Goal: Task Accomplishment & Management: Manage account settings

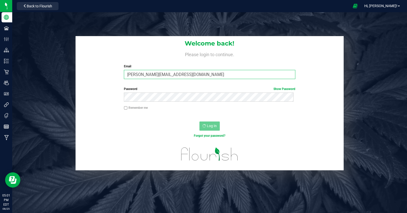
click at [191, 77] on input "Jasmin@zizzlecannabis.com" at bounding box center [209, 74] width 171 height 9
click at [198, 76] on input "steve@zizzlecannabis.com" at bounding box center [209, 74] width 171 height 9
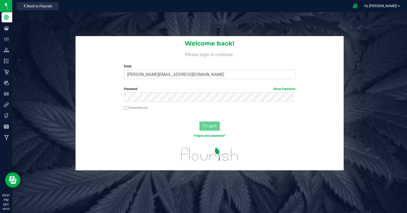
type input "Jasmin@zizzlecannabis.com"
click at [133, 108] on label "Remember me" at bounding box center [136, 107] width 24 height 5
click at [127, 108] on input "Remember me" at bounding box center [126, 108] width 4 height 4
checkbox input "true"
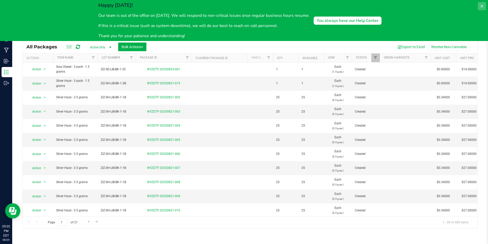
click at [482, 5] on icon at bounding box center [482, 6] width 4 height 4
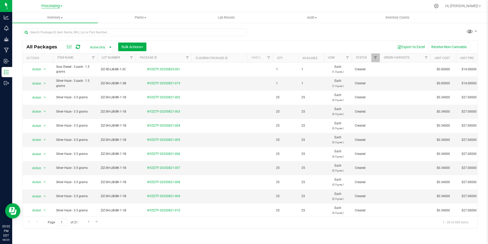
click at [55, 5] on span "Processing" at bounding box center [50, 6] width 18 height 5
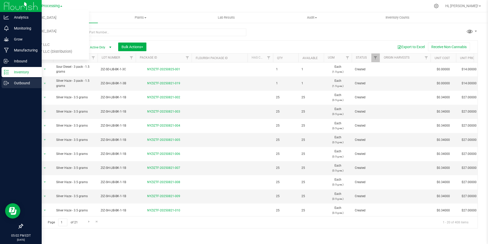
click at [5, 83] on icon at bounding box center [6, 82] width 5 height 5
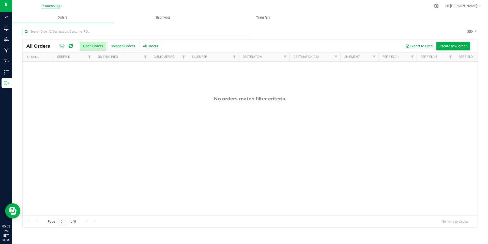
click at [55, 7] on span "Processing" at bounding box center [50, 6] width 18 height 5
click at [162, 18] on span "Shipments" at bounding box center [162, 17] width 29 height 5
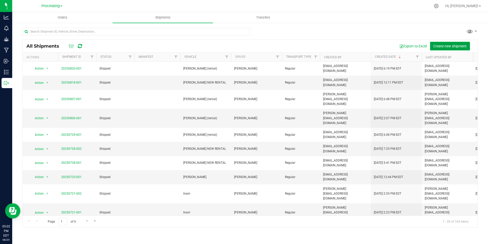
click at [439, 44] on span "Create new shipment" at bounding box center [449, 46] width 33 height 4
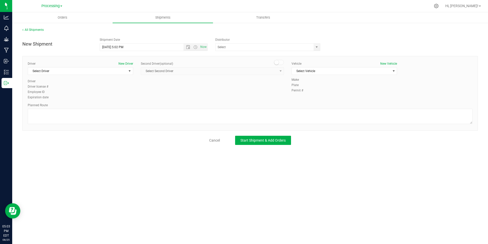
click at [62, 5] on link "Processing" at bounding box center [51, 5] width 21 height 5
click at [59, 49] on link "ZIZ NY GRW LLC (Distribution)" at bounding box center [52, 51] width 74 height 7
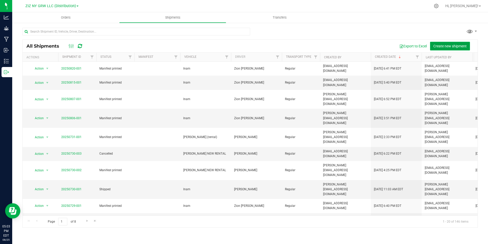
click at [444, 44] on span "Create new shipment" at bounding box center [449, 46] width 33 height 4
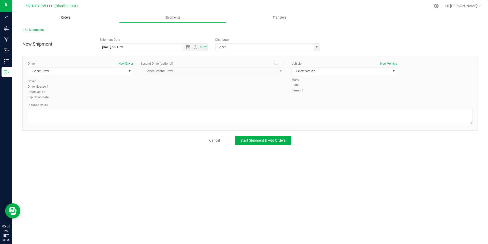
click at [68, 18] on span "Orders" at bounding box center [65, 17] width 23 height 5
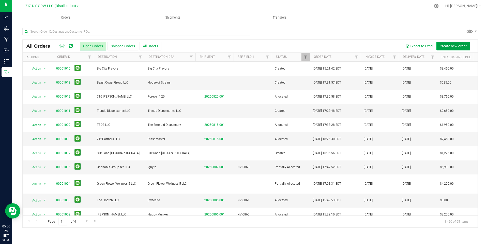
click at [448, 45] on span "Create new order" at bounding box center [453, 46] width 27 height 4
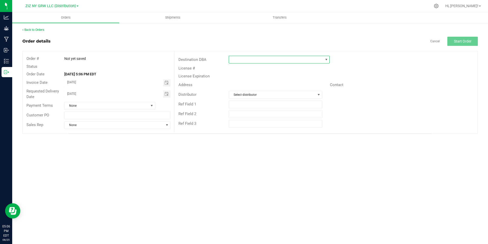
click at [328, 59] on span at bounding box center [326, 59] width 4 height 4
click at [272, 81] on li "HII" at bounding box center [279, 82] width 100 height 9
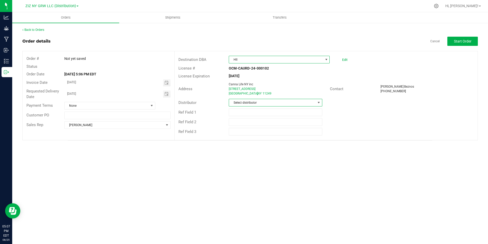
click at [317, 102] on span at bounding box center [319, 102] width 4 height 4
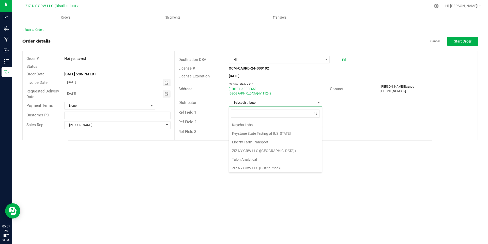
scroll to position [18, 0]
click at [279, 168] on li "ZIZ NY GRW LLC (Distribution)1" at bounding box center [275, 166] width 93 height 9
click at [166, 83] on span "Toggle calendar" at bounding box center [166, 83] width 4 height 4
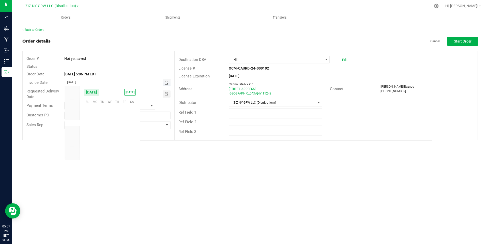
scroll to position [82384, 0]
click at [166, 83] on span "Toggle calendar" at bounding box center [166, 83] width 4 height 4
click at [152, 104] on span at bounding box center [152, 105] width 4 height 4
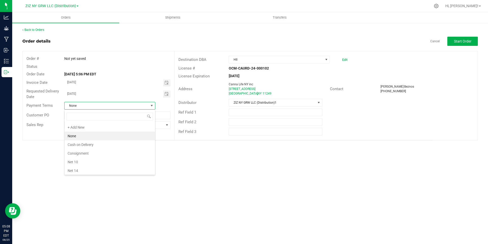
scroll to position [8, 91]
click at [152, 104] on span at bounding box center [152, 105] width 4 height 4
click at [152, 105] on span at bounding box center [152, 105] width 4 height 4
click at [102, 158] on li "Net 30" at bounding box center [110, 156] width 90 height 9
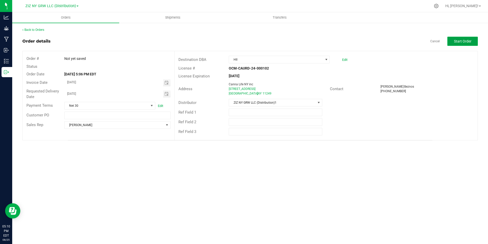
click at [457, 40] on span "Start Order" at bounding box center [463, 41] width 18 height 4
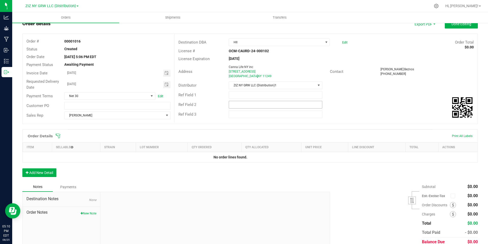
scroll to position [39, 0]
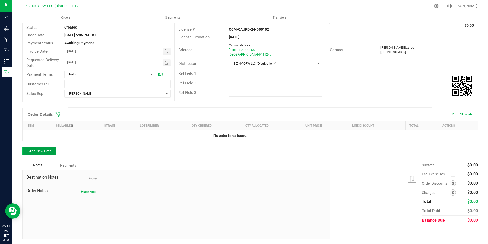
click at [43, 151] on button "Add New Detail" at bounding box center [39, 150] width 34 height 9
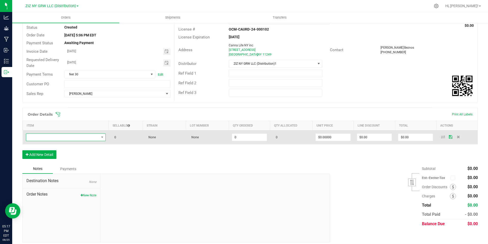
click at [85, 138] on span "NO DATA FOUND" at bounding box center [62, 136] width 73 height 7
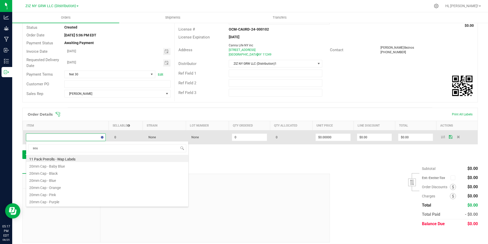
type input "sour"
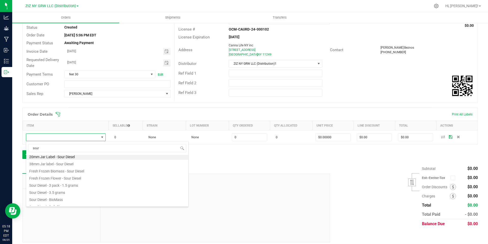
scroll to position [2, 0]
click at [102, 188] on li "Sour Diesel - 3 pack - 1.5 grams" at bounding box center [107, 184] width 162 height 7
type input "0 ea"
type input "$14.00000"
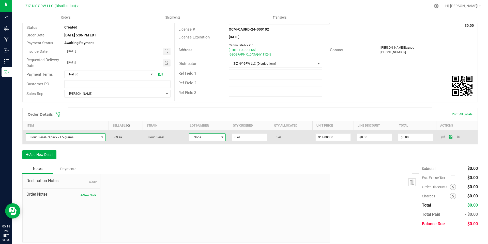
click at [220, 137] on span at bounding box center [222, 137] width 4 height 4
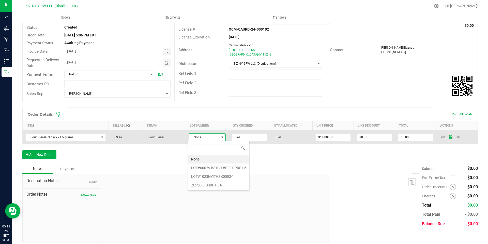
scroll to position [8, 36]
click at [220, 137] on span at bounding box center [222, 137] width 4 height 4
click at [222, 137] on span at bounding box center [222, 137] width 4 height 4
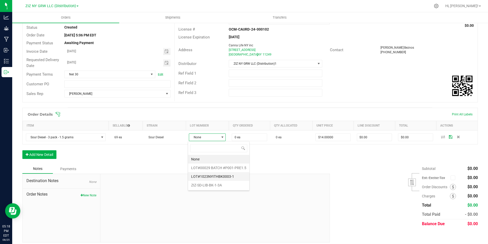
click at [239, 175] on li "LOT#1023NYITHBK0003-1" at bounding box center [218, 176] width 61 height 9
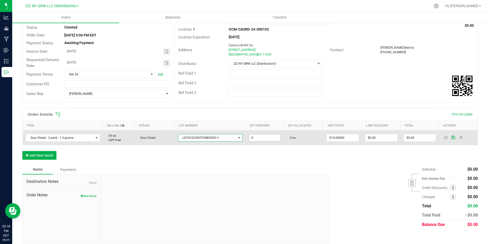
click at [257, 136] on input "0" at bounding box center [265, 137] width 32 height 7
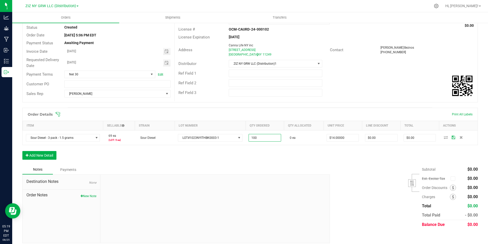
type input "100 ea"
type input "$1,400.00"
click at [286, 151] on div "Order Details Print All Labels Item Sellable Strain Lot Number Qty Ordered Qty …" at bounding box center [250, 136] width 456 height 57
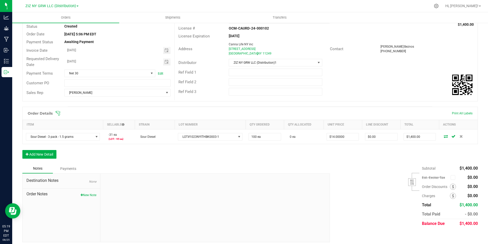
scroll to position [43, 0]
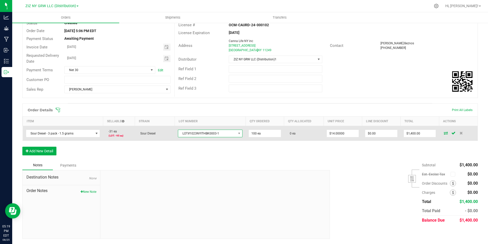
click at [225, 136] on span "LOT#1023NYITHBK0003-1" at bounding box center [207, 133] width 58 height 7
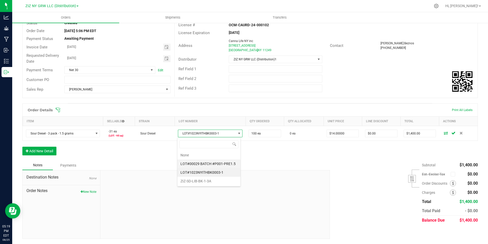
click at [210, 163] on \ "LOT#00029 BATCH #P001-PRE1.5" at bounding box center [208, 163] width 63 height 9
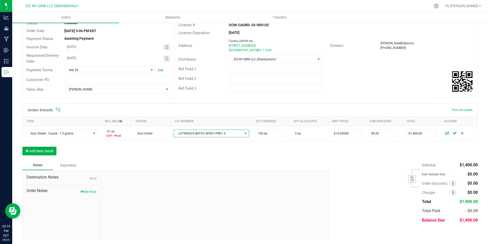
click at [217, 133] on span "LOT#00029 BATCH #P001-PRE1.5" at bounding box center [208, 133] width 69 height 7
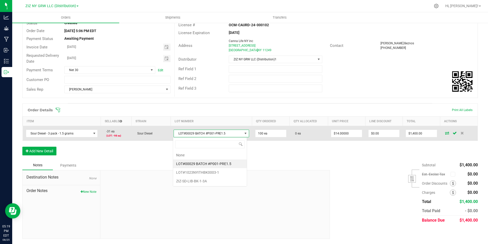
scroll to position [8, 74]
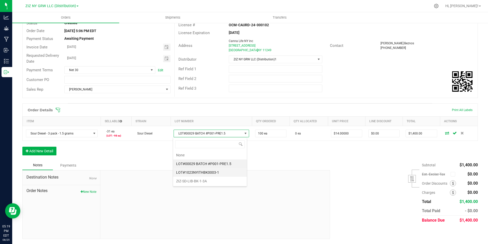
click at [221, 172] on li "LOT#1023NYITHBK0003-1" at bounding box center [210, 172] width 74 height 9
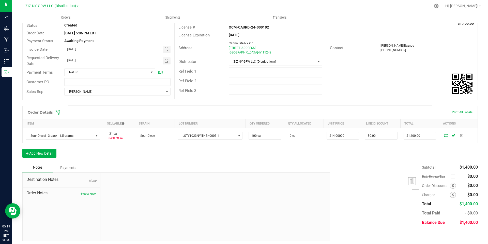
scroll to position [43, 0]
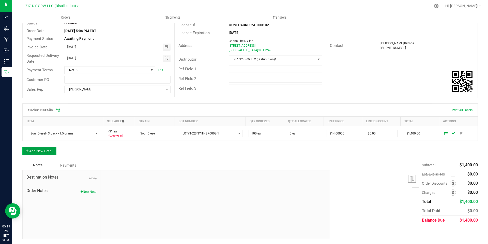
click at [42, 150] on button "Add New Detail" at bounding box center [39, 150] width 34 height 9
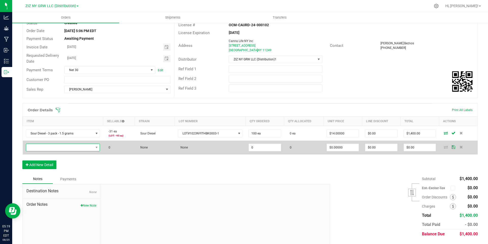
click at [80, 148] on span "NO DATA FOUND" at bounding box center [59, 147] width 67 height 7
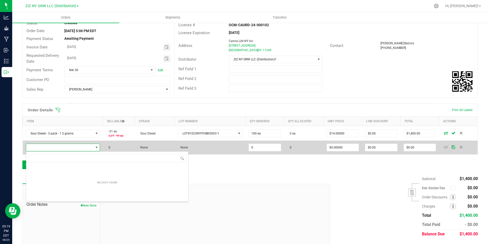
scroll to position [8, 73]
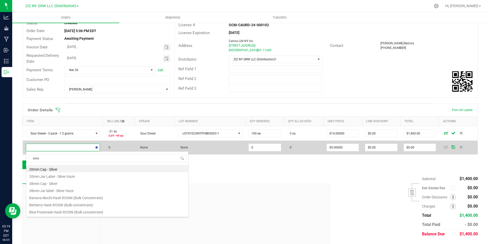
type input "silver"
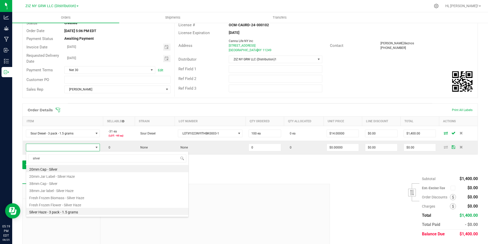
click at [68, 214] on li "Silver Haze - 3 pack - 1.5 grams" at bounding box center [107, 210] width 162 height 7
type input "0 ea"
type input "$14.00000"
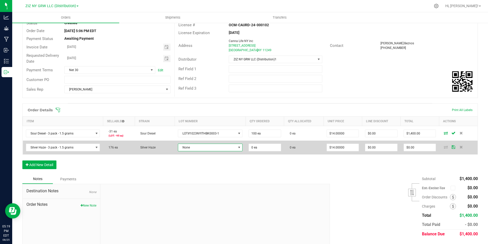
click at [210, 148] on span "None" at bounding box center [207, 147] width 58 height 7
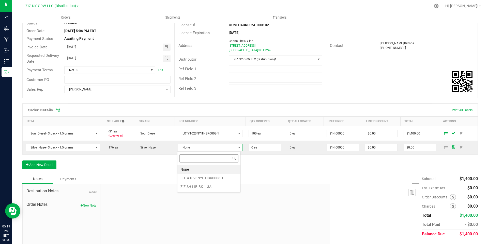
scroll to position [8, 64]
click at [221, 178] on li "LOT#1023NYITHBK0008-1" at bounding box center [208, 177] width 63 height 9
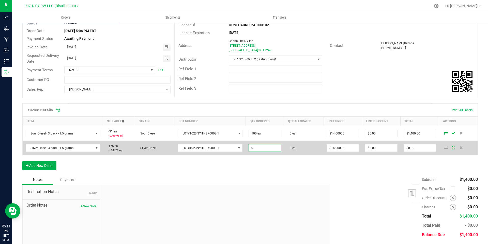
click at [264, 149] on input "0" at bounding box center [265, 147] width 32 height 7
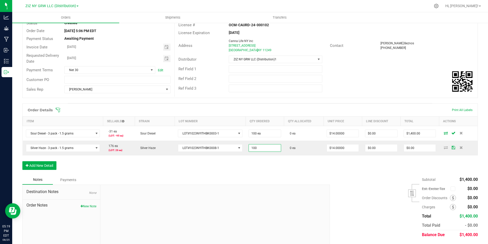
type input "100 ea"
type input "$1,400.00"
click at [342, 175] on div "Subtotal $1,400.00 Est. Excise Tax" at bounding box center [402, 207] width 152 height 64
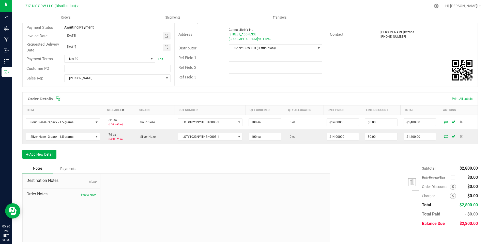
scroll to position [58, 0]
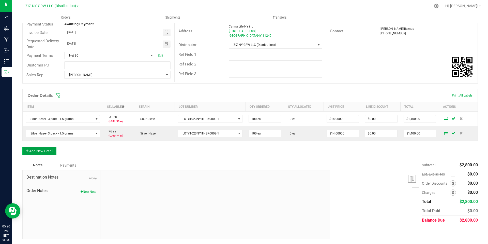
click at [44, 152] on button "Add New Detail" at bounding box center [39, 150] width 34 height 9
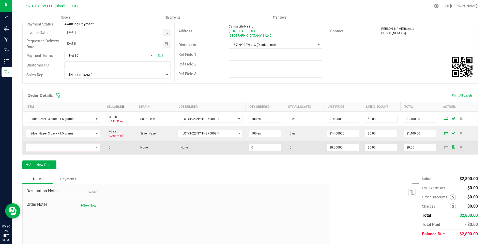
click at [45, 146] on span "NO DATA FOUND" at bounding box center [59, 147] width 67 height 7
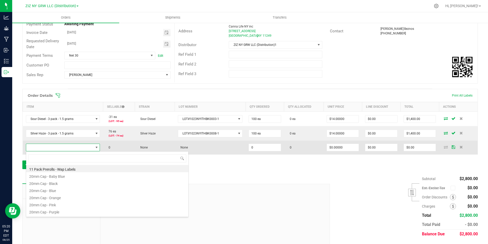
scroll to position [8, 73]
type input "lemon"
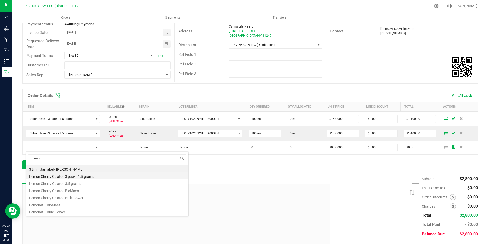
click at [81, 176] on li "Lemon Cherry Gelato - 3 pack - 1.5 grams" at bounding box center [107, 175] width 162 height 7
type input "0 ea"
type input "$14.00000"
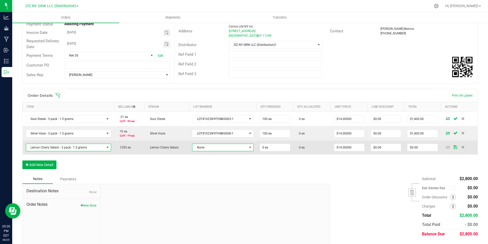
click at [207, 148] on span "None" at bounding box center [219, 147] width 54 height 7
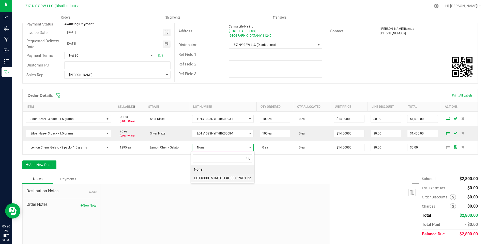
click at [214, 178] on \ "LOT#00015 BATCH #H001-PRE1.5a" at bounding box center [223, 177] width 64 height 9
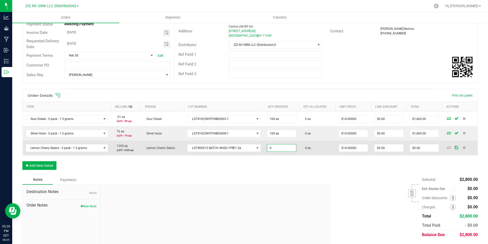
drag, startPoint x: 280, startPoint y: 148, endPoint x: 265, endPoint y: 150, distance: 15.9
click at [267, 150] on input "0" at bounding box center [281, 147] width 29 height 7
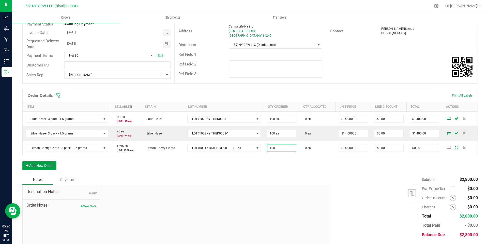
type input "100 ea"
type input "$1,400.00"
click at [33, 166] on button "Add New Detail" at bounding box center [39, 165] width 34 height 9
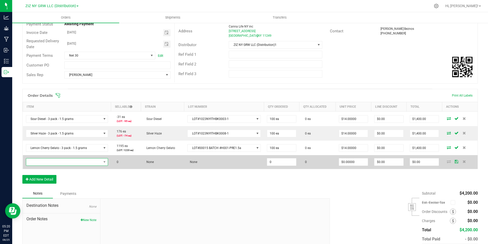
click at [43, 163] on span "NO DATA FOUND" at bounding box center [63, 161] width 75 height 7
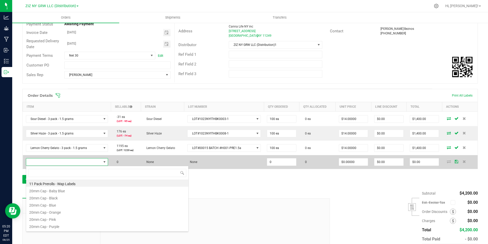
scroll to position [8, 80]
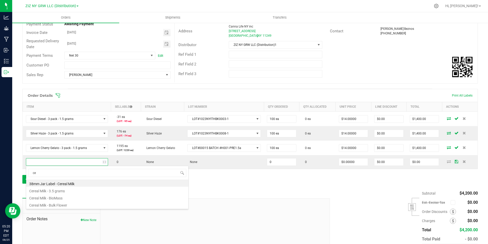
type input "c"
type input "bubb"
click at [66, 183] on li "Bubble Bath - 3 pack - 1.5 grams" at bounding box center [107, 182] width 162 height 7
type input "0 ea"
type input "$14.00000"
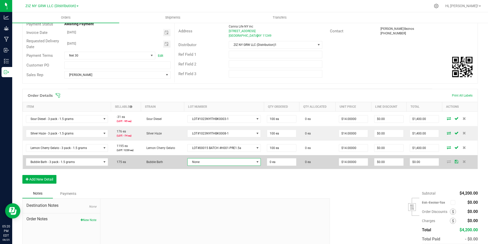
click at [204, 161] on span "None" at bounding box center [221, 161] width 67 height 7
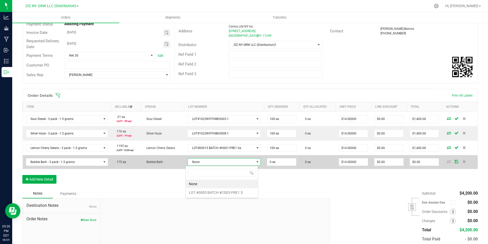
scroll to position [8, 73]
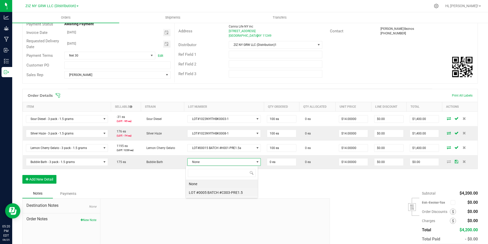
click at [233, 194] on \ "LOT #0005 BATCH #C003-PRE1.5" at bounding box center [222, 192] width 72 height 9
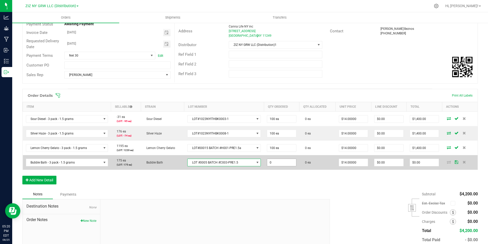
click at [279, 162] on input "0" at bounding box center [281, 162] width 29 height 7
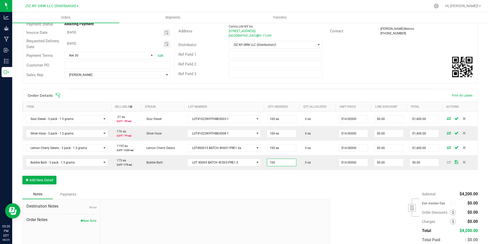
type input "100 ea"
type input "$1,400.00"
click at [334, 190] on div "Subtotal $4,200.00 Est. Excise Tax" at bounding box center [402, 221] width 152 height 64
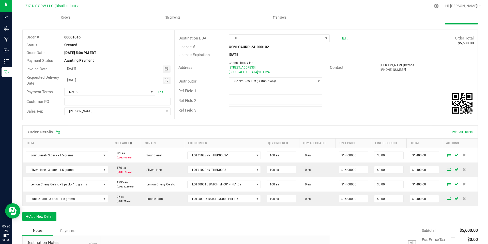
scroll to position [0, 0]
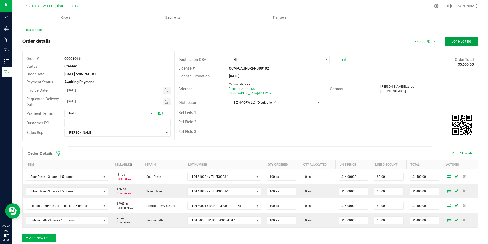
click at [462, 41] on span "Done Editing" at bounding box center [461, 41] width 20 height 4
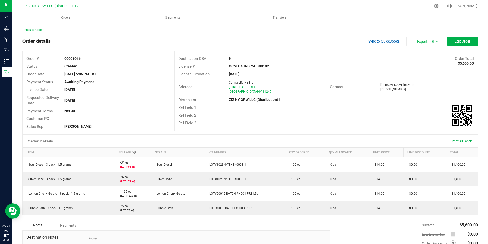
click at [31, 30] on link "Back to Orders" at bounding box center [33, 30] width 22 height 4
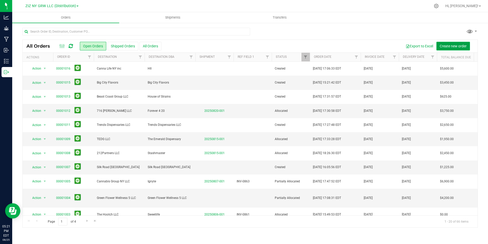
click at [452, 47] on span "Create new order" at bounding box center [453, 46] width 27 height 4
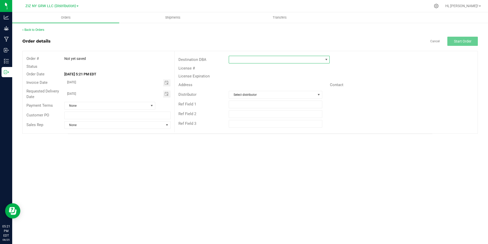
click at [245, 58] on span at bounding box center [276, 59] width 94 height 7
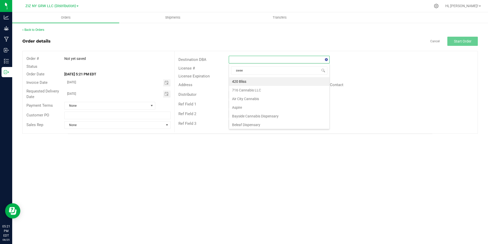
type input "sweet"
click at [249, 83] on li "Sweetlife" at bounding box center [279, 81] width 100 height 9
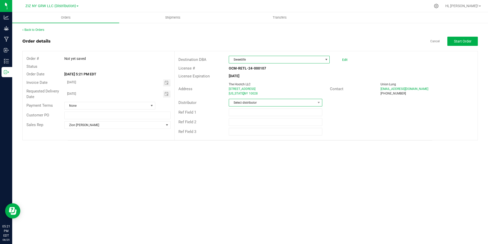
click at [266, 102] on span "Select distributor" at bounding box center [272, 102] width 86 height 7
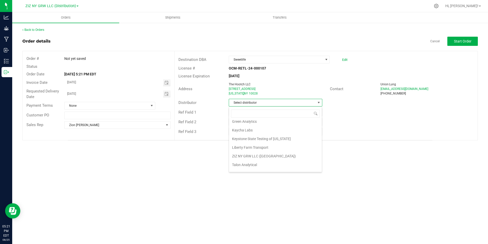
scroll to position [18, 0]
click at [286, 166] on li "ZIZ NY GRW LLC (Distribution)1" at bounding box center [275, 166] width 93 height 9
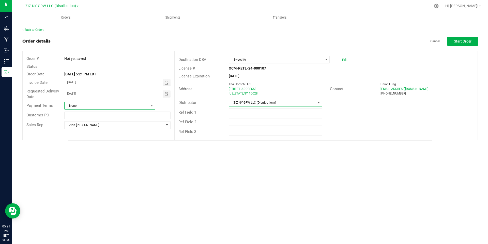
click at [127, 103] on span "None" at bounding box center [107, 105] width 84 height 7
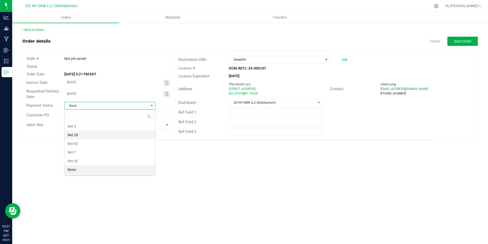
click at [109, 135] on li "Net 30" at bounding box center [110, 134] width 90 height 9
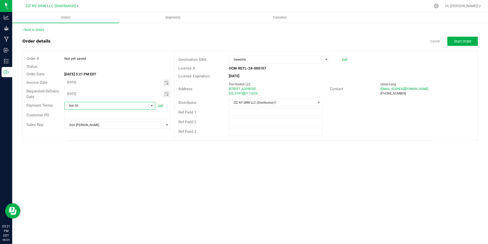
click at [120, 143] on div "Back to Orders Order details Cancel Start Order Order # Not yet saved Status Or…" at bounding box center [250, 83] width 476 height 123
click at [152, 105] on span at bounding box center [152, 105] width 4 height 4
click at [209, 163] on div "Orders Shipments Transfers Back to Orders Order details Cancel Start Order Orde…" at bounding box center [250, 127] width 476 height 231
click at [166, 125] on span at bounding box center [167, 125] width 4 height 4
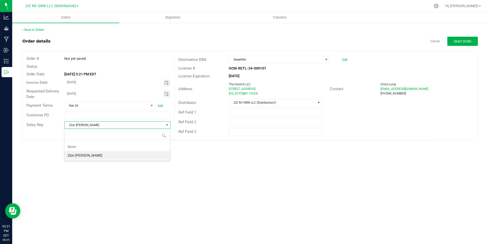
scroll to position [8, 106]
click at [166, 125] on span at bounding box center [167, 125] width 4 height 4
click at [209, 165] on div "Orders Shipments Transfers Back to Orders Order details Cancel Start Order Orde…" at bounding box center [250, 127] width 476 height 231
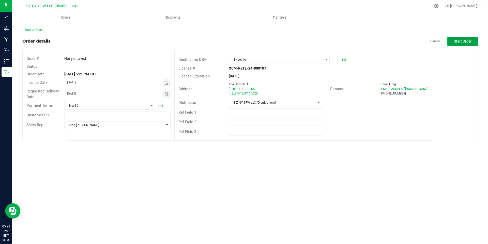
click at [459, 43] on span "Start Order" at bounding box center [463, 41] width 18 height 4
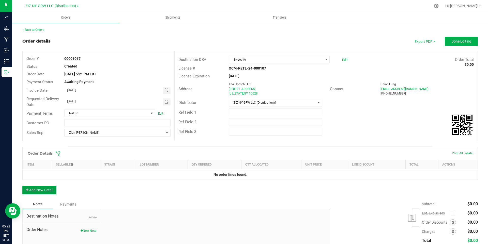
click at [39, 188] on button "Add New Detail" at bounding box center [39, 189] width 34 height 9
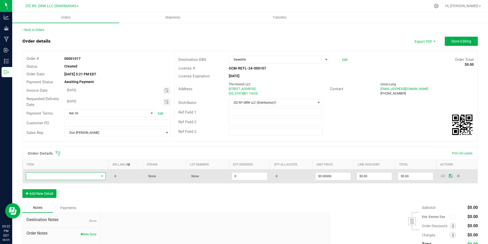
click at [61, 176] on span "NO DATA FOUND" at bounding box center [62, 175] width 73 height 7
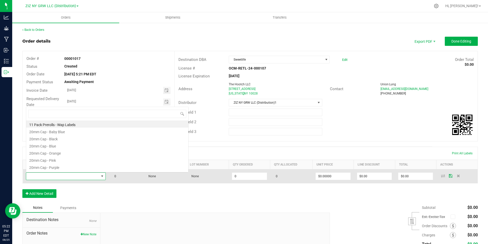
scroll to position [8, 79]
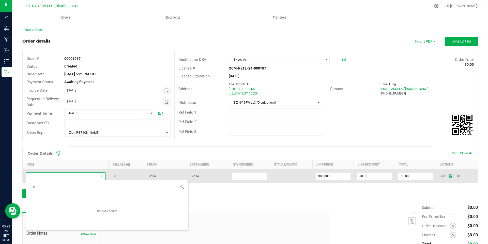
type input "s"
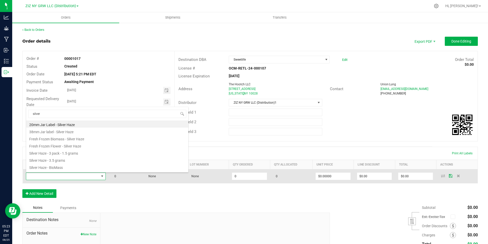
type input "silver h"
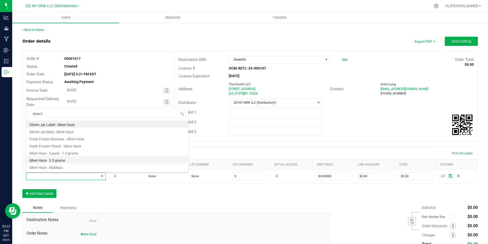
click at [61, 161] on li "Silver Haze - 3.5 grams" at bounding box center [107, 159] width 162 height 7
type input "0 ea"
type input "$27.00000"
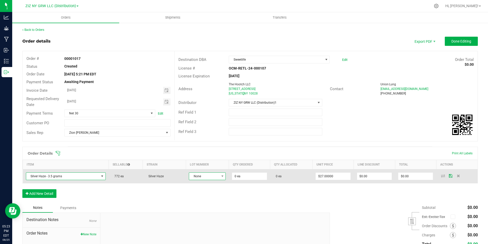
click at [214, 177] on span "None" at bounding box center [204, 175] width 30 height 7
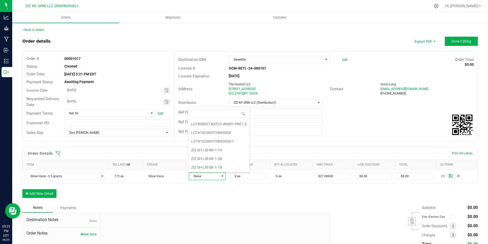
scroll to position [10, 0]
click at [239, 140] on li "LOT#1023NYITHBK0008-1" at bounding box center [219, 141] width 62 height 9
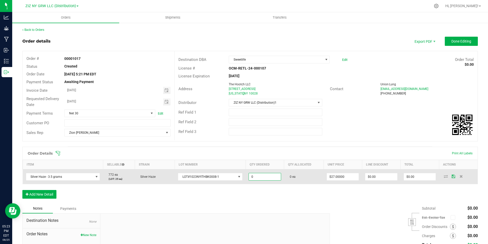
click at [266, 179] on input "0" at bounding box center [265, 176] width 32 height 7
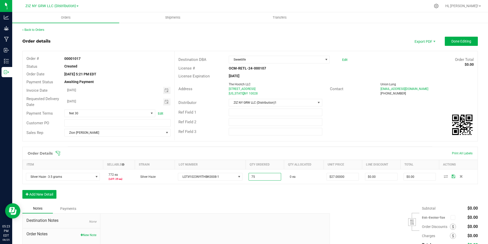
type input "75 ea"
type input "$2,025.00"
click at [311, 193] on div "Order Details Print All Labels Item Sellable Strain Lot Number Qty Ordered Qty …" at bounding box center [250, 174] width 456 height 57
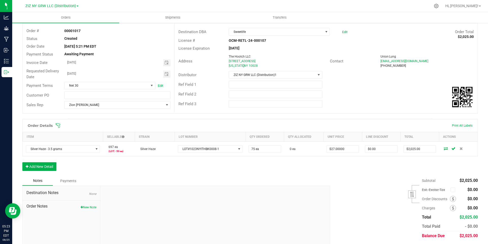
scroll to position [28, 0]
click at [48, 166] on button "Add New Detail" at bounding box center [39, 165] width 34 height 9
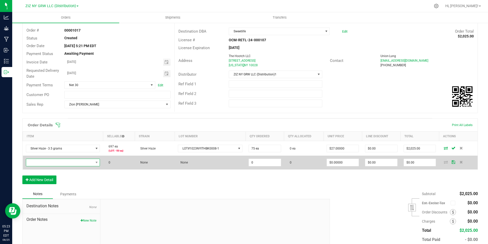
click at [50, 163] on span "NO DATA FOUND" at bounding box center [59, 162] width 67 height 7
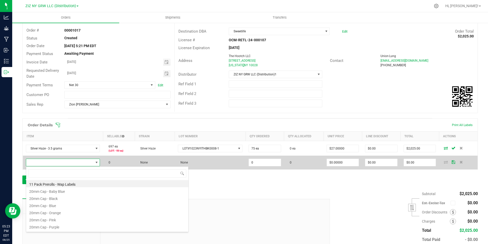
scroll to position [8, 73]
type input "lemon"
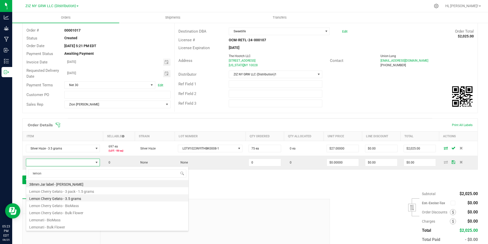
click at [86, 196] on li "Lemon Cherry Gelato - 3.5 grams" at bounding box center [107, 197] width 162 height 7
type input "0 ea"
type input "$25.00000"
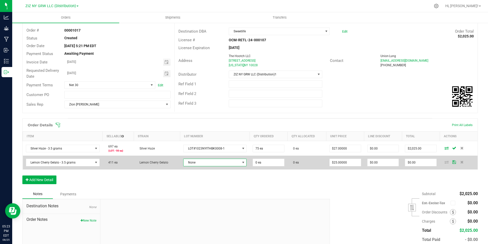
click at [203, 161] on span "None" at bounding box center [212, 162] width 57 height 7
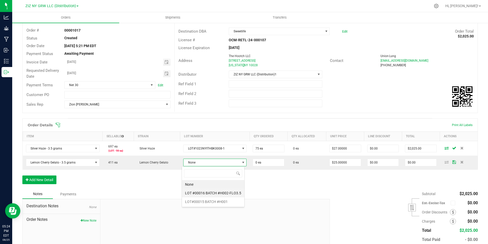
click at [238, 193] on \ "LOT #00016 BATCH #H002-FLO3.5" at bounding box center [213, 192] width 62 height 9
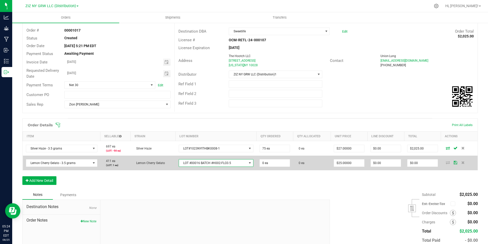
click at [248, 163] on span at bounding box center [250, 163] width 4 height 4
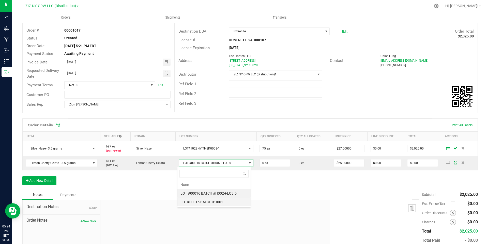
click at [236, 200] on \ "LOT#00015 BATCH #H001" at bounding box center [213, 201] width 73 height 9
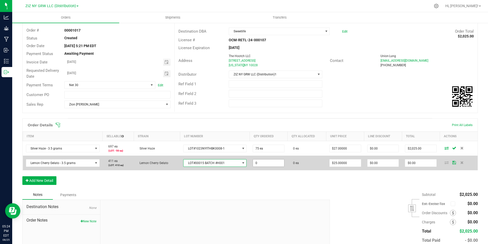
click at [265, 161] on input "0" at bounding box center [268, 162] width 31 height 7
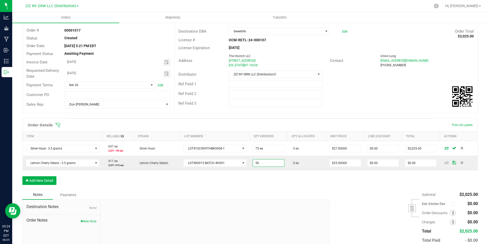
type input "50 ea"
type input "$1,250.00"
click at [342, 184] on div "Order Details Print All Labels Item Sellable Strain Lot Number Qty Ordered Qty …" at bounding box center [250, 153] width 456 height 71
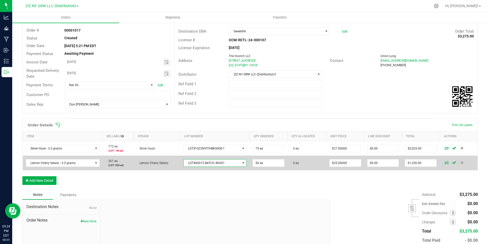
click at [241, 162] on span at bounding box center [243, 163] width 4 height 4
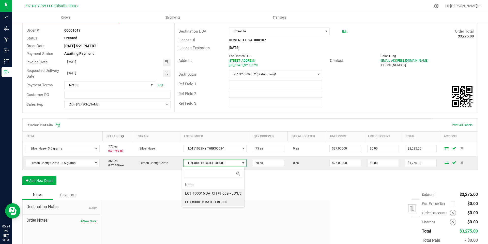
click at [226, 192] on \ "LOT #00016 BATCH #H002-FLO3.5" at bounding box center [213, 193] width 62 height 9
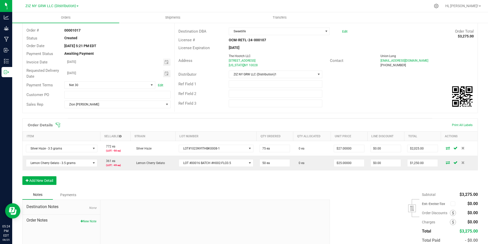
click at [270, 181] on div "Order Details Print All Labels Item Sellable Strain Lot Number Qty Ordered Qty …" at bounding box center [250, 153] width 456 height 71
click at [245, 180] on div "Order Details Print All Labels Item Sellable Strain Lot Number Qty Ordered Qty …" at bounding box center [250, 153] width 456 height 71
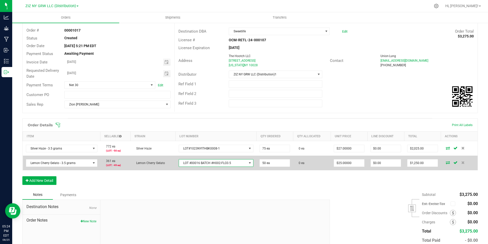
click at [249, 163] on span at bounding box center [250, 163] width 4 height 4
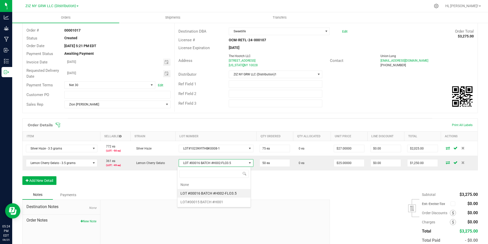
scroll to position [8, 74]
click at [231, 201] on \ "LOT#00015 BATCH #H001" at bounding box center [213, 201] width 73 height 9
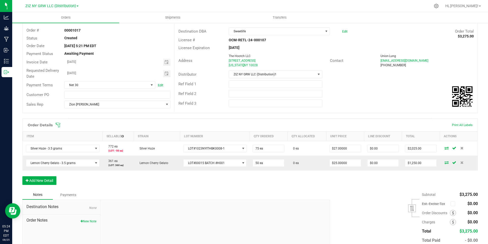
click at [263, 186] on div "Order Details Print All Labels Item Sellable Strain Lot Number Qty Ordered Qty …" at bounding box center [250, 153] width 456 height 71
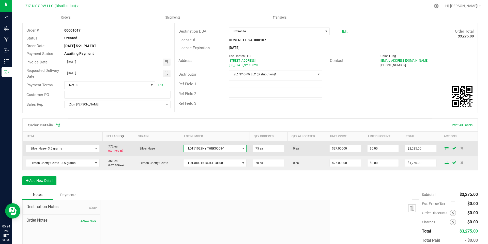
click at [241, 147] on span at bounding box center [243, 148] width 4 height 4
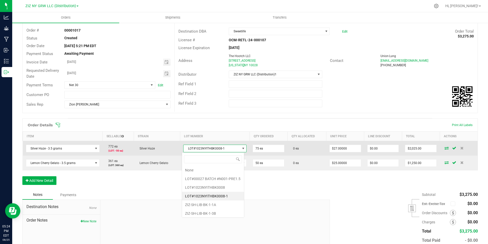
scroll to position [8, 63]
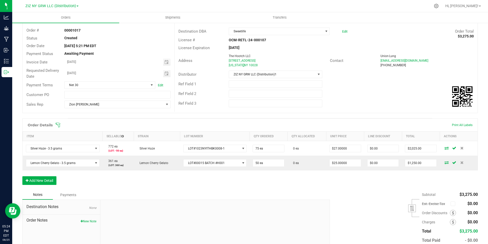
click at [307, 190] on div "Notes Payments" at bounding box center [174, 195] width 304 height 10
click at [47, 180] on button "Add New Detail" at bounding box center [39, 180] width 34 height 9
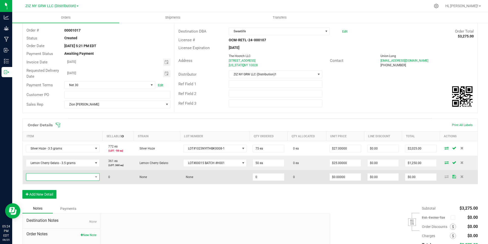
click at [51, 176] on span "NO DATA FOUND" at bounding box center [59, 176] width 67 height 7
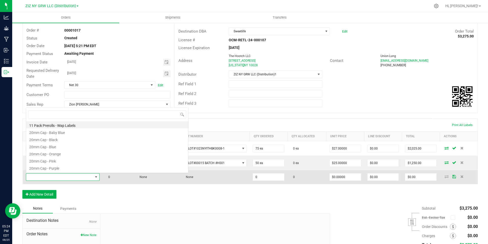
scroll to position [8, 72]
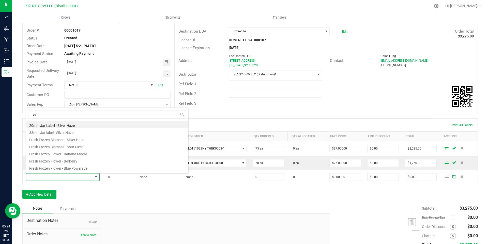
type input "zel"
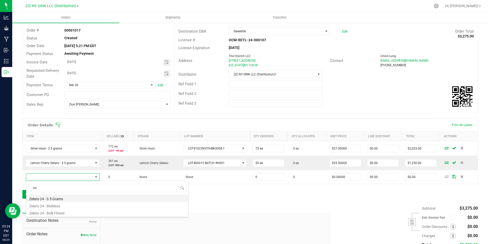
click at [65, 196] on li "Zelato 24 - 3.5 Grams" at bounding box center [107, 197] width 162 height 7
type input "0 ea"
type input "$25.00000"
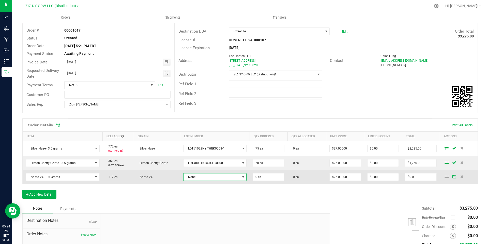
click at [222, 175] on span "None" at bounding box center [212, 176] width 57 height 7
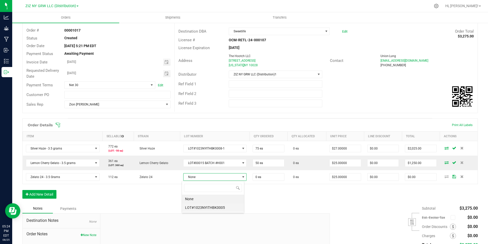
click at [222, 207] on li "LOT#1023NYITHBK0005" at bounding box center [213, 207] width 62 height 9
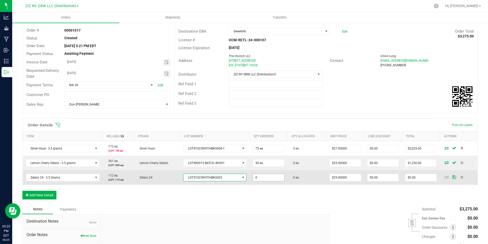
click at [267, 177] on input "0" at bounding box center [268, 177] width 31 height 7
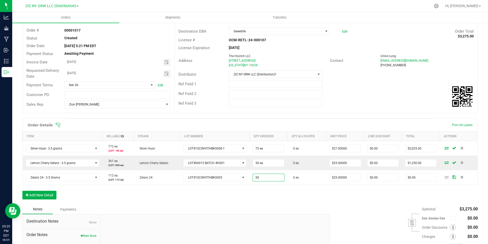
type input "50 ea"
type input "$1,250.00"
click at [295, 191] on div "Order Details Print All Labels Item Sellable Strain Lot Number Qty Ordered Qty …" at bounding box center [250, 161] width 456 height 86
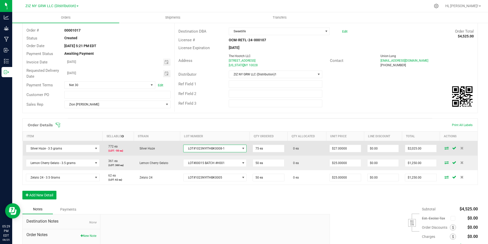
click at [241, 149] on span at bounding box center [243, 148] width 4 height 4
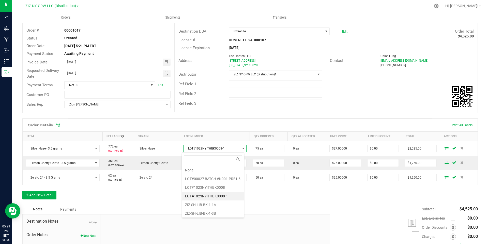
click at [285, 197] on div "Order Details Print All Labels Item Sellable Strain Lot Number Qty Ordered Qty …" at bounding box center [250, 161] width 456 height 86
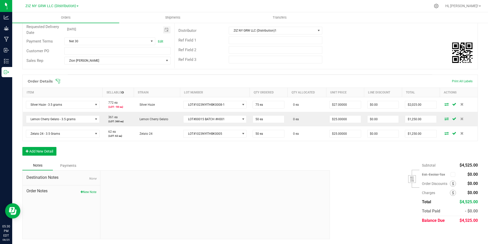
scroll to position [72, 0]
click at [38, 150] on button "Add New Detail" at bounding box center [39, 150] width 34 height 9
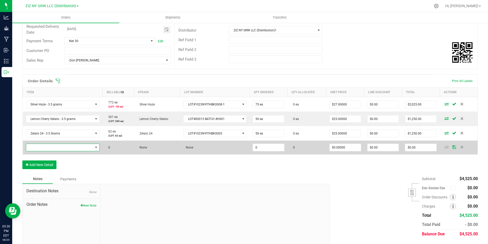
click at [42, 148] on span "NO DATA FOUND" at bounding box center [59, 147] width 67 height 7
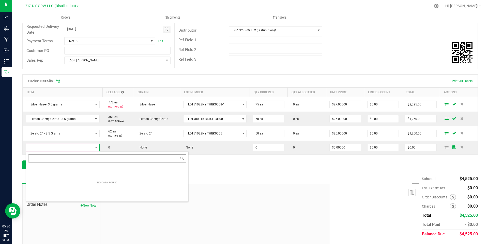
scroll to position [8, 72]
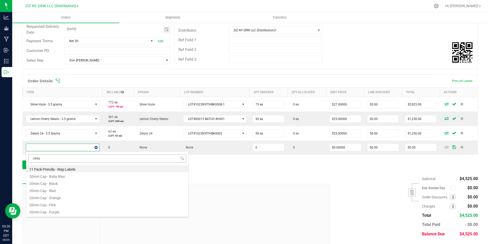
type input "cereal"
click at [57, 175] on li "Cereal Milk - 3.5 grams" at bounding box center [107, 175] width 162 height 7
type input "0 ea"
type input "$25.00000"
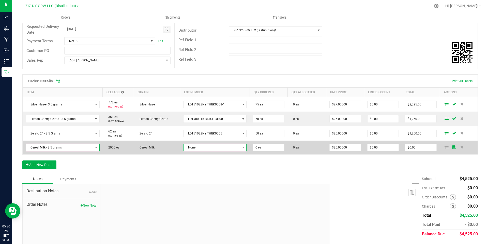
click at [207, 146] on span "None" at bounding box center [212, 147] width 57 height 7
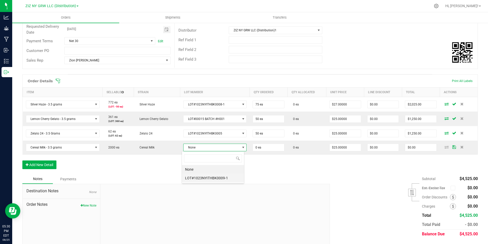
click at [226, 176] on li "LOT#1023NYITHBK0009-1" at bounding box center [213, 177] width 62 height 9
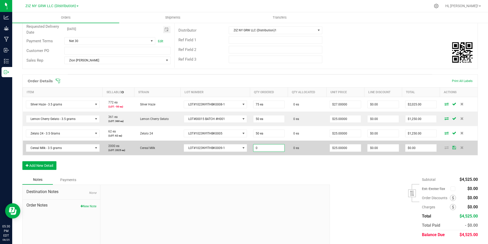
drag, startPoint x: 265, startPoint y: 149, endPoint x: 251, endPoint y: 149, distance: 14.8
click at [253, 149] on input "0" at bounding box center [268, 147] width 31 height 7
drag, startPoint x: 261, startPoint y: 147, endPoint x: 249, endPoint y: 148, distance: 12.5
click at [250, 148] on td "0" at bounding box center [269, 147] width 38 height 14
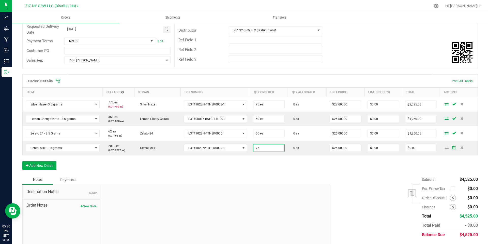
type input "75 ea"
type input "$1,875.00"
click at [325, 174] on div "Order Details Print All Labels Item Sellable Strain Lot Number Qty Ordered Qty …" at bounding box center [250, 124] width 456 height 100
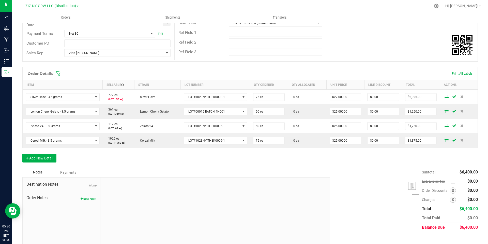
scroll to position [81, 0]
click at [43, 155] on button "Add New Detail" at bounding box center [39, 157] width 34 height 9
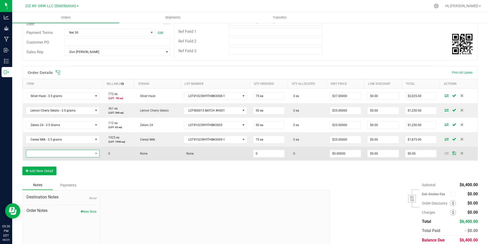
click at [51, 154] on span "NO DATA FOUND" at bounding box center [59, 153] width 67 height 7
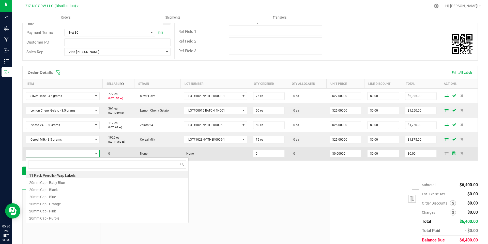
scroll to position [8, 72]
type input "sour"
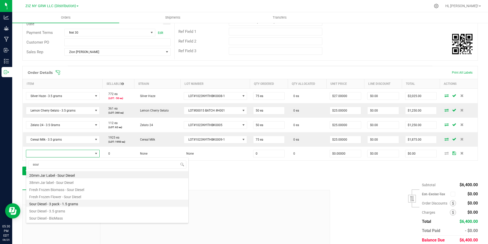
click at [86, 203] on li "Sour Diesel - 3 pack - 1.5 grams" at bounding box center [107, 202] width 162 height 7
type input "0 ea"
type input "$14.00000"
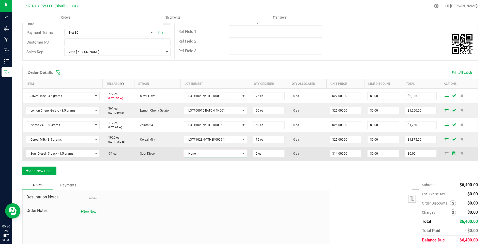
click at [197, 155] on span "None" at bounding box center [212, 153] width 56 height 7
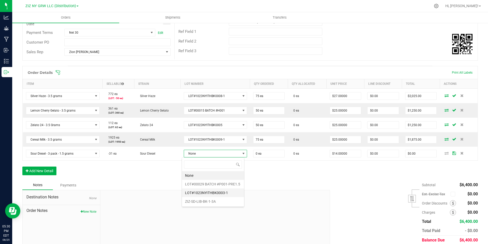
click at [233, 191] on li "LOT#1023NYITHBK0003-1" at bounding box center [213, 192] width 62 height 9
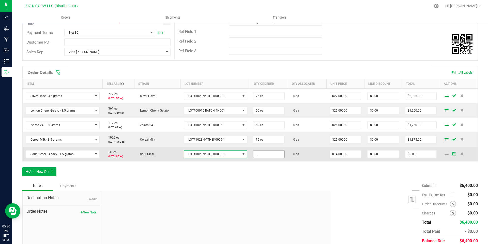
click at [269, 154] on input "0" at bounding box center [268, 153] width 31 height 7
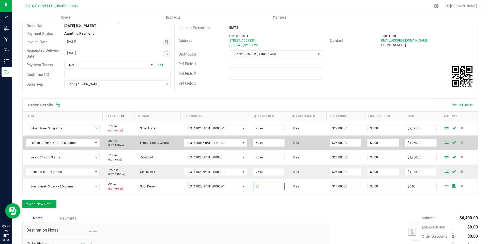
scroll to position [101, 0]
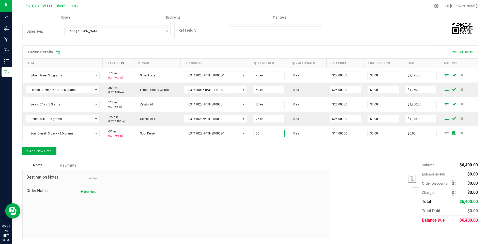
type input "50 ea"
type input "$700.00"
click at [291, 154] on div "Order Details Print All Labels Item Sellable Strain Lot Number Qty Ordered Qty …" at bounding box center [250, 102] width 456 height 115
click at [39, 150] on button "Add New Detail" at bounding box center [39, 150] width 34 height 9
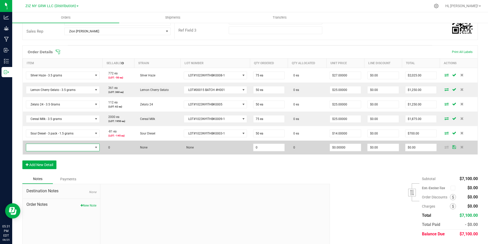
click at [74, 146] on span "NO DATA FOUND" at bounding box center [59, 147] width 67 height 7
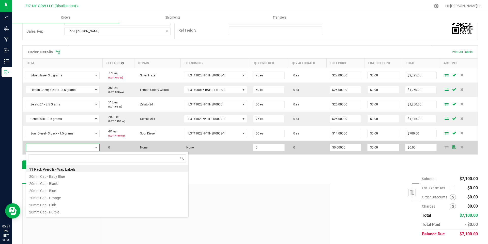
scroll to position [8, 72]
type input "silver"
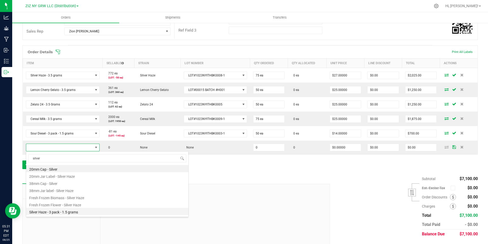
click at [64, 210] on li "Silver Haze - 3 pack - 1.5 grams" at bounding box center [107, 210] width 162 height 7
type input "0 ea"
type input "$14.00000"
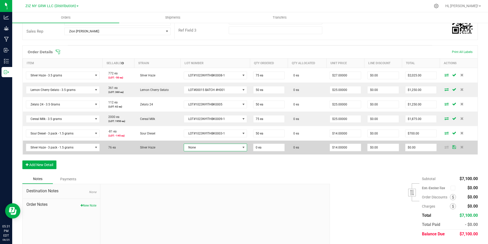
click at [194, 147] on span "None" at bounding box center [212, 147] width 56 height 7
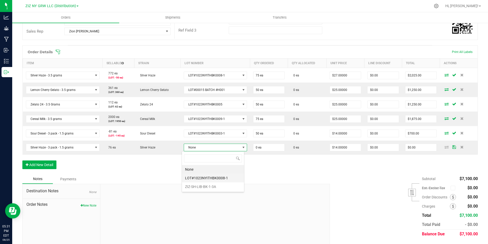
click at [217, 179] on li "LOT#1023NYITHBK0008-1" at bounding box center [213, 177] width 62 height 9
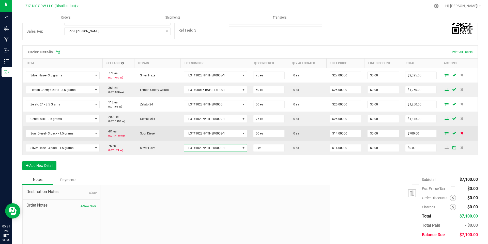
click at [460, 132] on icon at bounding box center [461, 132] width 3 height 3
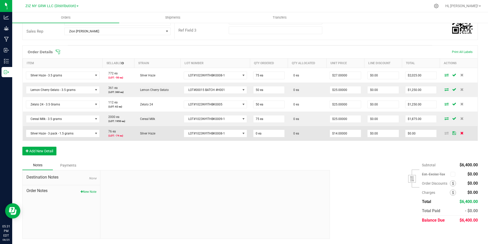
click at [460, 132] on icon at bounding box center [461, 132] width 3 height 3
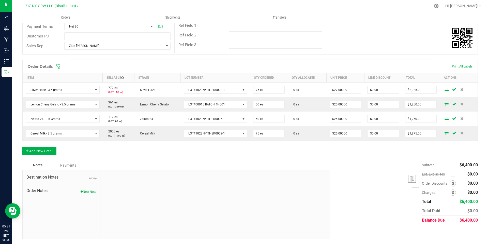
scroll to position [87, 0]
click at [398, 160] on div "Subtotal $6,400.00 Est. Excise Tax" at bounding box center [402, 192] width 152 height 64
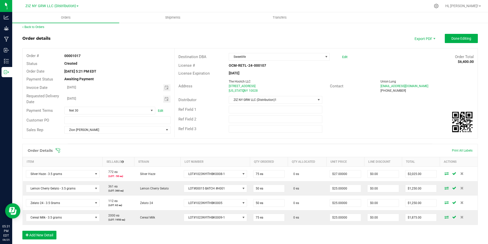
scroll to position [0, 0]
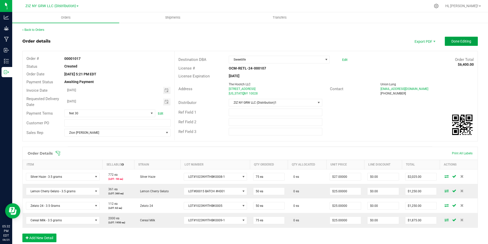
click at [456, 40] on span "Done Editing" at bounding box center [461, 41] width 20 height 4
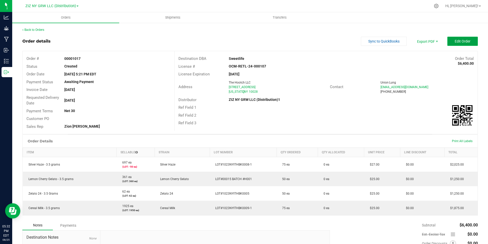
click at [460, 39] on span "Edit Order" at bounding box center [463, 41] width 16 height 4
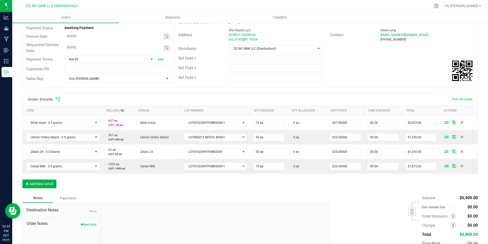
scroll to position [58, 0]
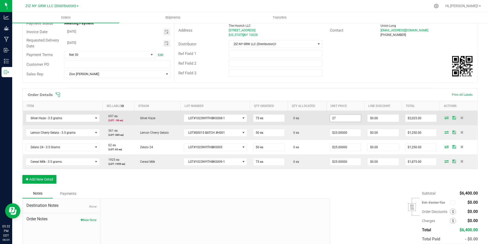
click at [347, 119] on input "27" at bounding box center [345, 117] width 31 height 7
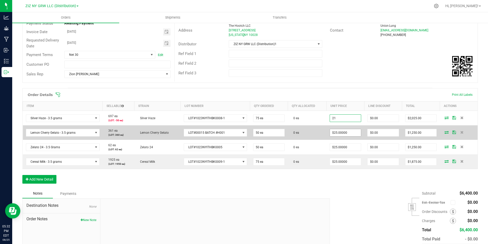
type input "$21.00000"
type input "$1,575.00"
click at [342, 132] on input "25" at bounding box center [345, 132] width 31 height 7
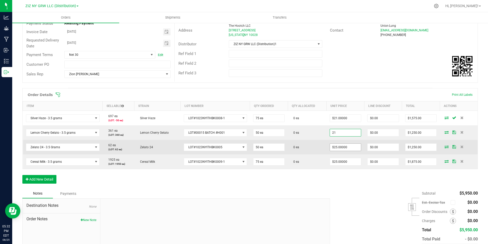
type input "$21.00000"
type input "$1,050.00"
click at [348, 148] on input "25" at bounding box center [345, 146] width 31 height 7
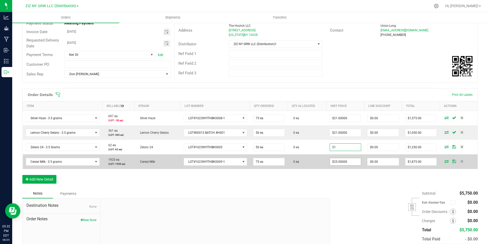
type input "$21.00000"
type input "$1,050.00"
click at [345, 162] on input "25" at bounding box center [345, 161] width 31 height 7
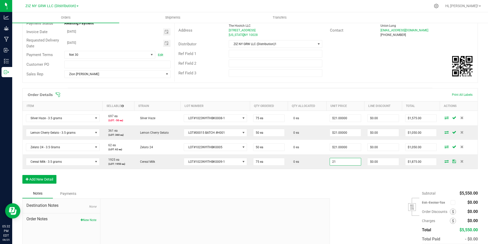
type input "$21.00000"
type input "$1,575.00"
click at [355, 177] on div "Order Details Print All Labels Item Sellable Strain Lot Number Qty Ordered Qty …" at bounding box center [250, 138] width 456 height 100
click at [360, 169] on div "Order Details Print All Labels Item Sellable Strain Lot Number Qty Ordered Qty …" at bounding box center [250, 138] width 456 height 100
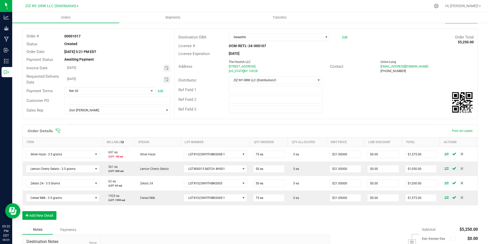
scroll to position [0, 0]
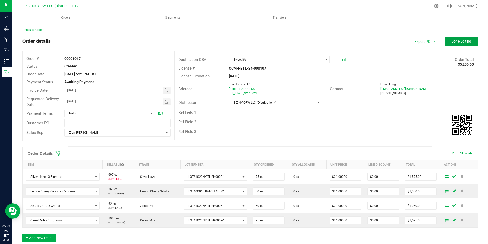
click at [456, 40] on span "Done Editing" at bounding box center [461, 41] width 20 height 4
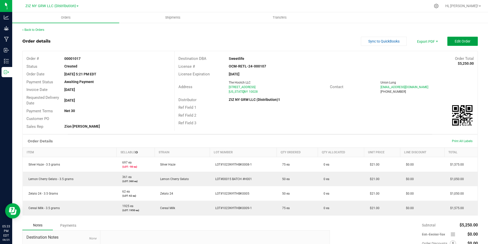
click at [455, 43] on span "Edit Order" at bounding box center [463, 41] width 16 height 4
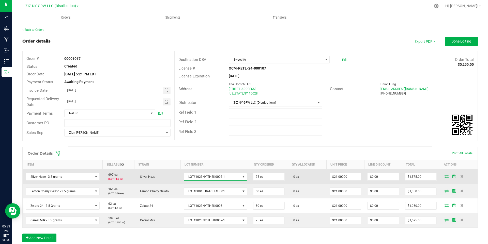
click at [241, 175] on span at bounding box center [243, 176] width 4 height 4
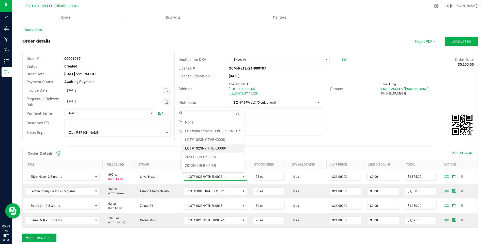
scroll to position [9, 0]
click at [218, 168] on li "ZIZ-SH-LIB-BK-1-1B" at bounding box center [213, 167] width 62 height 9
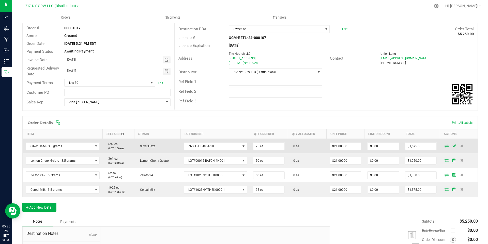
scroll to position [0, 0]
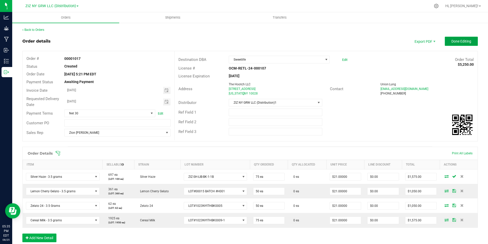
click at [454, 40] on span "Done Editing" at bounding box center [461, 41] width 20 height 4
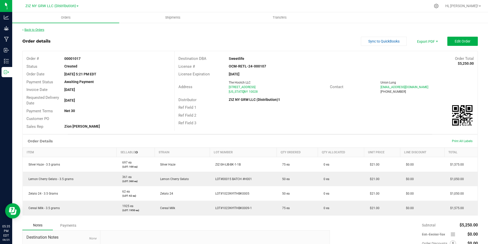
click at [40, 29] on link "Back to Orders" at bounding box center [33, 30] width 22 height 4
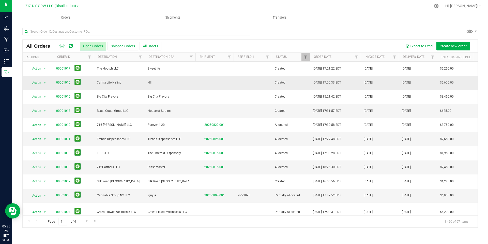
click at [60, 82] on link "00001016" at bounding box center [63, 82] width 14 height 5
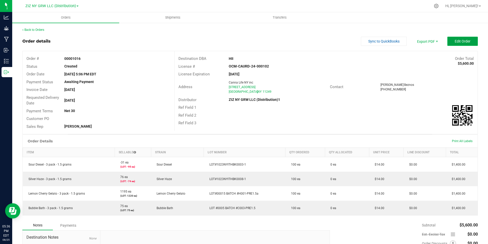
click at [455, 41] on span "Edit Order" at bounding box center [463, 41] width 16 height 4
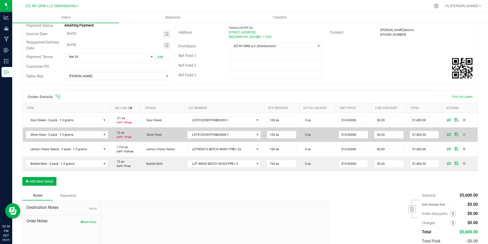
scroll to position [58, 0]
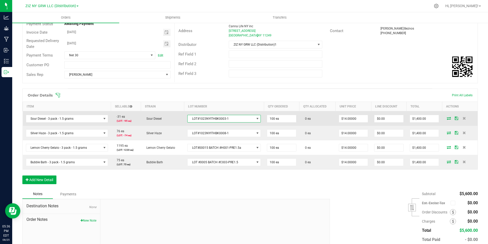
click at [255, 117] on span at bounding box center [257, 118] width 4 height 4
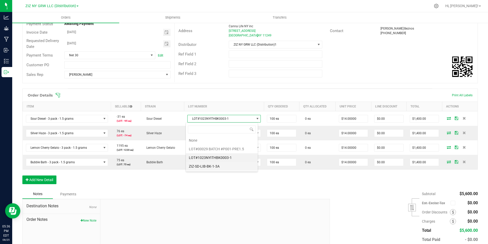
click at [202, 165] on li "ZIZ-SD-LIB-BK-1-3A" at bounding box center [222, 166] width 72 height 9
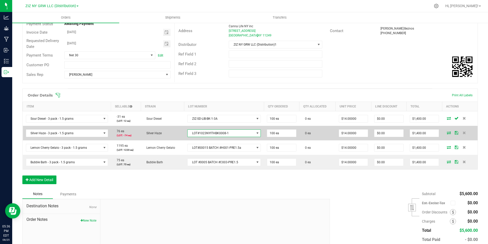
click at [255, 132] on span at bounding box center [257, 133] width 4 height 4
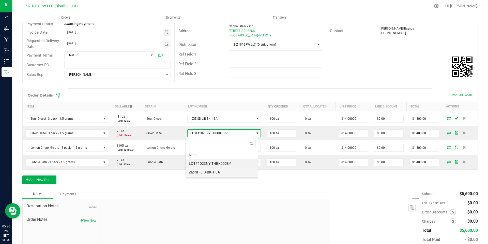
click at [230, 171] on li "ZIZ-SH-LIB-BK-1-3A" at bounding box center [222, 172] width 72 height 9
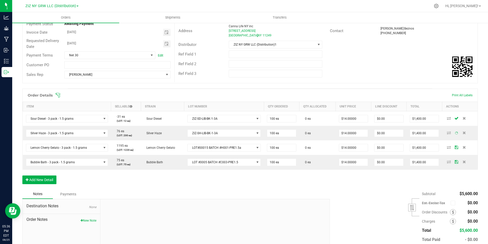
click at [237, 184] on div "Order Details Print All Labels Item Sellable Strain Lot Number Qty Ordered Qty …" at bounding box center [250, 138] width 456 height 100
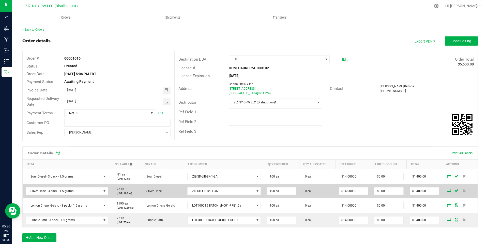
scroll to position [0, 0]
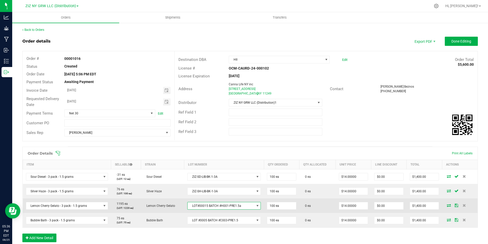
click at [255, 205] on span at bounding box center [257, 205] width 4 height 4
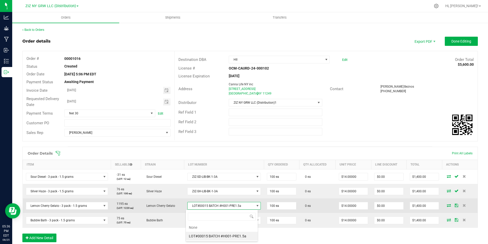
scroll to position [8, 73]
click at [255, 205] on span at bounding box center [257, 205] width 4 height 4
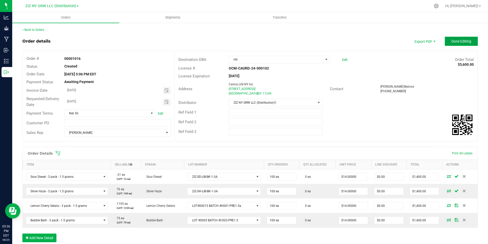
click at [458, 40] on span "Done Editing" at bounding box center [461, 41] width 20 height 4
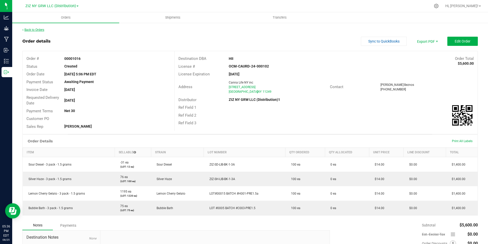
click at [41, 28] on link "Back to Orders" at bounding box center [33, 30] width 22 height 4
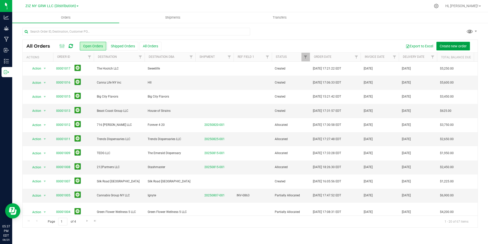
click at [451, 46] on span "Create new order" at bounding box center [453, 46] width 27 height 4
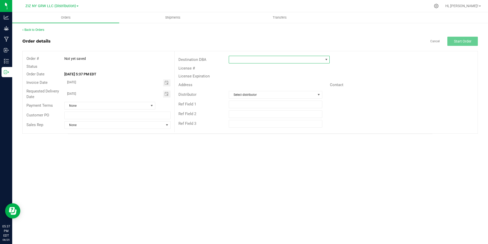
click at [248, 59] on span at bounding box center [276, 59] width 94 height 7
type input "hii"
click at [238, 81] on li "HII" at bounding box center [279, 81] width 100 height 9
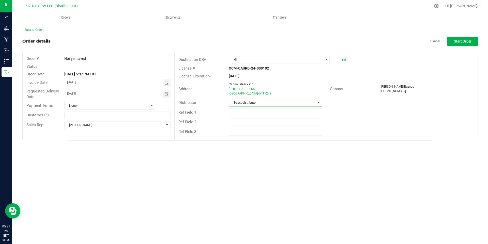
click at [267, 102] on span "Select distributor" at bounding box center [272, 102] width 86 height 7
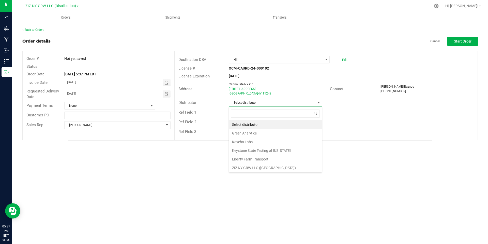
scroll to position [18, 0]
click at [277, 166] on li "ZIZ NY GRW LLC (Distribution)1" at bounding box center [275, 166] width 93 height 9
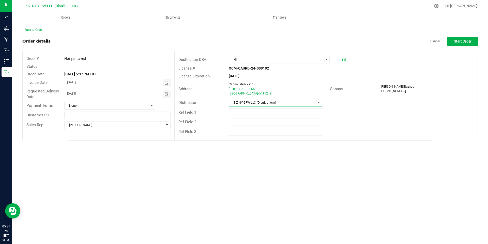
click at [192, 159] on div "Orders Shipments Transfers Back to Orders Order details Cancel Start Order Orde…" at bounding box center [250, 127] width 476 height 231
click at [152, 105] on span at bounding box center [152, 105] width 4 height 4
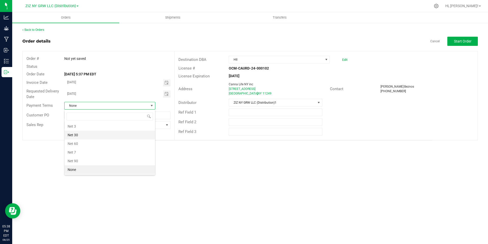
click at [131, 135] on li "Net 30" at bounding box center [110, 134] width 90 height 9
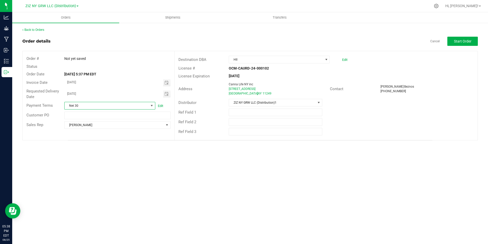
click at [154, 141] on div "Back to Orders Order details Cancel Start Order Order # Not yet saved Status Or…" at bounding box center [250, 83] width 476 height 123
click at [464, 41] on span "Start Order" at bounding box center [463, 41] width 18 height 4
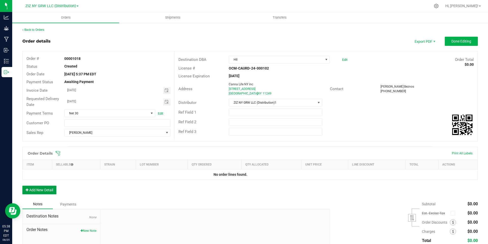
click at [39, 189] on button "Add New Detail" at bounding box center [39, 189] width 34 height 9
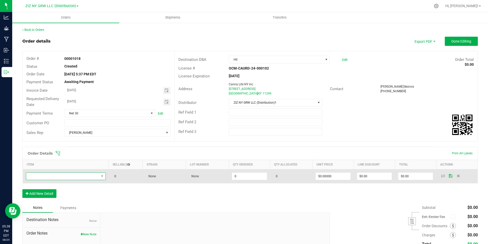
click at [52, 177] on span "NO DATA FOUND" at bounding box center [62, 175] width 73 height 7
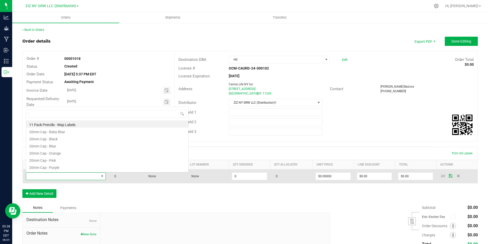
scroll to position [8, 79]
type input "sour"
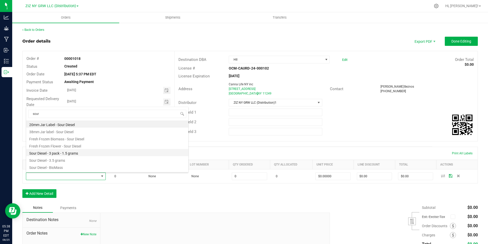
click at [80, 152] on li "Sour Diesel - 3 pack - 1.5 grams" at bounding box center [107, 152] width 162 height 7
type input "0 ea"
type input "$14.00000"
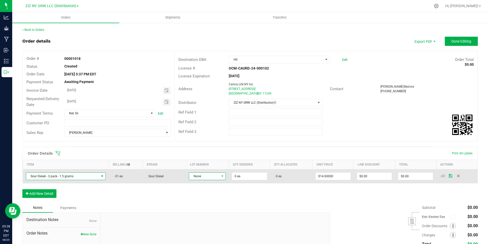
click at [215, 177] on span "None" at bounding box center [204, 175] width 30 height 7
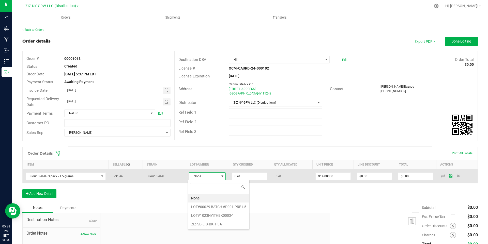
scroll to position [8, 36]
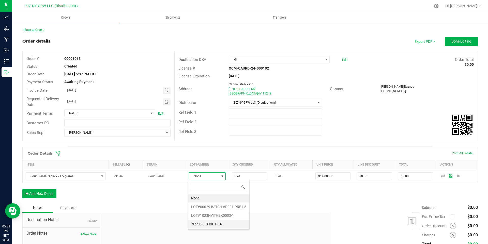
click at [236, 222] on li "ZIZ-SD-LIB-BK-1-3A" at bounding box center [218, 223] width 61 height 9
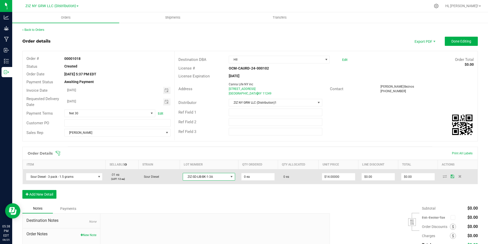
click at [231, 175] on span at bounding box center [232, 176] width 4 height 4
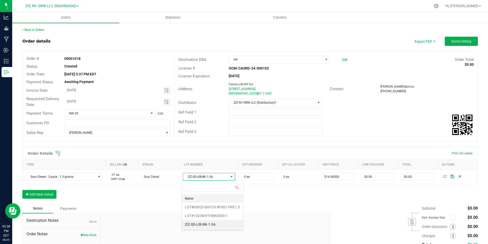
scroll to position [8, 52]
click at [235, 204] on \ "LOT#00029 BATCH #P001-PRE1.5" at bounding box center [212, 206] width 61 height 9
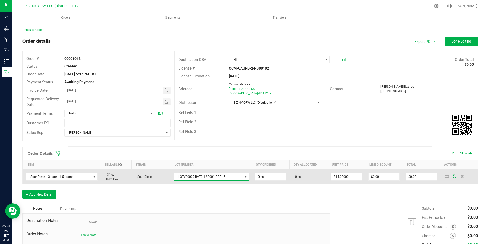
click at [234, 177] on span "LOT#00029 BATCH #P001-PRE1.5" at bounding box center [208, 176] width 69 height 7
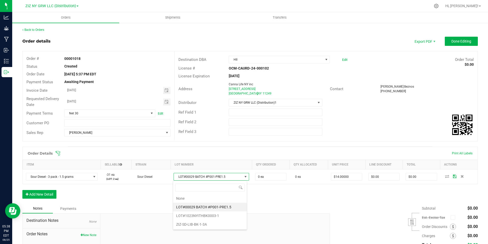
scroll to position [8, 74]
click at [235, 215] on li "LOT#1023NYITHBK0003-1" at bounding box center [210, 215] width 74 height 9
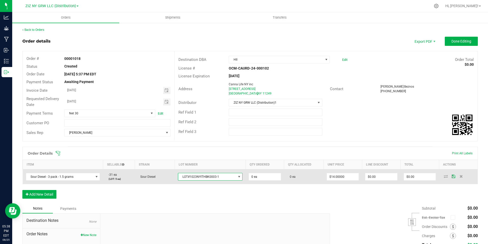
click at [237, 178] on span at bounding box center [239, 176] width 4 height 4
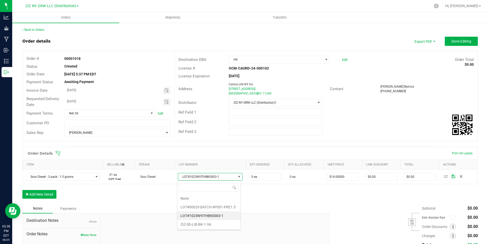
click at [223, 215] on li "LOT#1023NYITHBK0003-1" at bounding box center [208, 215] width 63 height 9
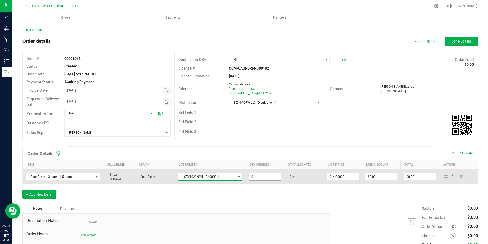
click at [258, 178] on input "0" at bounding box center [265, 176] width 32 height 7
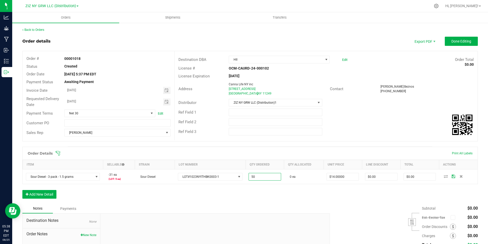
type input "50 ea"
type input "$700.00"
click at [274, 200] on div "Order Details Print All Labels Item Sellable Strain Lot Number Qty Ordered Qty …" at bounding box center [250, 174] width 456 height 57
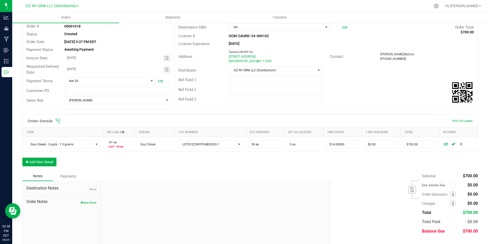
scroll to position [41, 0]
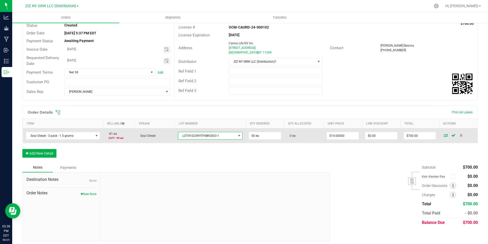
click at [238, 134] on span at bounding box center [239, 135] width 4 height 4
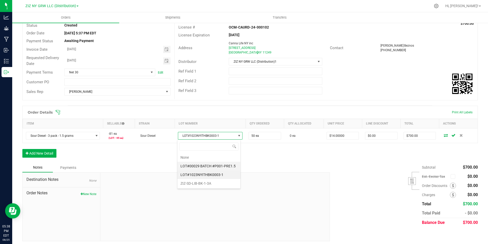
click at [219, 165] on \ "LOT#00029 BATCH #P001-PRE1.5" at bounding box center [208, 165] width 63 height 9
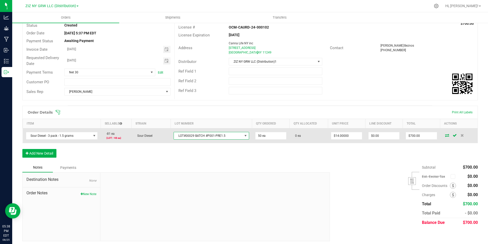
click at [244, 134] on span at bounding box center [246, 135] width 4 height 4
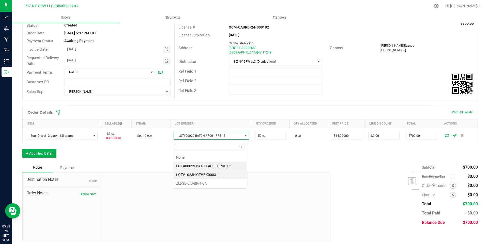
scroll to position [8, 74]
click at [228, 183] on li "ZIZ-SD-LIB-BK-1-3A" at bounding box center [210, 183] width 74 height 9
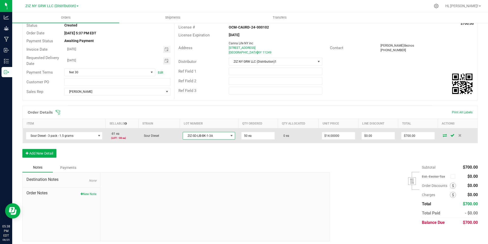
click at [230, 136] on span at bounding box center [232, 135] width 4 height 4
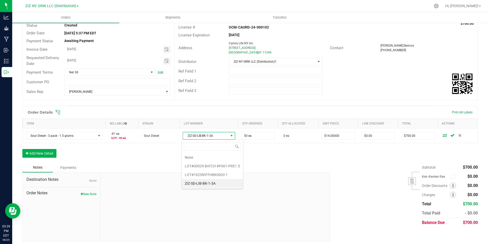
click at [257, 166] on div "Notes Payments" at bounding box center [174, 167] width 304 height 10
click at [46, 155] on button "Add New Detail" at bounding box center [39, 153] width 34 height 9
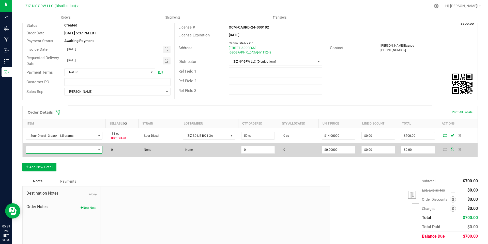
click at [66, 150] on span "NO DATA FOUND" at bounding box center [61, 149] width 70 height 7
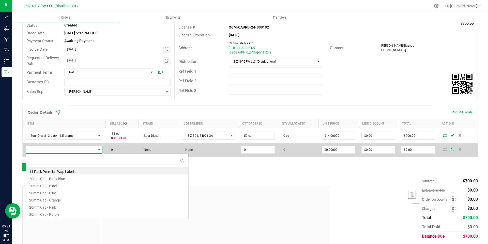
scroll to position [8, 75]
type input "silver"
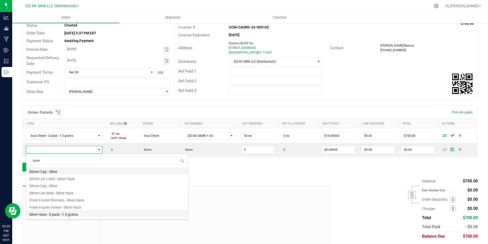
click at [86, 213] on li "Silver Haze - 3 pack - 1.5 grams" at bounding box center [107, 213] width 162 height 7
type input "0 ea"
type input "$14.00000"
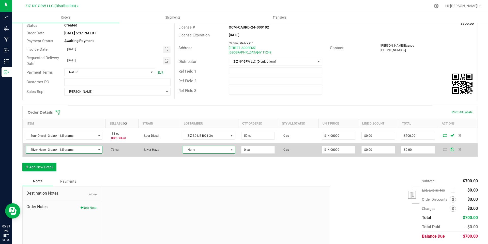
click at [208, 148] on span "None" at bounding box center [206, 149] width 46 height 7
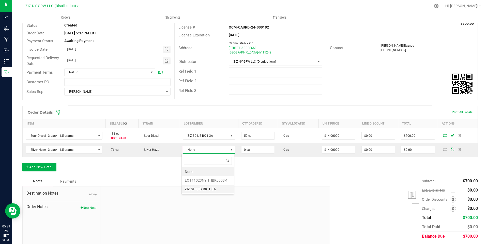
click at [212, 188] on li "ZIZ-SH-LIB-BK-1-3A" at bounding box center [208, 188] width 52 height 9
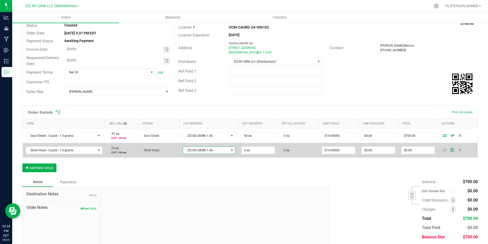
click at [214, 151] on span "ZIZ-SH-LIB-BK-1-3A" at bounding box center [206, 149] width 46 height 7
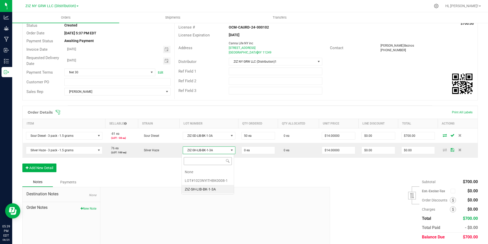
scroll to position [8, 53]
click at [211, 180] on li "LOT#1023NYITHBK0008-1" at bounding box center [208, 180] width 52 height 9
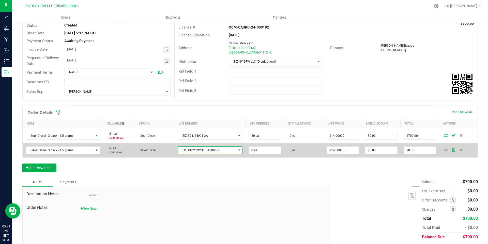
click at [215, 150] on span "LOT#1023NYITHBK0008-1" at bounding box center [207, 149] width 58 height 7
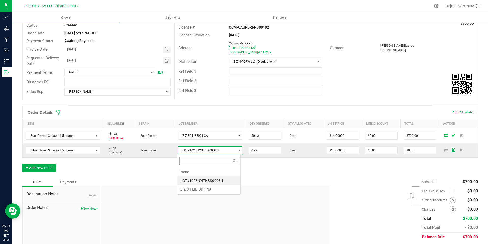
scroll to position [8, 64]
click at [214, 188] on li "ZIZ-SH-LIB-BK-1-3A" at bounding box center [208, 189] width 63 height 9
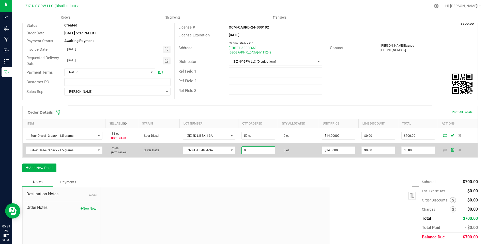
drag, startPoint x: 254, startPoint y: 150, endPoint x: 236, endPoint y: 150, distance: 17.8
click at [238, 150] on td "0" at bounding box center [258, 150] width 40 height 14
click at [251, 148] on input "0" at bounding box center [258, 149] width 33 height 7
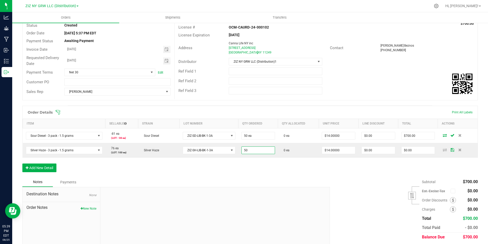
type input "50 ea"
type input "$700.00"
click at [341, 165] on div "Order Details Print All Labels Item Sellable Strain Lot Number Qty Ordered Qty …" at bounding box center [250, 140] width 456 height 71
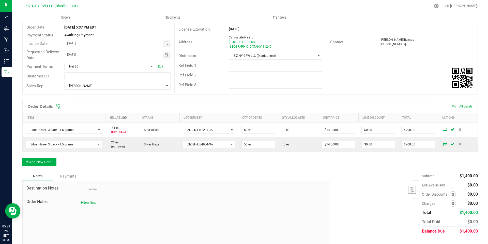
scroll to position [58, 0]
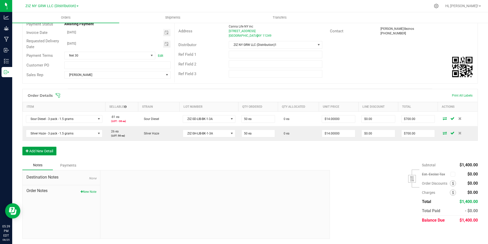
click at [42, 150] on button "Add New Detail" at bounding box center [39, 150] width 34 height 9
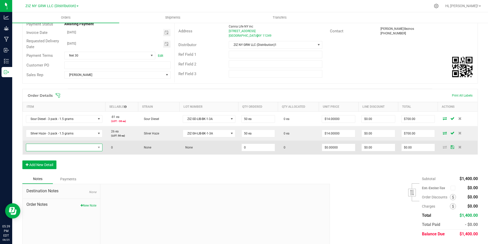
click at [56, 148] on span "NO DATA FOUND" at bounding box center [61, 147] width 70 height 7
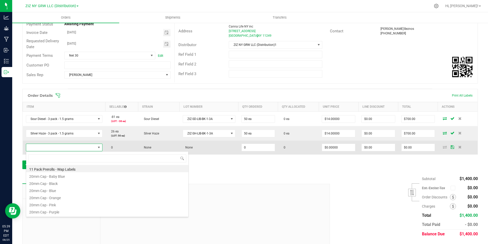
scroll to position [8, 75]
type input "lemon"
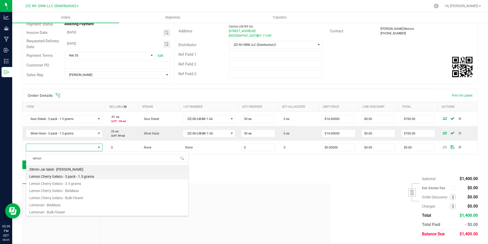
click at [86, 175] on li "Lemon Cherry Gelato - 3 pack - 1.5 grams" at bounding box center [107, 175] width 162 height 7
type input "0 ea"
type input "$14.00000"
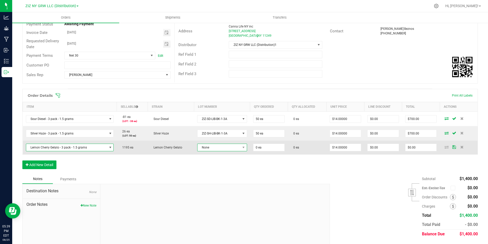
click at [216, 147] on span "None" at bounding box center [219, 147] width 43 height 7
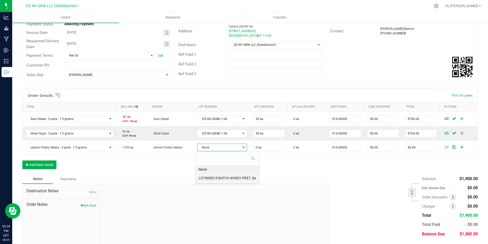
click at [228, 178] on \ "LOT#00015 BATCH #H001-PRE1.5a" at bounding box center [227, 177] width 64 height 9
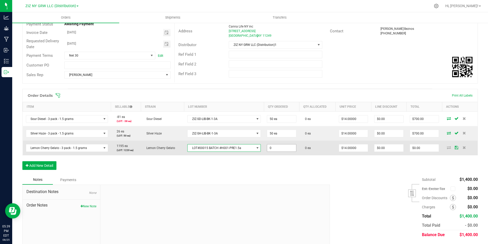
click at [282, 148] on input "0" at bounding box center [281, 147] width 29 height 7
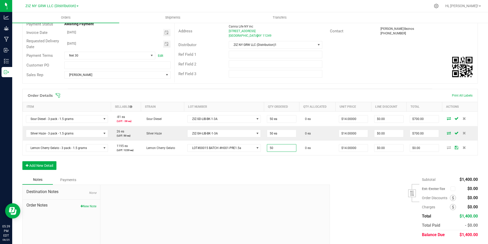
type input "50 ea"
type input "$700.00"
click at [292, 162] on div "Order Details Print All Labels Item Sellable Strain Lot Number Qty Ordered Qty …" at bounding box center [250, 132] width 456 height 86
click at [37, 164] on button "Add New Detail" at bounding box center [39, 165] width 34 height 9
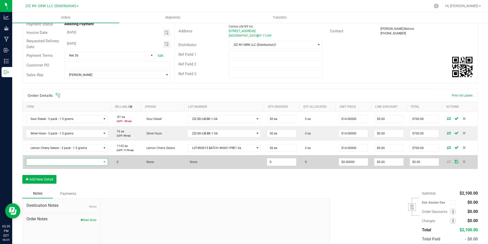
click at [53, 161] on span "NO DATA FOUND" at bounding box center [63, 161] width 75 height 7
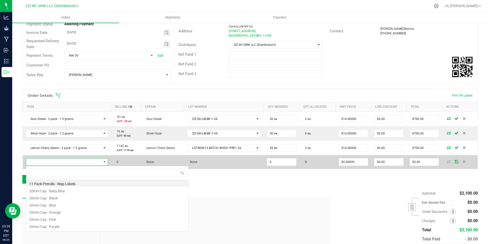
scroll to position [8, 80]
type input "bubb"
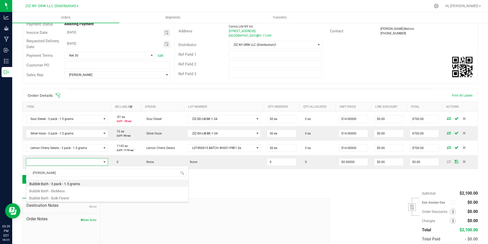
click at [77, 183] on li "Bubble Bath - 3 pack - 1.5 grams" at bounding box center [107, 182] width 162 height 7
type input "0 ea"
type input "$14.00000"
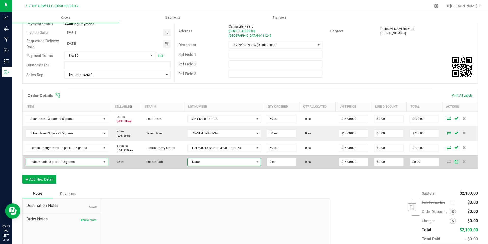
click at [203, 162] on span "None" at bounding box center [221, 161] width 67 height 7
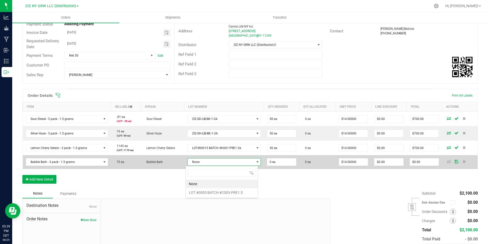
scroll to position [8, 73]
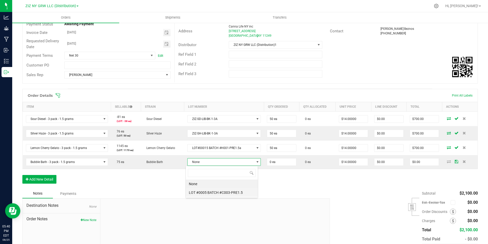
click at [223, 192] on \ "LOT #0005 BATCH #C003-PRE1.5" at bounding box center [222, 192] width 72 height 9
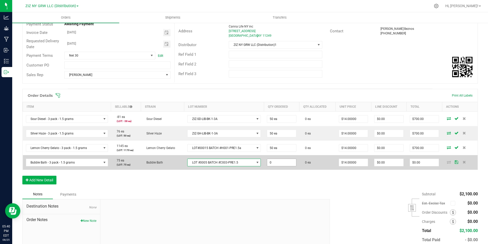
click at [284, 163] on input "0" at bounding box center [281, 162] width 29 height 7
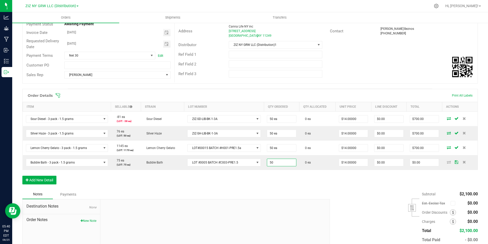
type input "50 ea"
type input "$700.00"
click at [306, 185] on div "Order Details Print All Labels Item Sellable Strain Lot Number Qty Ordered Qty …" at bounding box center [250, 139] width 456 height 100
click at [36, 180] on button "Add New Detail" at bounding box center [39, 179] width 34 height 9
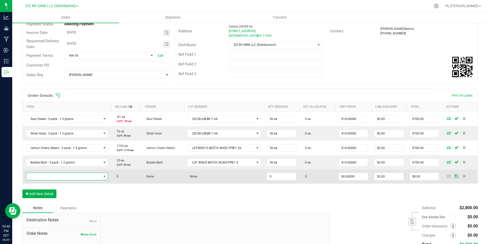
click at [82, 175] on span "NO DATA FOUND" at bounding box center [63, 176] width 75 height 7
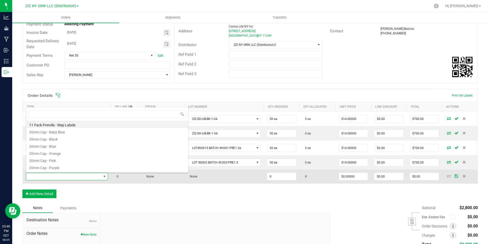
scroll to position [8, 80]
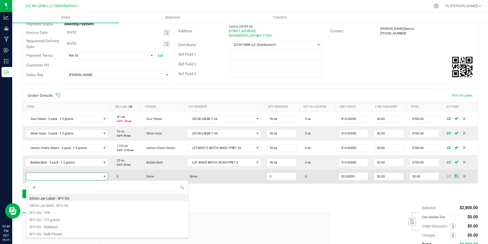
type input "sfv"
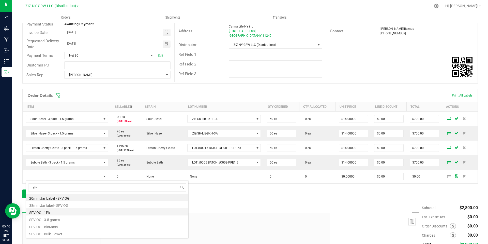
click at [68, 211] on li "SFV OG - 1Pk" at bounding box center [107, 211] width 162 height 7
type input "0 ea"
type input "$5.00000"
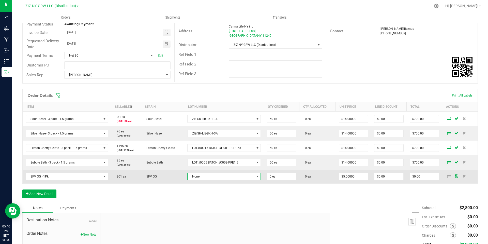
click at [255, 176] on span at bounding box center [257, 176] width 4 height 4
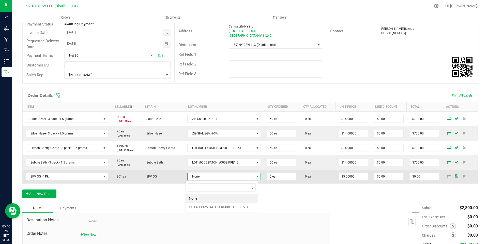
scroll to position [8, 73]
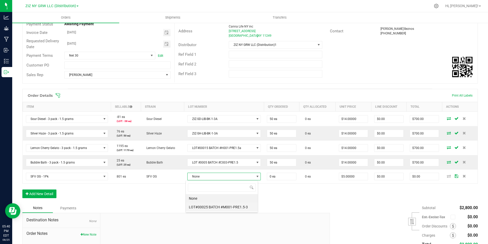
click at [242, 207] on \ "LOT#00025 BATCH #M001-PRE1.5-3" at bounding box center [222, 206] width 72 height 9
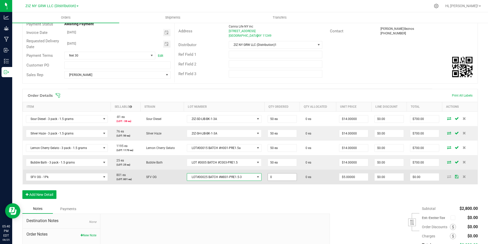
click at [279, 177] on input "0" at bounding box center [282, 176] width 29 height 7
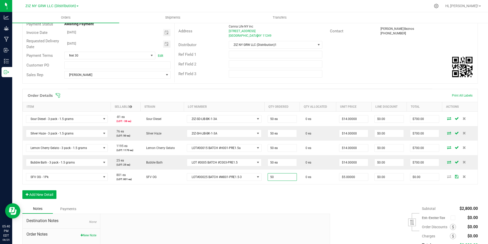
type input "50 ea"
type input "$250.00"
click at [298, 192] on div "Order Details Print All Labels Item Sellable Strain Lot Number Qty Ordered Qty …" at bounding box center [250, 146] width 456 height 115
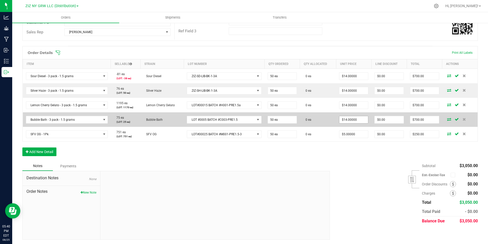
scroll to position [101, 0]
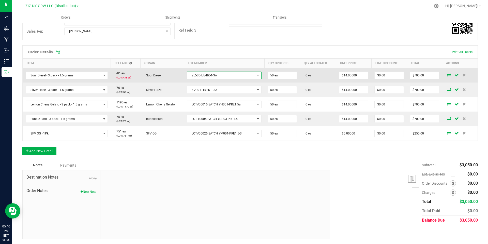
click at [239, 76] on span "ZIZ-SD-LIB-BK-1-3A" at bounding box center [221, 75] width 68 height 7
click at [240, 76] on span "ZIZ-SD-LIB-BK-1-3A" at bounding box center [221, 75] width 68 height 7
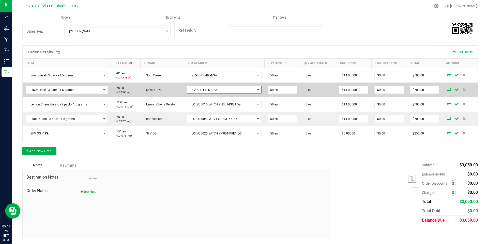
click at [243, 89] on span "ZIZ-SH-LIB-BK-1-3A" at bounding box center [221, 89] width 68 height 7
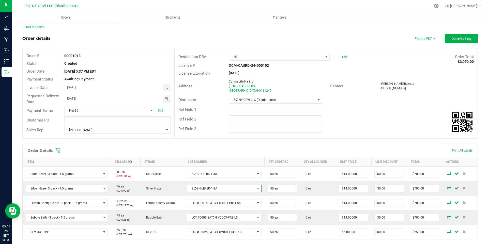
scroll to position [0, 0]
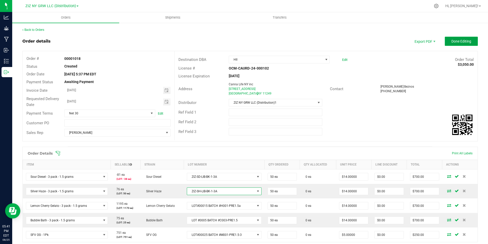
click at [451, 40] on span "Done Editing" at bounding box center [461, 41] width 20 height 4
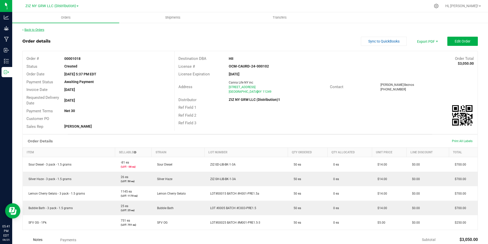
click at [37, 29] on link "Back to Orders" at bounding box center [33, 30] width 22 height 4
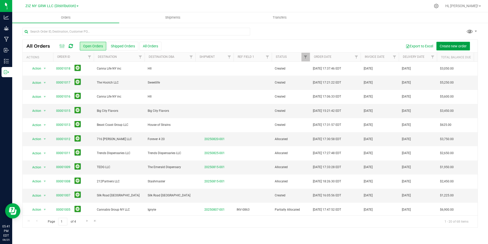
click at [455, 46] on span "Create new order" at bounding box center [453, 46] width 27 height 4
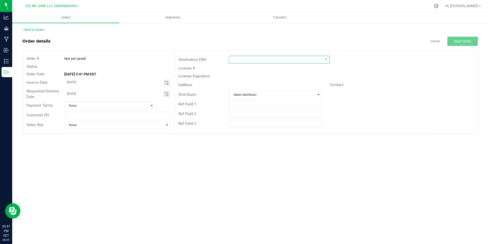
click at [265, 58] on span at bounding box center [276, 59] width 94 height 7
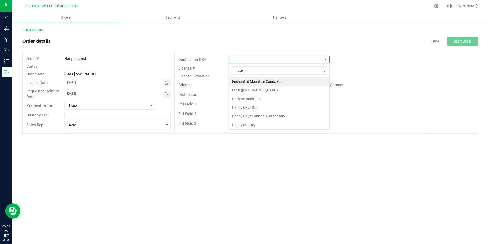
type input "happy"
click at [260, 98] on li "Happy Munkey" at bounding box center [279, 98] width 100 height 9
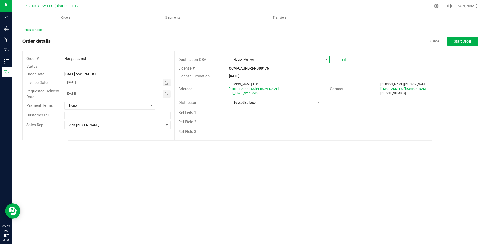
click at [274, 103] on span "Select distributor" at bounding box center [272, 102] width 86 height 7
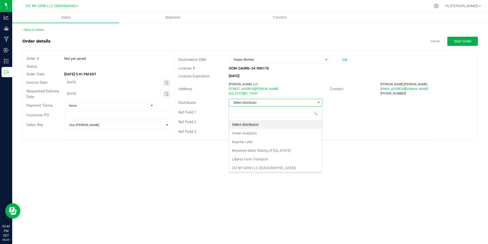
scroll to position [18, 0]
click at [291, 167] on li "ZIZ NY GRW LLC (Distribution)1" at bounding box center [275, 166] width 93 height 9
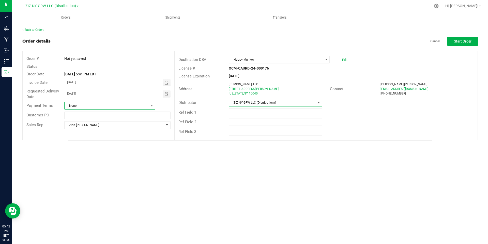
click at [98, 106] on span "None" at bounding box center [107, 105] width 84 height 7
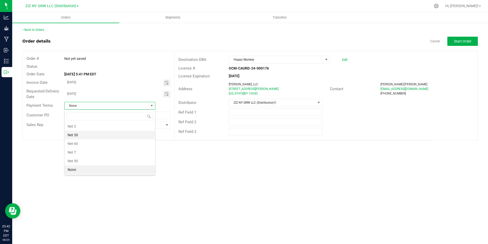
click at [107, 135] on li "Net 30" at bounding box center [110, 134] width 90 height 9
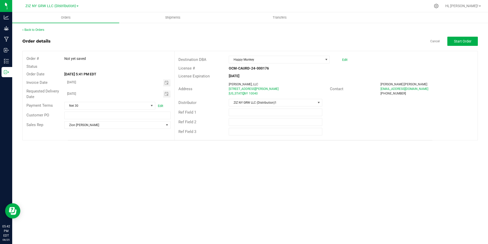
click at [136, 153] on div "Orders Shipments Transfers Back to Orders Order details Cancel Start Order Orde…" at bounding box center [250, 127] width 476 height 231
click at [455, 44] on button "Start Order" at bounding box center [462, 41] width 31 height 9
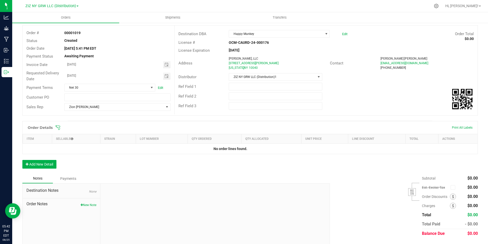
scroll to position [39, 0]
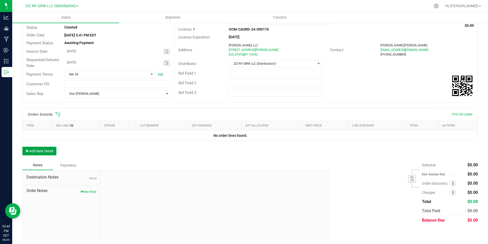
click at [45, 148] on button "Add New Detail" at bounding box center [39, 150] width 34 height 9
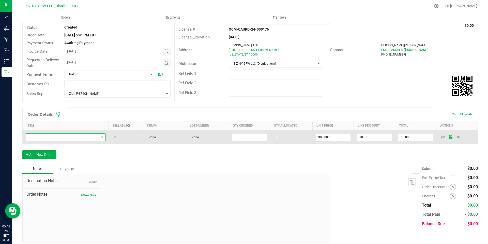
click at [45, 138] on span "NO DATA FOUND" at bounding box center [62, 136] width 73 height 7
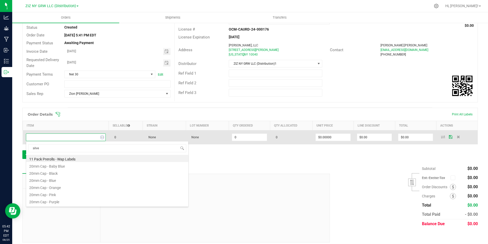
type input "silver"
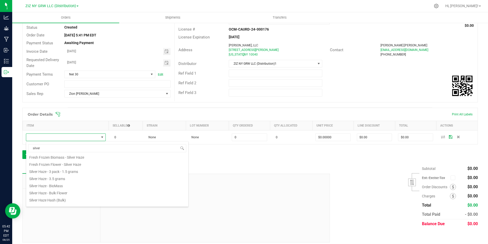
scroll to position [35, 0]
click at [98, 174] on li "Silver Haze - 3.5 grams" at bounding box center [107, 173] width 162 height 7
type input "0 ea"
type input "$27.00000"
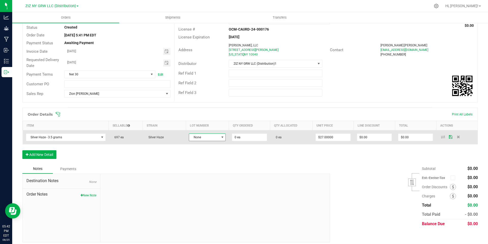
click at [209, 136] on span "None" at bounding box center [204, 136] width 30 height 7
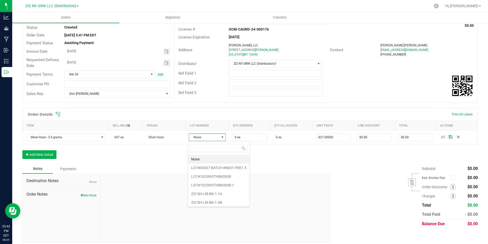
scroll to position [10, 0]
click at [221, 200] on li "ZIZ-SH-LIB-BK-1-1B" at bounding box center [219, 201] width 62 height 9
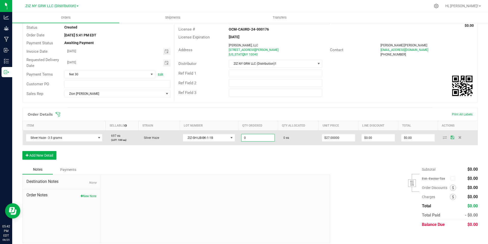
click at [255, 138] on input "0" at bounding box center [257, 137] width 33 height 7
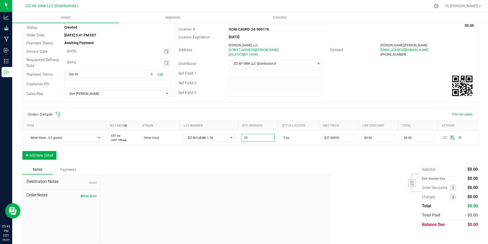
type input "25 ea"
type input "$675.00"
click at [286, 158] on div "Order Details Print All Labels Item Sellable Strain Lot Number Qty Ordered Qty …" at bounding box center [250, 136] width 456 height 57
click at [41, 155] on button "Add New Detail" at bounding box center [39, 155] width 34 height 9
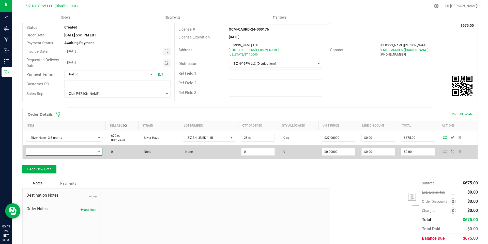
click at [48, 152] on span "NO DATA FOUND" at bounding box center [61, 151] width 70 height 7
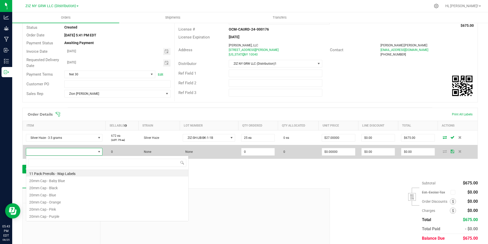
scroll to position [8, 75]
type input "lemon"
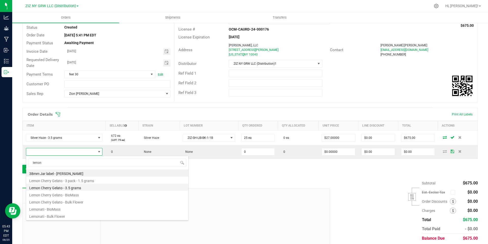
click at [80, 188] on li "Lemon Cherry Gelato - 3.5 grams" at bounding box center [107, 186] width 162 height 7
type input "0 ea"
type input "$25.00000"
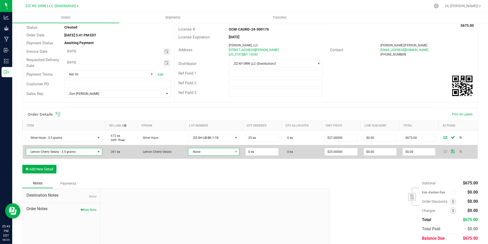
click at [206, 150] on span "None" at bounding box center [210, 151] width 44 height 7
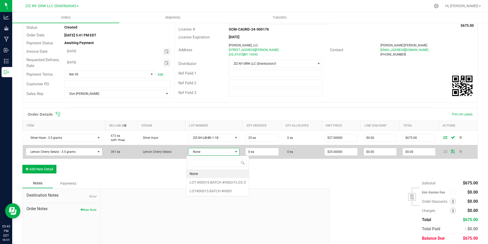
scroll to position [8, 52]
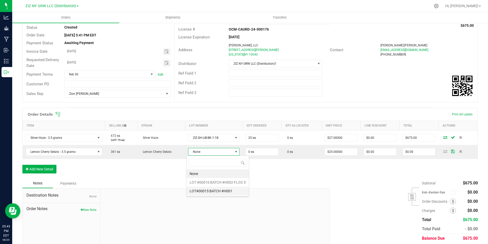
click at [237, 191] on \ "LOT#00015 BATCH #H001" at bounding box center [218, 190] width 62 height 9
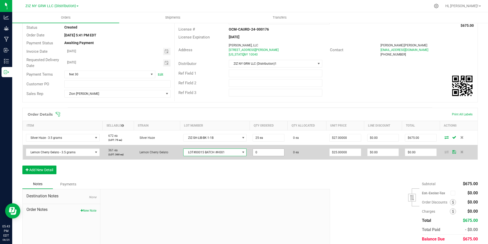
click at [264, 154] on input "0" at bounding box center [268, 151] width 31 height 7
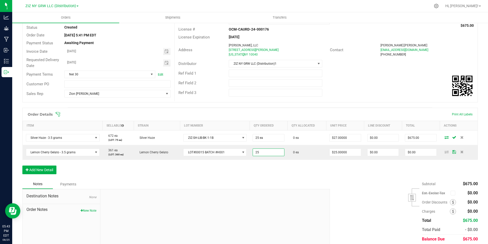
type input "25 ea"
type input "$625.00"
click at [314, 171] on div "Order Details Print All Labels Item Sellable Strain Lot Number Qty Ordered Qty …" at bounding box center [250, 143] width 456 height 71
click at [42, 170] on button "Add New Detail" at bounding box center [39, 169] width 34 height 9
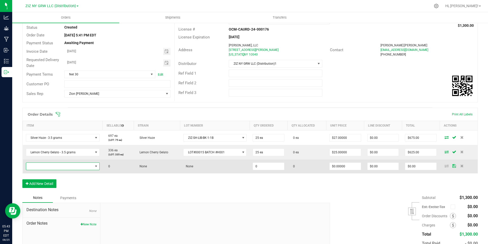
click at [79, 164] on span "NO DATA FOUND" at bounding box center [59, 165] width 67 height 7
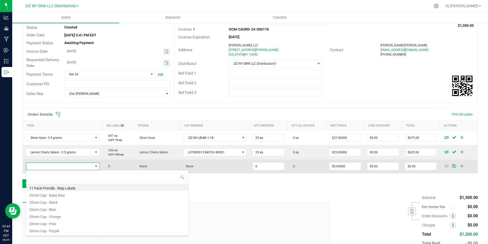
scroll to position [8, 72]
type input "cereal"
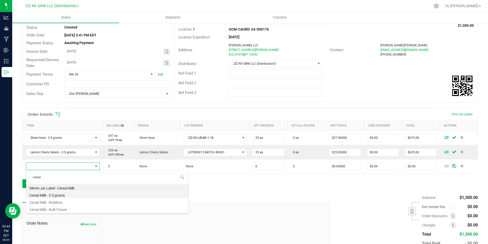
click at [76, 195] on li "Cereal Milk - 3.5 grams" at bounding box center [107, 194] width 162 height 7
type input "0 ea"
type input "$25.00000"
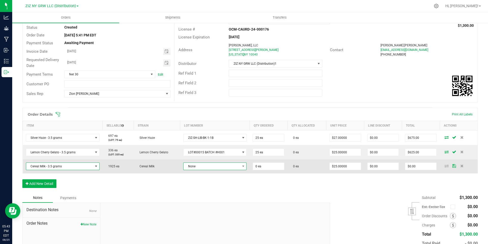
click at [201, 164] on span "None" at bounding box center [212, 165] width 57 height 7
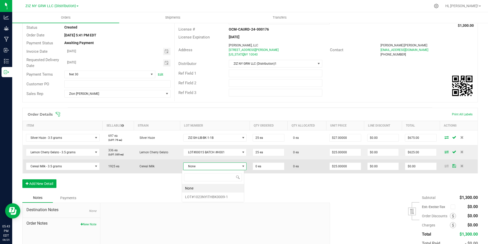
scroll to position [8, 63]
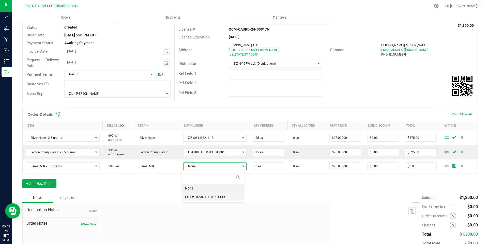
click at [223, 197] on li "LOT#1023NYITHBK0009-1" at bounding box center [213, 196] width 62 height 9
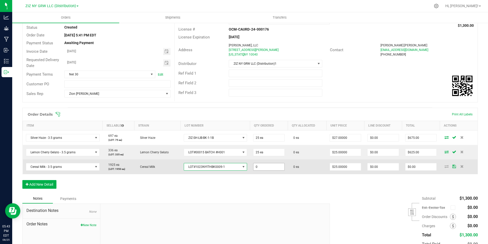
click at [264, 167] on input "0" at bounding box center [268, 166] width 31 height 7
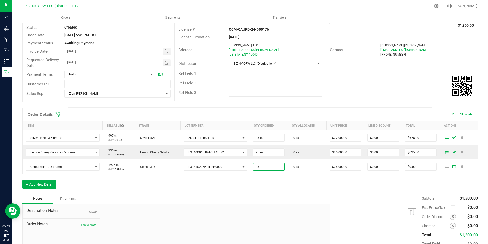
type input "25 ea"
type input "$625.00"
click at [277, 189] on div "Order Details Print All Labels Item Sellable Strain Lot Number Qty Ordered Qty …" at bounding box center [250, 151] width 456 height 86
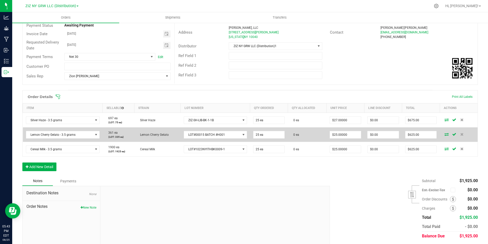
scroll to position [52, 0]
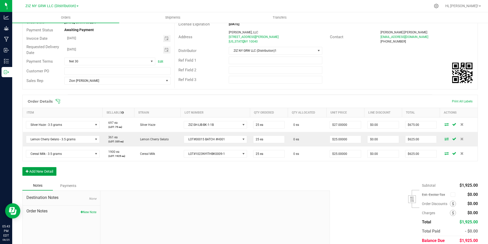
click at [48, 172] on button "Add New Detail" at bounding box center [39, 171] width 34 height 9
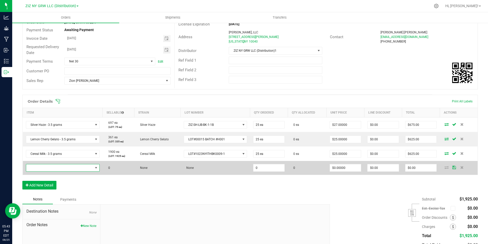
click at [70, 168] on span "NO DATA FOUND" at bounding box center [59, 167] width 67 height 7
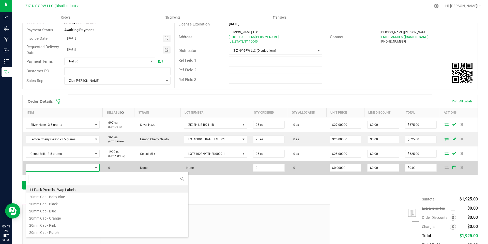
scroll to position [8, 72]
type input "sour"
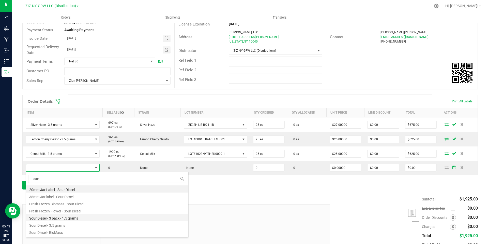
click at [80, 217] on li "Sour Diesel - 3 pack - 1.5 grams" at bounding box center [107, 217] width 162 height 7
type input "0 ea"
type input "$14.00000"
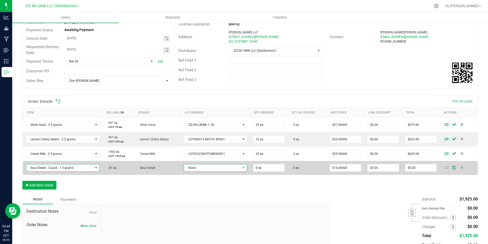
click at [196, 168] on span "None" at bounding box center [212, 167] width 56 height 7
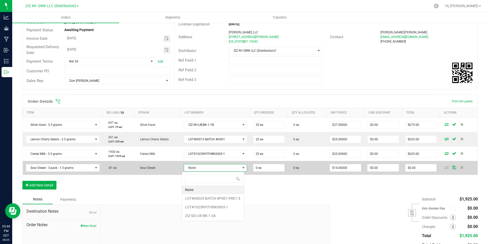
scroll to position [8, 63]
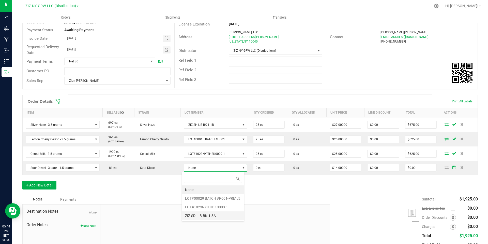
click at [226, 216] on li "ZIZ-SD-LIB-BK-1-3A" at bounding box center [213, 215] width 62 height 9
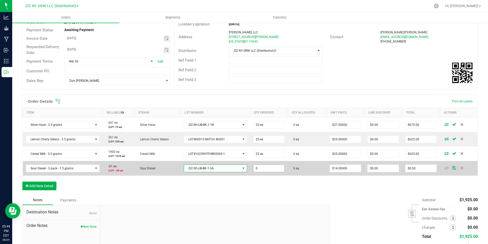
click at [265, 169] on input "0" at bounding box center [268, 167] width 31 height 7
click at [229, 169] on span "ZIZ-SD-LIB-BK-1-3A" at bounding box center [212, 167] width 56 height 7
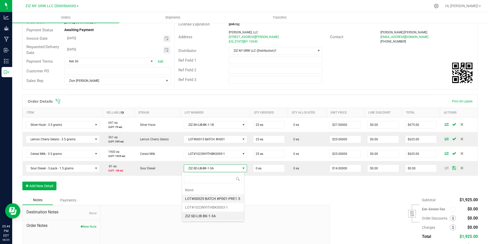
click at [215, 200] on \ "LOT#00029 BATCH #P001-PRE1.5" at bounding box center [213, 198] width 62 height 9
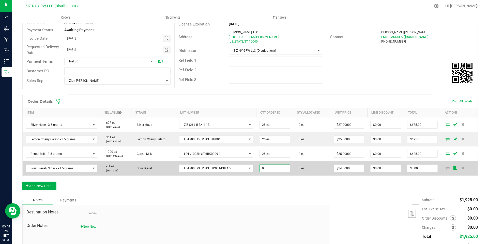
drag, startPoint x: 269, startPoint y: 167, endPoint x: 284, endPoint y: 167, distance: 14.7
click at [284, 167] on input "0" at bounding box center [275, 167] width 30 height 7
type input "50 ea"
type input "$700.00"
click at [238, 171] on span "LOT#00029 BATCH #P001-PRE1.5" at bounding box center [212, 167] width 67 height 7
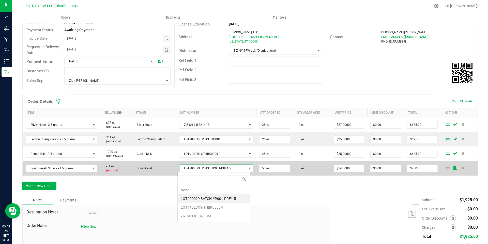
scroll to position [8, 73]
click at [248, 169] on span at bounding box center [250, 168] width 4 height 4
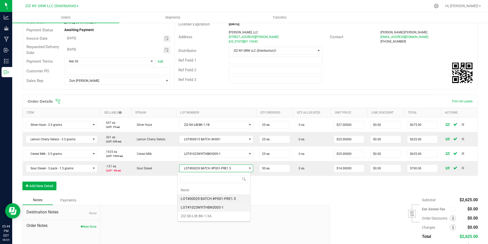
click at [232, 204] on li "LOT#1023NYITHBK0003-1" at bounding box center [214, 207] width 72 height 9
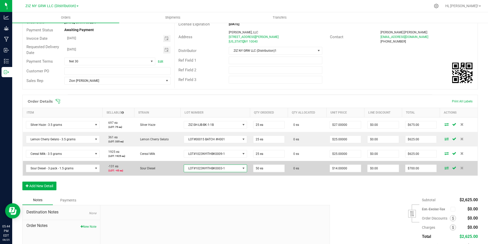
click at [241, 168] on span at bounding box center [243, 168] width 4 height 4
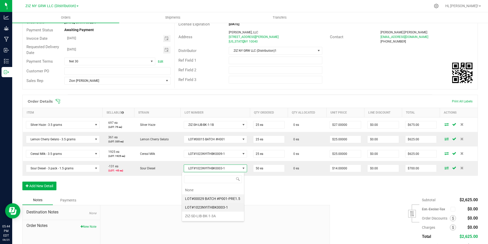
scroll to position [8, 63]
click at [223, 215] on li "ZIZ-SD-LIB-BK-1-3A" at bounding box center [213, 215] width 62 height 9
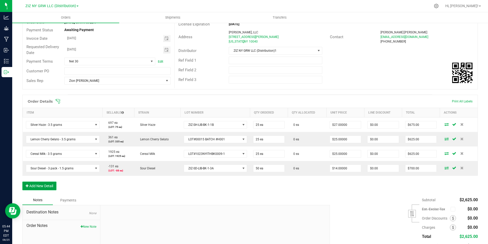
click at [44, 187] on button "Add New Detail" at bounding box center [39, 185] width 34 height 9
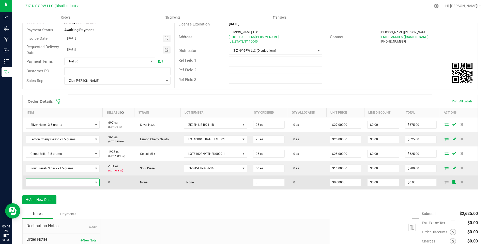
click at [59, 182] on span "NO DATA FOUND" at bounding box center [59, 181] width 67 height 7
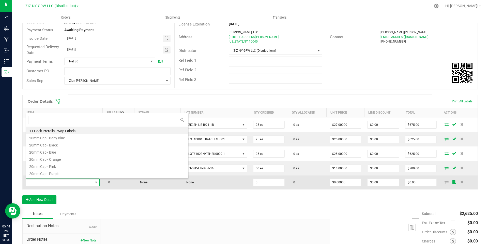
scroll to position [8, 72]
type input "silver"
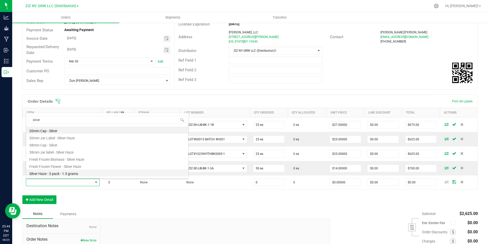
click at [78, 173] on li "Silver Haze - 3 pack - 1.5 grams" at bounding box center [107, 172] width 162 height 7
type input "0 ea"
type input "$14.00000"
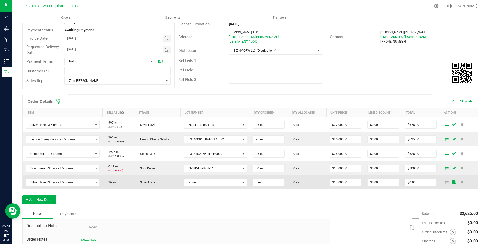
click at [205, 183] on span "None" at bounding box center [212, 181] width 56 height 7
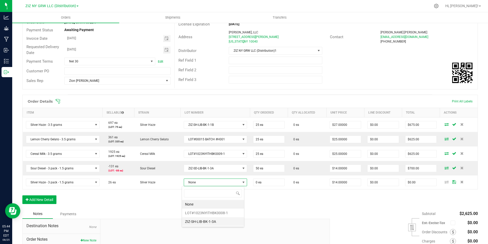
click at [219, 222] on li "ZIZ-SH-LIB-BK-1-3A" at bounding box center [213, 221] width 62 height 9
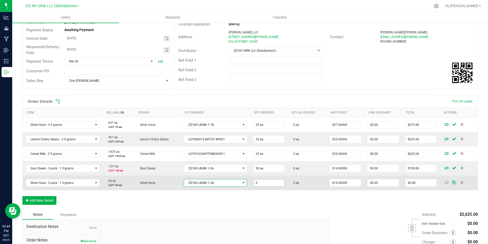
click at [263, 183] on input "0" at bounding box center [268, 182] width 31 height 7
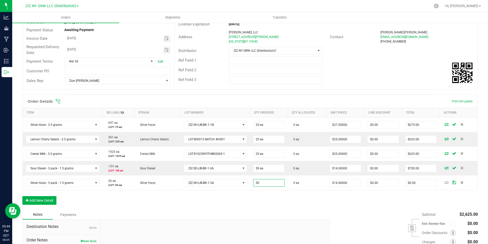
type input "50 ea"
type input "$700.00"
click at [319, 203] on div "Order Details Print All Labels Item Sellable Strain Lot Number Qty Ordered Qty …" at bounding box center [250, 152] width 456 height 115
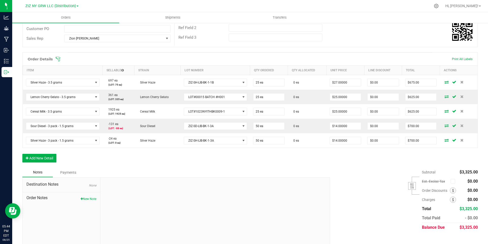
scroll to position [101, 0]
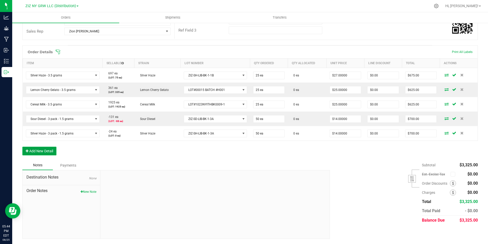
click at [47, 149] on button "Add New Detail" at bounding box center [39, 150] width 34 height 9
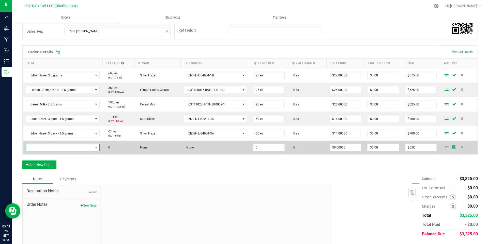
click at [59, 147] on span "NO DATA FOUND" at bounding box center [59, 147] width 67 height 7
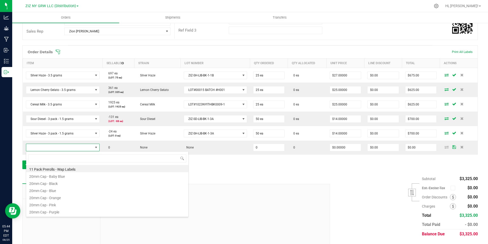
scroll to position [8, 72]
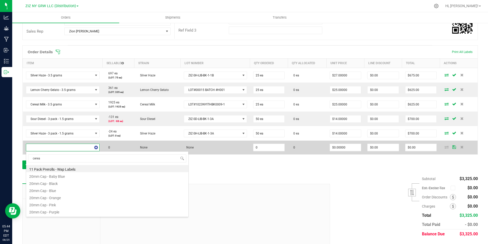
type input "cereal"
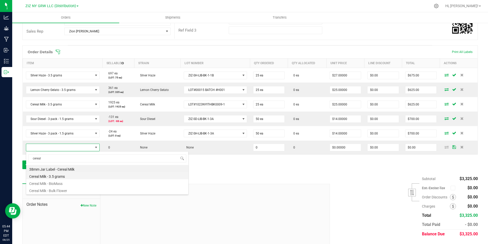
click at [73, 176] on li "Cereal Milk - 3.5 grams" at bounding box center [107, 175] width 162 height 7
type input "0 ea"
type input "$25.00000"
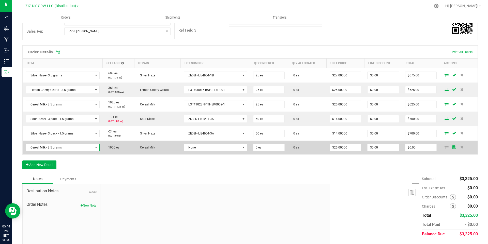
click at [95, 148] on span at bounding box center [96, 147] width 4 height 4
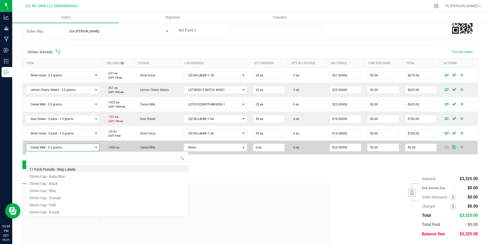
scroll to position [8, 73]
click at [68, 148] on span "Cereal Milk - 3.5 grams" at bounding box center [59, 147] width 67 height 7
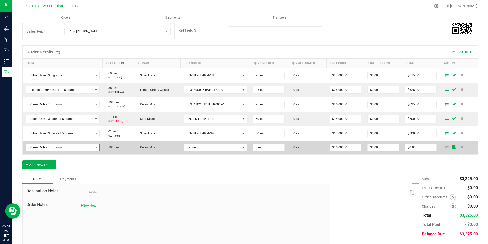
click at [68, 146] on span "Cereal Milk - 3.5 grams" at bounding box center [59, 147] width 67 height 7
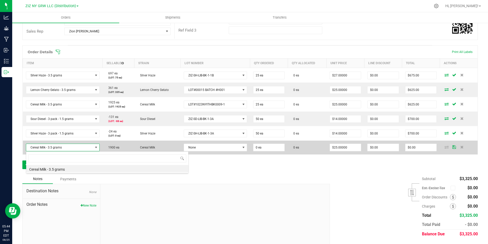
click at [68, 147] on span "Cereal Milk - 3.5 grams" at bounding box center [59, 147] width 67 height 7
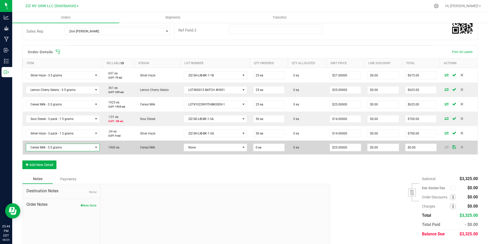
click at [68, 147] on span "Cereal Milk - 3.5 grams" at bounding box center [59, 147] width 67 height 7
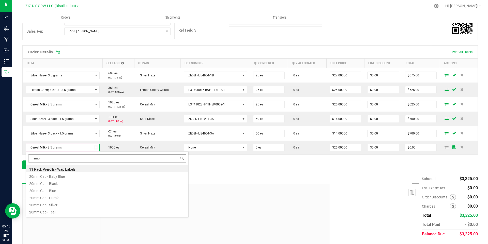
type input "lemon"
click at [90, 175] on li "Lemon Cherry Gelato - 3 pack - 1.5 grams" at bounding box center [107, 175] width 162 height 7
type input "$14.00000"
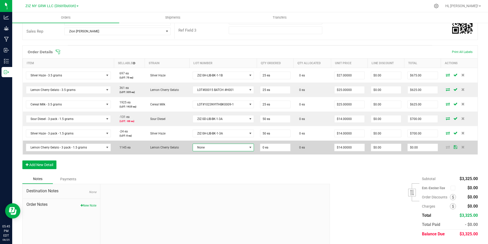
click at [214, 147] on span "None" at bounding box center [220, 147] width 54 height 7
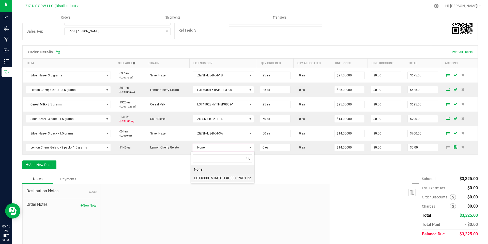
click at [234, 178] on \ "LOT#00015 BATCH #H001-PRE1.5a" at bounding box center [223, 177] width 64 height 9
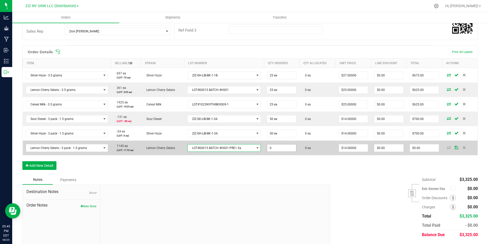
click at [278, 149] on input "0" at bounding box center [281, 147] width 29 height 7
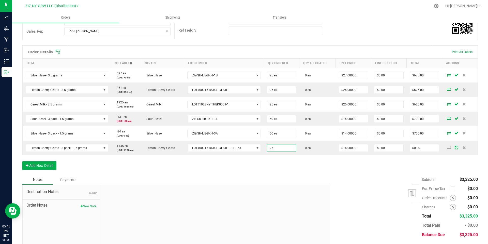
type input "25 ea"
type input "$350.00"
click at [354, 183] on div "Subtotal $3,325.00 Est. Excise Tax" at bounding box center [402, 207] width 152 height 64
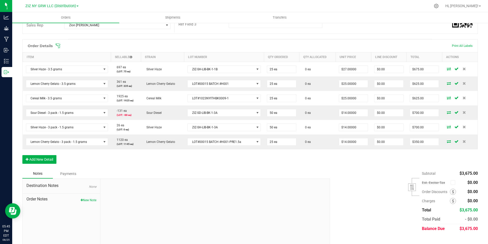
scroll to position [116, 0]
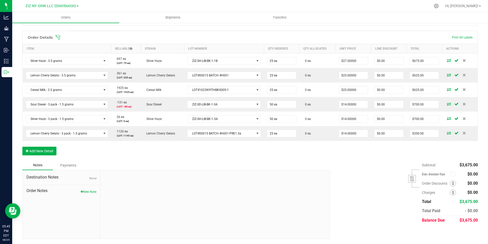
click at [371, 163] on div "Subtotal $3,675.00 Est. Excise Tax" at bounding box center [402, 192] width 152 height 64
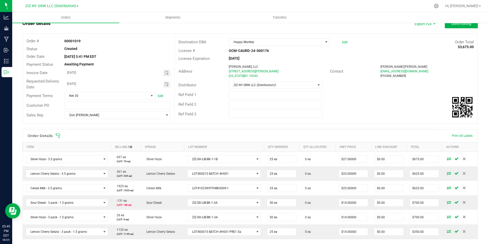
scroll to position [0, 0]
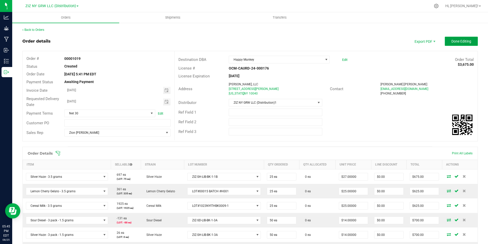
click at [451, 41] on span "Done Editing" at bounding box center [461, 41] width 20 height 4
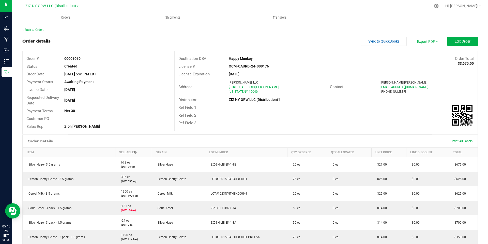
click at [35, 29] on link "Back to Orders" at bounding box center [33, 30] width 22 height 4
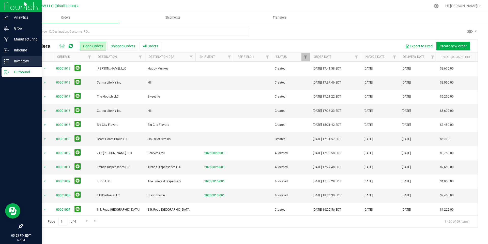
click at [12, 59] on p "Inventory" at bounding box center [24, 61] width 31 height 6
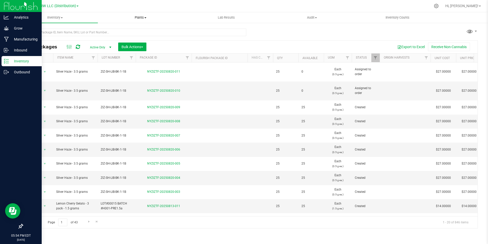
click at [137, 15] on span "Plants" at bounding box center [140, 17] width 85 height 5
click at [196, 13] on uib-tab-heading "Lab Results" at bounding box center [226, 17] width 85 height 10
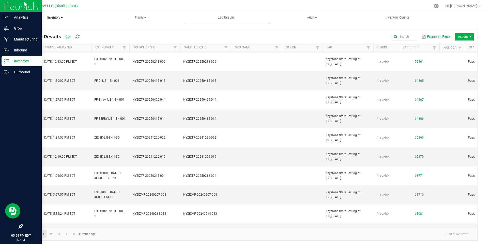
click at [69, 16] on span "Inventory" at bounding box center [54, 17] width 85 height 5
click at [38, 29] on span "All packages" at bounding box center [29, 30] width 35 height 4
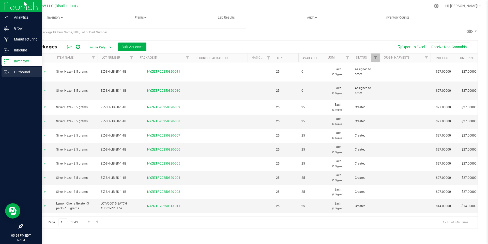
click at [7, 73] on icon at bounding box center [5, 72] width 3 height 4
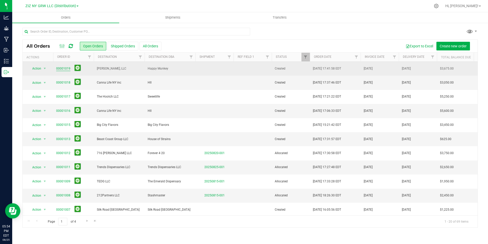
click at [62, 68] on link "00001019" at bounding box center [63, 68] width 14 height 5
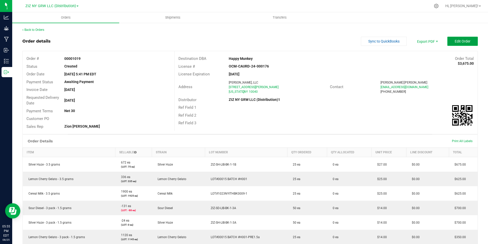
click at [461, 39] on span "Edit Order" at bounding box center [463, 41] width 16 height 4
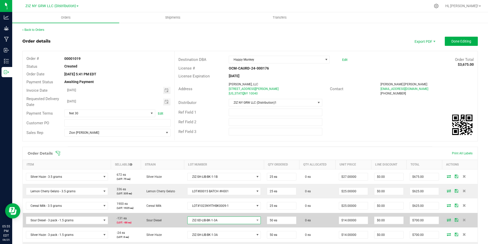
click at [207, 220] on span "ZIZ-SD-LIB-BK-1-3A" at bounding box center [221, 219] width 67 height 7
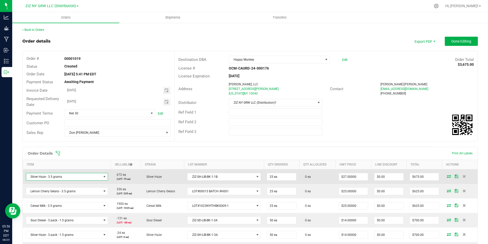
click at [92, 177] on span "Silver Haze - 3.5 grams" at bounding box center [63, 176] width 75 height 7
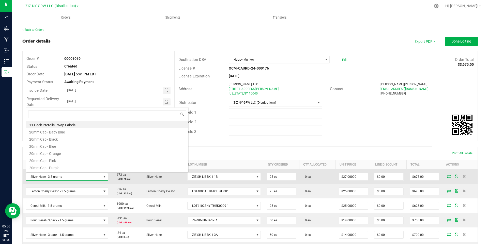
scroll to position [8, 80]
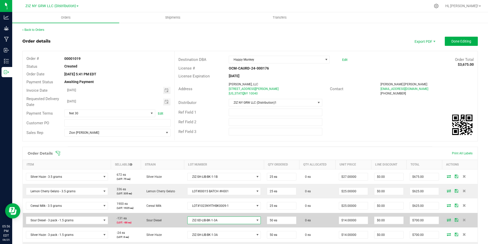
click at [255, 219] on span at bounding box center [257, 220] width 4 height 4
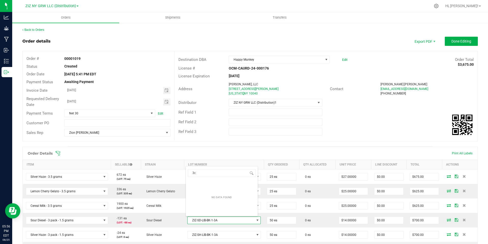
type input "3"
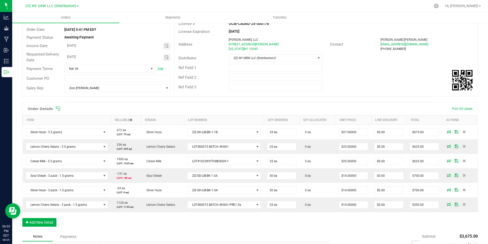
scroll to position [0, 0]
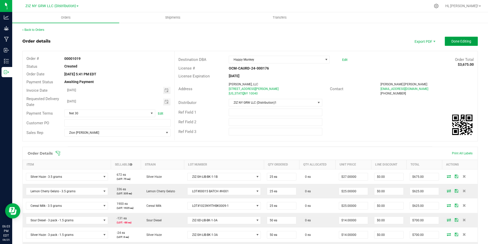
click at [458, 42] on span "Done Editing" at bounding box center [461, 41] width 20 height 4
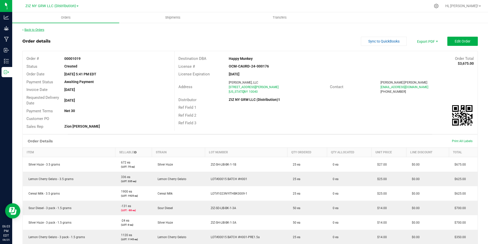
click at [38, 30] on link "Back to Orders" at bounding box center [33, 30] width 22 height 4
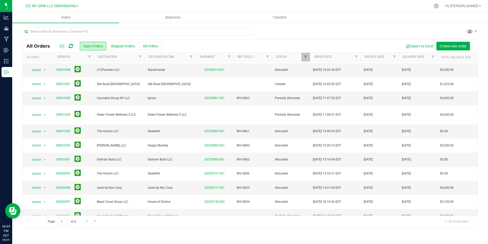
scroll to position [132, 0]
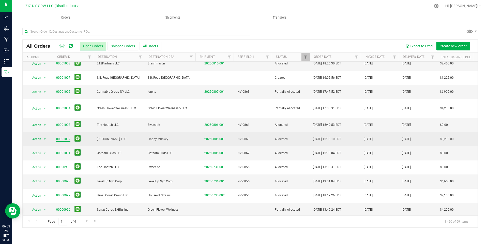
click at [63, 137] on link "00001002" at bounding box center [63, 139] width 14 height 5
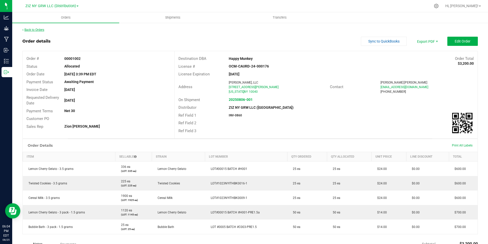
click at [33, 30] on link "Back to Orders" at bounding box center [33, 30] width 22 height 4
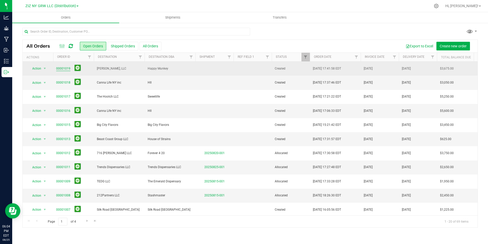
click at [58, 68] on link "00001019" at bounding box center [63, 68] width 14 height 5
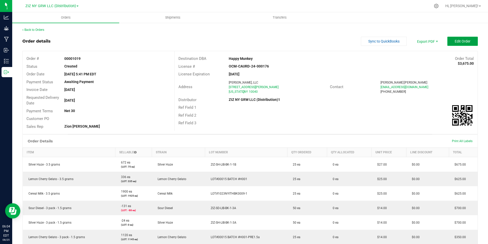
click at [456, 42] on span "Edit Order" at bounding box center [463, 41] width 16 height 4
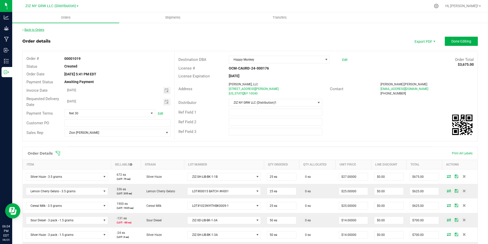
click at [34, 31] on link "Back to Orders" at bounding box center [33, 30] width 22 height 4
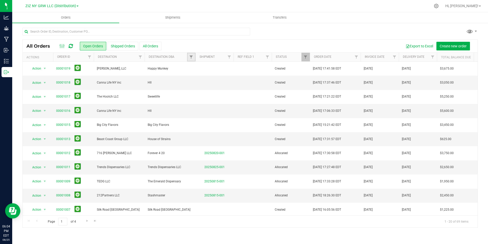
click at [193, 57] on link "Filter" at bounding box center [191, 57] width 8 height 9
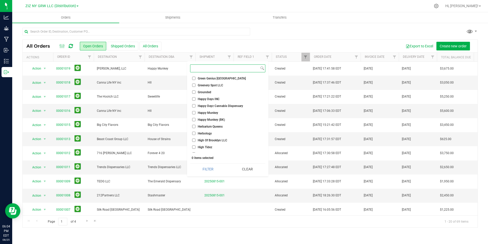
scroll to position [442, 0]
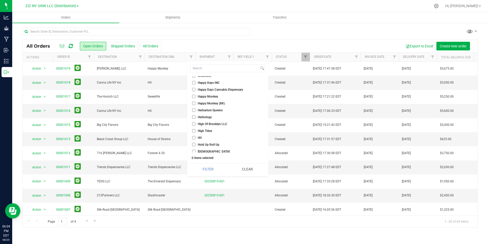
click at [194, 97] on input "Happy Munkey" at bounding box center [193, 96] width 3 height 3
checkbox input "true"
click at [266, 44] on div "Export to Excel Create new order" at bounding box center [317, 46] width 312 height 9
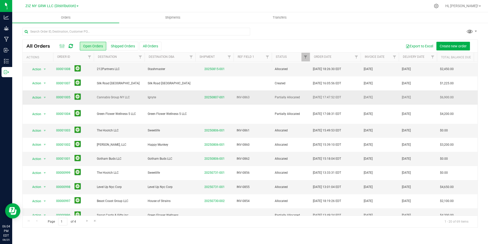
scroll to position [132, 0]
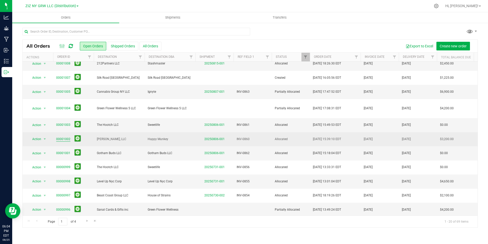
click at [59, 137] on link "00001002" at bounding box center [63, 139] width 14 height 5
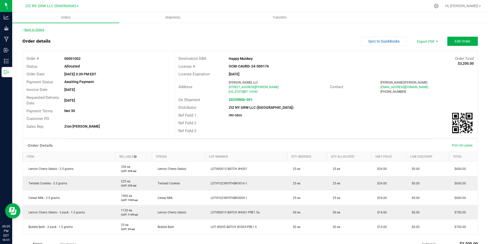
click at [42, 29] on link "Back to Orders" at bounding box center [33, 30] width 22 height 4
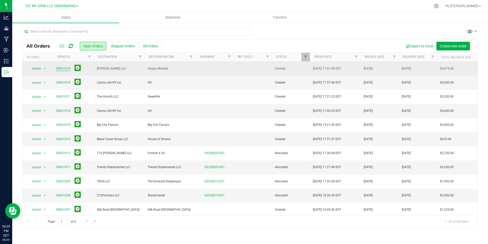
click at [66, 69] on link "00001019" at bounding box center [63, 68] width 14 height 5
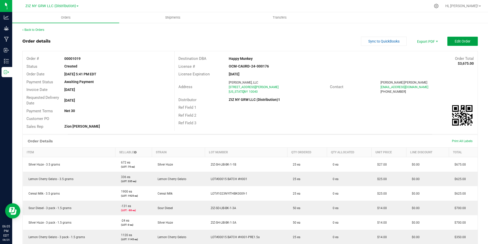
click at [455, 39] on span "Edit Order" at bounding box center [463, 41] width 16 height 4
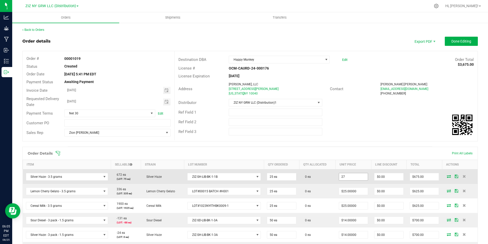
click at [352, 176] on input "27" at bounding box center [353, 176] width 29 height 7
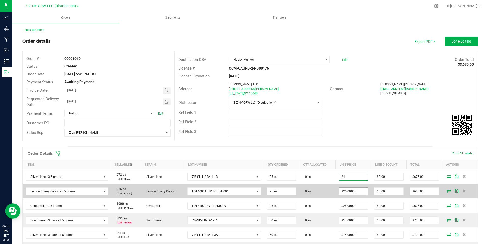
type input "$24.00000"
type input "$600.00"
click at [348, 191] on input "25" at bounding box center [353, 190] width 29 height 7
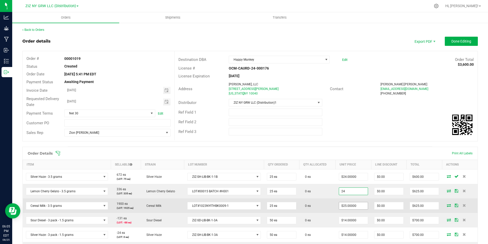
type input "$24.00000"
type input "$600.00"
click at [350, 204] on input "25" at bounding box center [353, 205] width 29 height 7
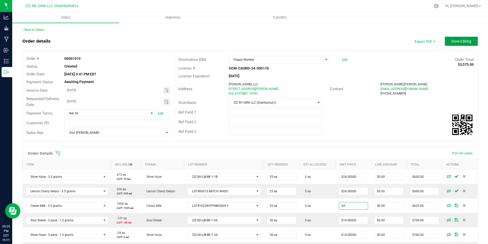
type input "$24.00000"
type input "$600.00"
click at [462, 41] on span "Done Editing" at bounding box center [461, 41] width 20 height 4
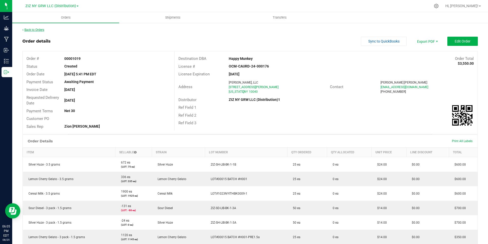
click at [41, 31] on link "Back to Orders" at bounding box center [33, 30] width 22 height 4
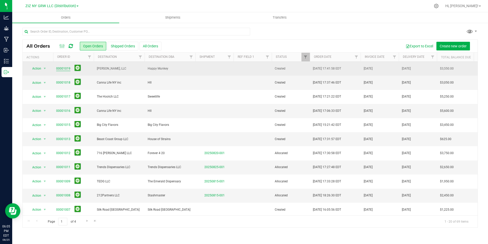
click at [65, 68] on link "00001019" at bounding box center [63, 68] width 14 height 5
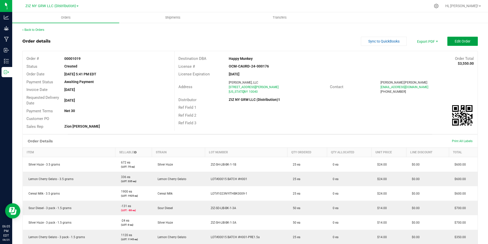
click at [456, 43] on button "Edit Order" at bounding box center [462, 41] width 31 height 9
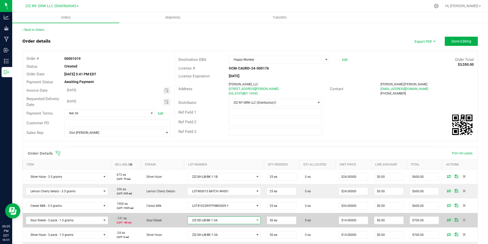
click at [239, 220] on span "ZIZ-SD-LIB-BK-1-3A" at bounding box center [221, 219] width 67 height 7
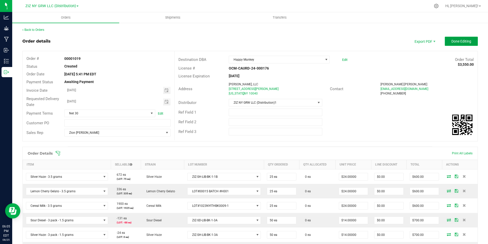
click at [454, 43] on button "Done Editing" at bounding box center [461, 41] width 33 height 9
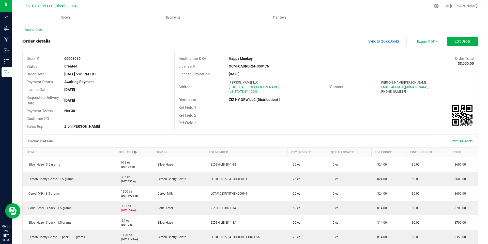
click at [35, 28] on link "Back to Orders" at bounding box center [33, 30] width 22 height 4
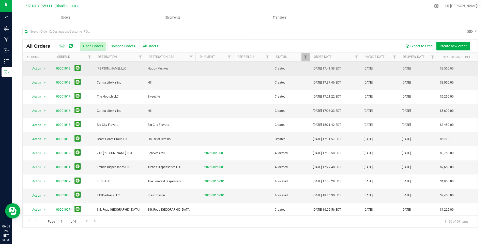
click at [66, 69] on link "00001019" at bounding box center [63, 68] width 14 height 5
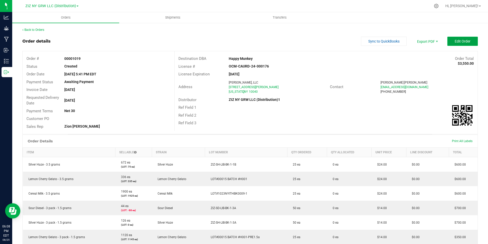
click at [457, 40] on span "Edit Order" at bounding box center [463, 41] width 16 height 4
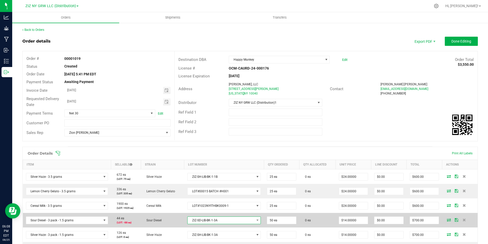
click at [257, 220] on span at bounding box center [257, 219] width 6 height 7
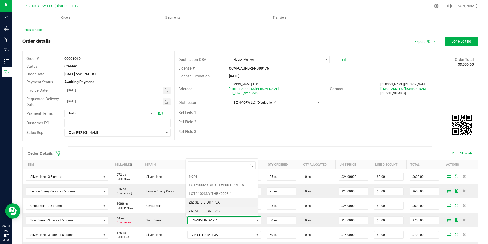
click at [223, 210] on li "ZIZ-SD-LIB-BK-1-3C" at bounding box center [222, 210] width 72 height 9
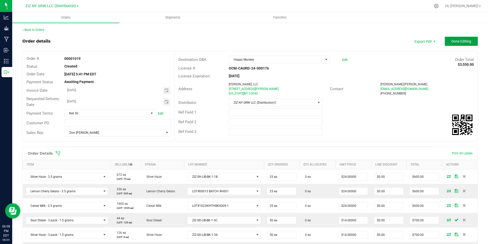
click at [457, 41] on span "Done Editing" at bounding box center [461, 41] width 20 height 4
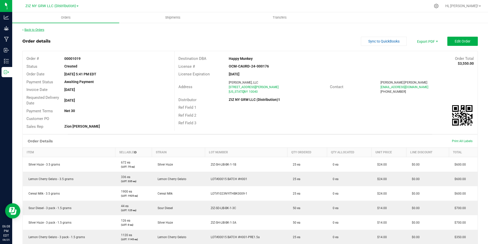
click at [40, 30] on link "Back to Orders" at bounding box center [33, 30] width 22 height 4
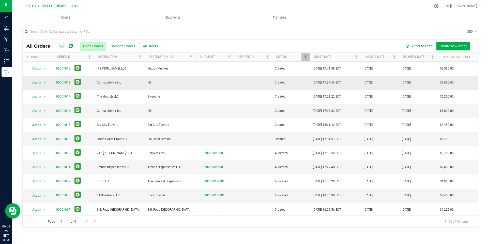
click at [62, 82] on link "00001018" at bounding box center [63, 82] width 14 height 5
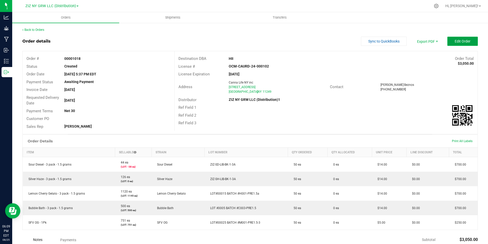
click at [462, 41] on span "Edit Order" at bounding box center [463, 41] width 16 height 4
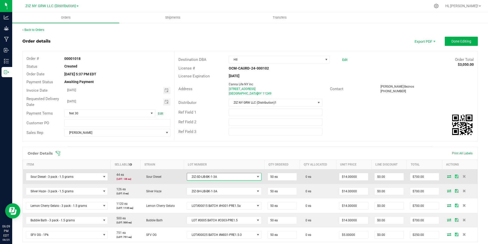
click at [256, 175] on span at bounding box center [258, 176] width 4 height 4
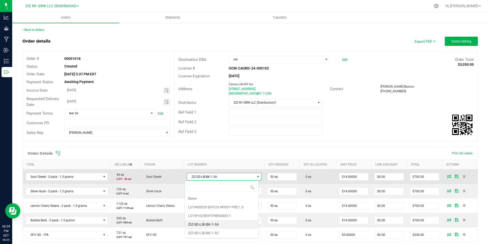
scroll to position [8, 74]
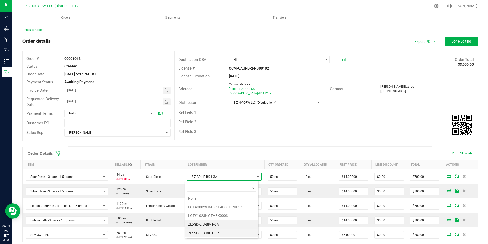
click at [225, 234] on li "ZIZ-SD-LIB-BK-1-3C" at bounding box center [221, 232] width 73 height 9
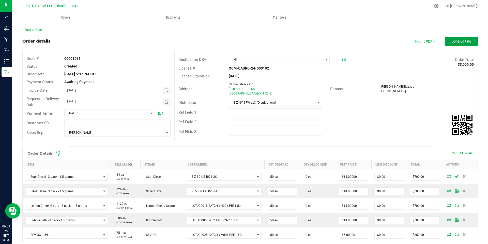
click at [453, 43] on span "Done Editing" at bounding box center [461, 41] width 20 height 4
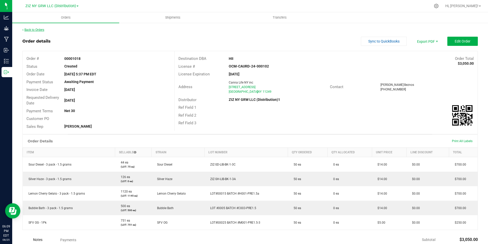
click at [31, 31] on link "Back to Orders" at bounding box center [33, 30] width 22 height 4
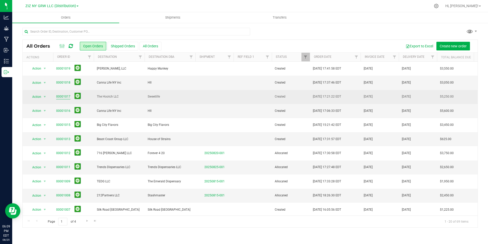
click at [62, 97] on link "00001017" at bounding box center [63, 96] width 14 height 5
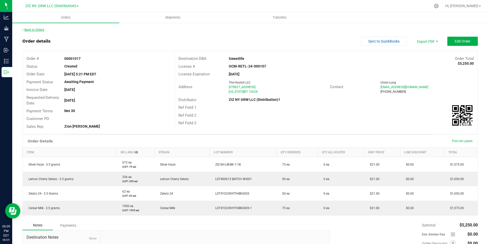
click at [27, 30] on link "Back to Orders" at bounding box center [33, 30] width 22 height 4
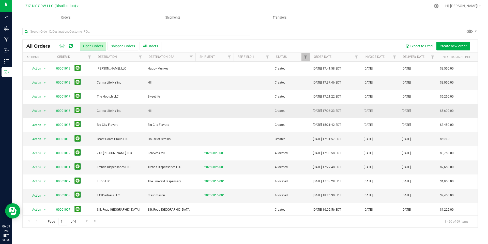
click at [63, 111] on link "00001016" at bounding box center [63, 110] width 14 height 5
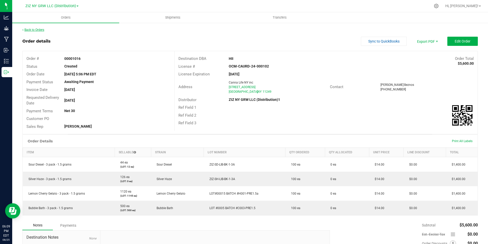
click at [33, 29] on link "Back to Orders" at bounding box center [33, 30] width 22 height 4
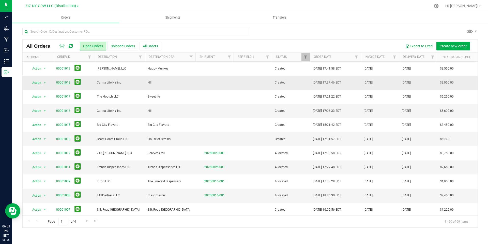
click at [62, 80] on link "00001018" at bounding box center [63, 82] width 14 height 5
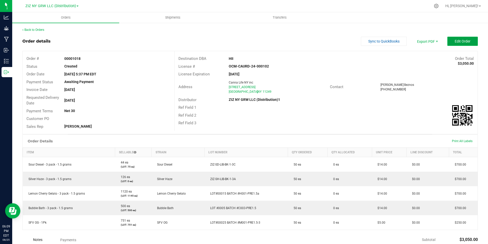
click at [455, 40] on span "Edit Order" at bounding box center [463, 41] width 16 height 4
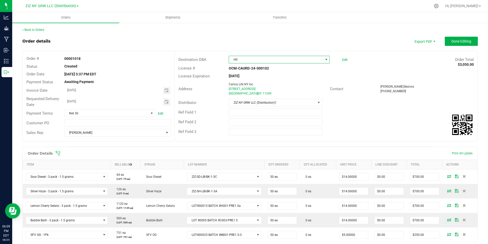
click at [295, 59] on span "HII" at bounding box center [276, 59] width 94 height 7
click at [238, 59] on span "HII" at bounding box center [276, 59] width 94 height 7
type input "swee"
click at [246, 82] on li "Sweetlife" at bounding box center [277, 81] width 99 height 9
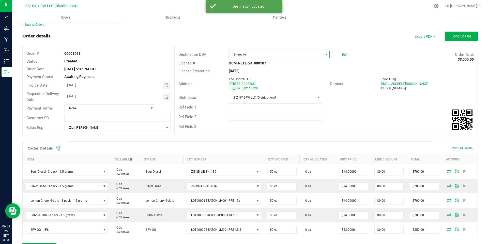
scroll to position [2, 0]
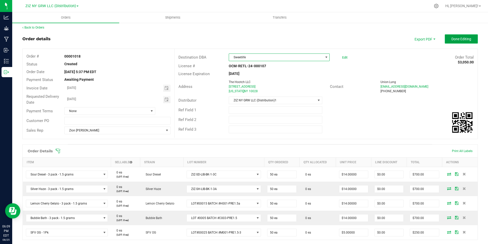
click at [461, 39] on span "Done Editing" at bounding box center [461, 39] width 20 height 4
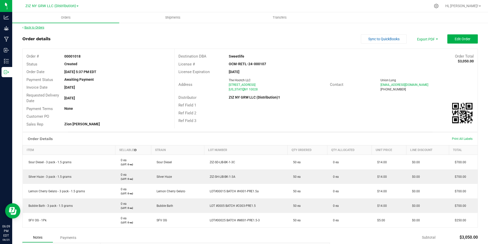
click at [40, 28] on link "Back to Orders" at bounding box center [33, 28] width 22 height 4
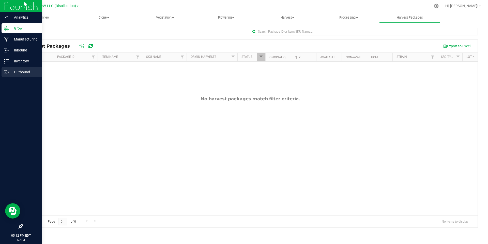
click at [28, 71] on p "Outbound" at bounding box center [24, 72] width 31 height 6
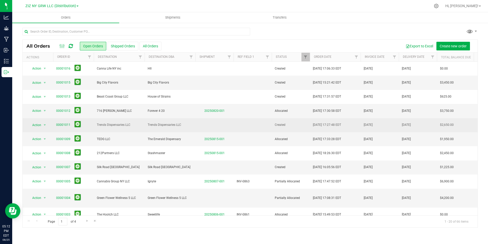
click at [275, 126] on span "Created" at bounding box center [291, 124] width 32 height 5
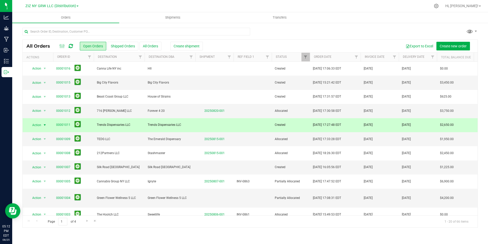
click at [122, 126] on span "Trends Dispensaries LLC" at bounding box center [119, 124] width 45 height 5
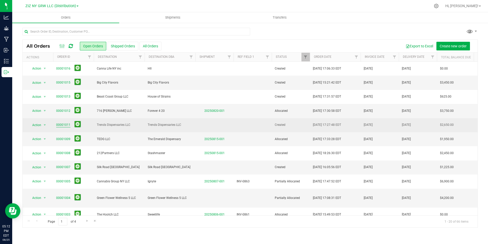
click at [61, 125] on link "00001011" at bounding box center [63, 124] width 14 height 5
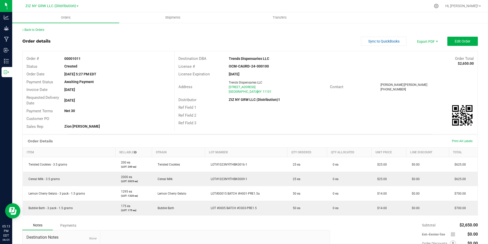
drag, startPoint x: 113, startPoint y: 73, endPoint x: 56, endPoint y: 74, distance: 56.9
click at [56, 74] on div "Order Date Aug 20, 2025 5:27 PM EDT" at bounding box center [99, 74] width 152 height 8
drag, startPoint x: 100, startPoint y: 86, endPoint x: 408, endPoint y: 86, distance: 307.6
click at [103, 86] on div "Invoice Date Aug 20, 2025" at bounding box center [99, 90] width 152 height 8
click at [469, 42] on button "Edit Order" at bounding box center [462, 41] width 31 height 9
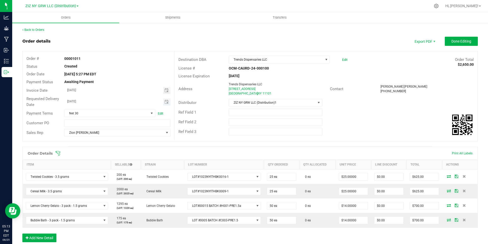
click at [74, 100] on input "08/21/2025" at bounding box center [114, 101] width 99 height 6
click at [164, 103] on span "Toggle calendar" at bounding box center [166, 102] width 4 height 4
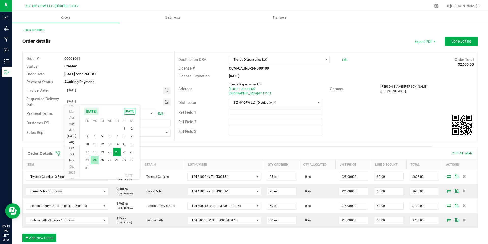
click at [96, 162] on span "25" at bounding box center [94, 160] width 7 height 8
type input "[DATE]"
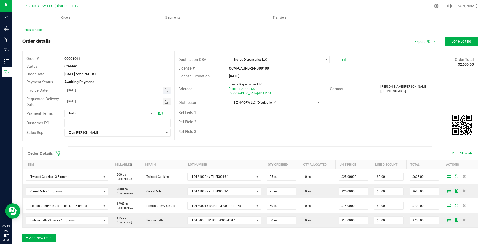
click at [168, 91] on span "Toggle calendar" at bounding box center [166, 90] width 7 height 7
click at [95, 149] on span "25" at bounding box center [94, 148] width 7 height 8
type input "[DATE]"
click at [105, 144] on div "Order details Export PDF Done Editing Order # 00001011 Status Created Order Dat…" at bounding box center [250, 181] width 456 height 289
drag, startPoint x: 452, startPoint y: 37, endPoint x: 448, endPoint y: 36, distance: 4.9
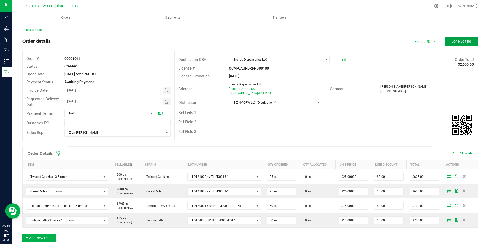
click at [452, 37] on button "Done Editing" at bounding box center [461, 41] width 33 height 9
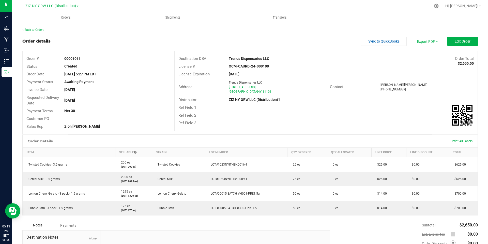
click at [445, 23] on div "Back to Orders Order details Sync to QuickBooks Export PDF Edit Order Order # 0…" at bounding box center [250, 162] width 476 height 281
click at [428, 57] on span "Invoice PDF" at bounding box center [424, 56] width 32 height 7
click at [463, 44] on button "Edit Order" at bounding box center [462, 41] width 31 height 9
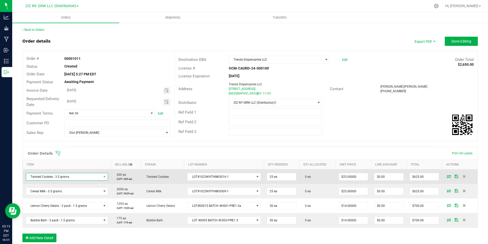
click at [94, 179] on span "Twisted Cookies - 3.5 grams" at bounding box center [63, 176] width 75 height 7
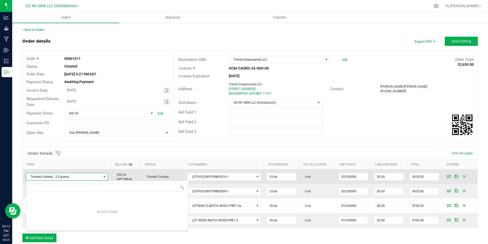
scroll to position [8, 80]
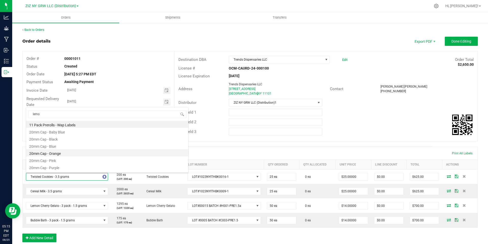
type input "lemon"
click at [92, 141] on li "Lemon Cherry Gelato - 3.5 grams" at bounding box center [107, 139] width 162 height 7
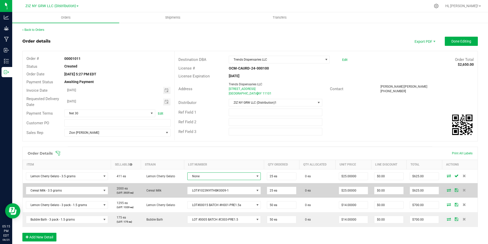
click at [250, 178] on span "None" at bounding box center [221, 175] width 67 height 7
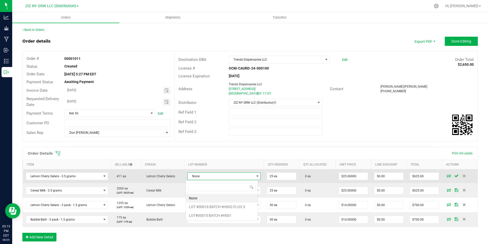
scroll to position [8, 73]
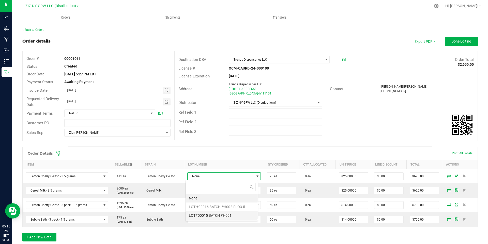
click at [236, 214] on \ "LOT#00015 BATCH #H001" at bounding box center [222, 215] width 72 height 9
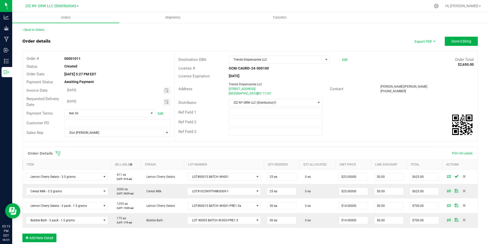
click at [398, 144] on div "Order details Export PDF Done Editing Order # 00001011 Status Created Order Dat…" at bounding box center [250, 181] width 456 height 289
click at [466, 39] on span "Done Editing" at bounding box center [461, 41] width 20 height 4
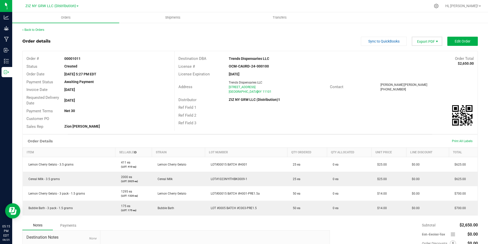
click at [435, 42] on span "Export PDF" at bounding box center [437, 41] width 4 height 4
click at [421, 55] on span "Invoice PDF" at bounding box center [424, 56] width 32 height 7
click at [429, 42] on span "Export PDF" at bounding box center [427, 41] width 31 height 9
click at [435, 18] on ul "Orders Shipments Transfers" at bounding box center [256, 17] width 488 height 11
click at [164, 19] on span "Shipments" at bounding box center [172, 17] width 29 height 5
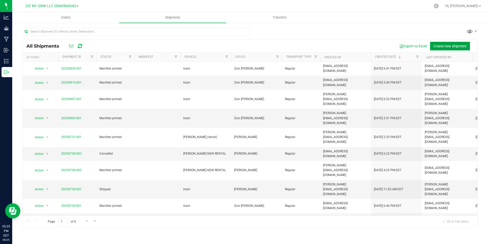
click at [438, 44] on span "Create new shipment" at bounding box center [449, 46] width 33 height 4
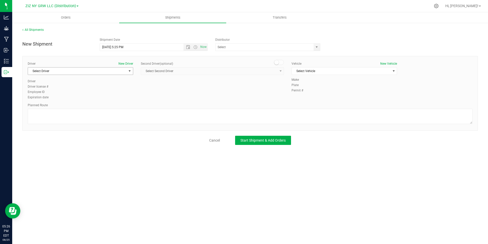
click at [115, 71] on span "Select Driver" at bounding box center [77, 70] width 99 height 7
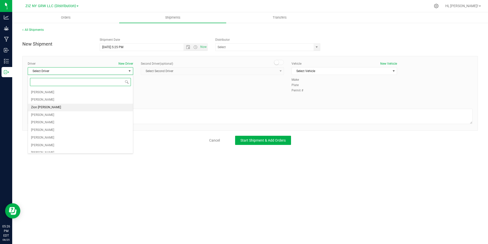
click at [87, 107] on li "Zion [PERSON_NAME]" at bounding box center [80, 107] width 105 height 8
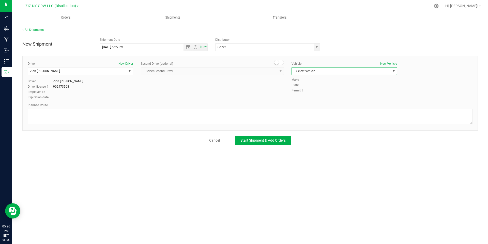
click at [348, 70] on span "Select Vehicle" at bounding box center [341, 70] width 99 height 7
click at [314, 88] on li "Inam" at bounding box center [344, 87] width 105 height 8
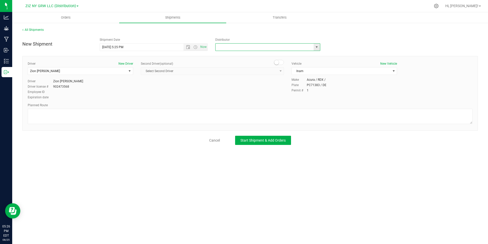
click at [227, 49] on input "text" at bounding box center [263, 46] width 95 height 7
click at [317, 46] on span "select" at bounding box center [317, 47] width 4 height 4
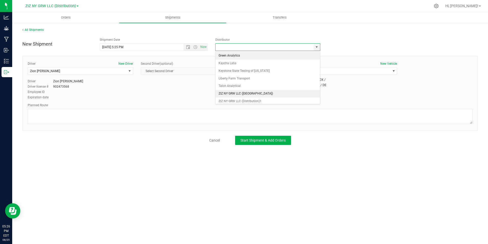
click at [271, 91] on li "ZIZ NY GRW LLC (Brooklyn)" at bounding box center [268, 94] width 104 height 8
type input "ZIZ NY GRW LLC (Brooklyn)"
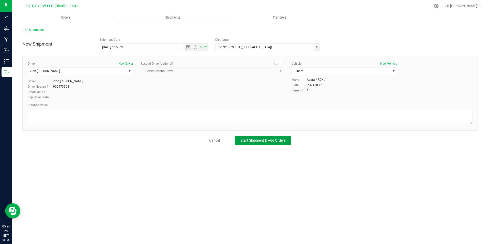
click at [258, 141] on span "Start Shipment & Add Orders" at bounding box center [262, 140] width 45 height 4
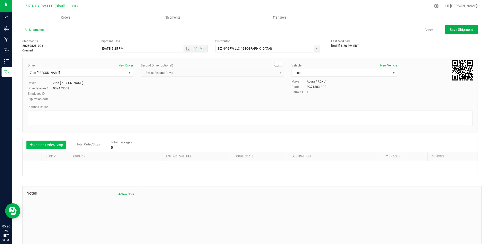
click at [54, 146] on button "Add an Order/Stop" at bounding box center [46, 144] width 40 height 9
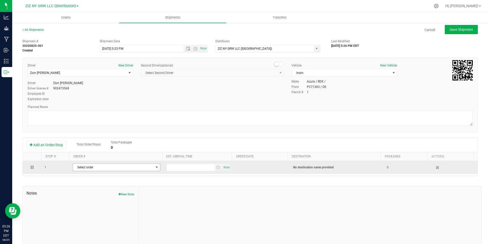
click at [107, 168] on span "Select order" at bounding box center [113, 166] width 81 height 7
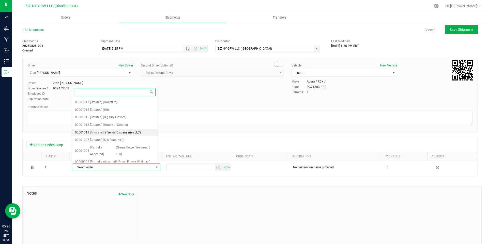
click at [137, 131] on span "(Trends Dispensaries LLC)" at bounding box center [123, 132] width 36 height 7
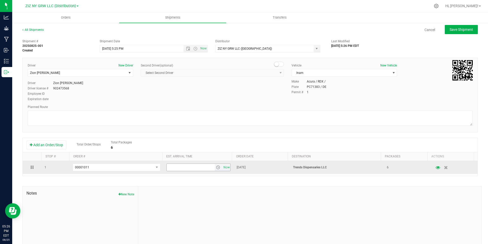
click at [201, 168] on input "text" at bounding box center [191, 166] width 48 height 7
click at [216, 166] on span "select" at bounding box center [218, 167] width 4 height 4
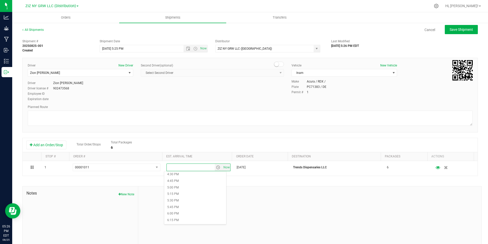
scroll to position [439, 0]
click at [187, 207] on li "6:00 PM" at bounding box center [195, 207] width 62 height 7
click at [233, 193] on div at bounding box center [309, 220] width 343 height 68
click at [452, 28] on span "Save Shipment" at bounding box center [461, 29] width 23 height 4
type input "8/25/2025 9:25 PM"
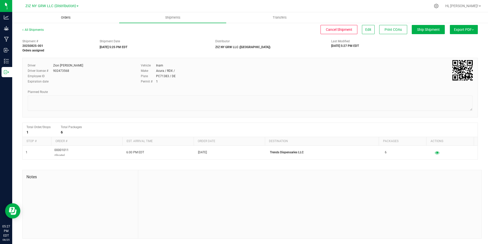
click at [68, 15] on span "Orders" at bounding box center [65, 17] width 23 height 5
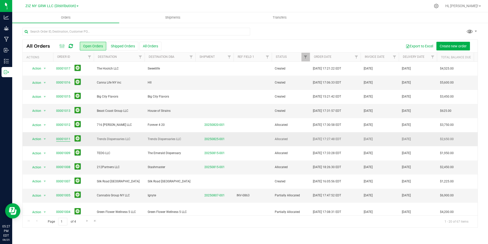
click at [64, 139] on link "00001011" at bounding box center [63, 139] width 14 height 5
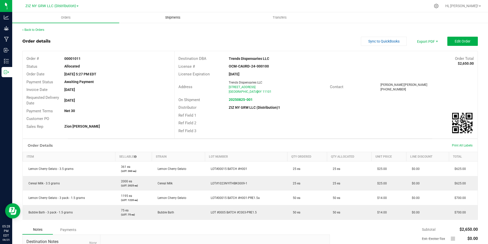
click at [176, 17] on span "Shipments" at bounding box center [172, 17] width 29 height 5
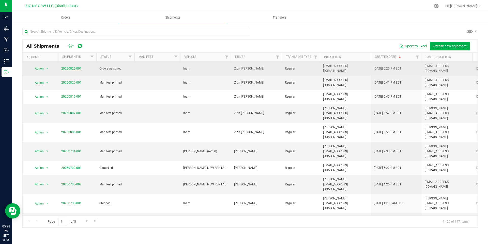
click at [67, 67] on link "20250825-001" at bounding box center [71, 69] width 20 height 4
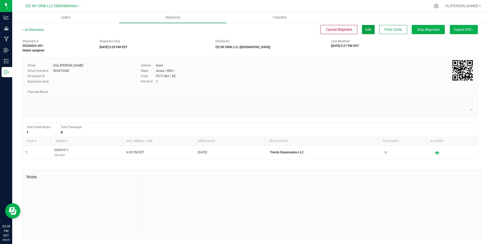
click at [368, 29] on span "Edit" at bounding box center [368, 29] width 6 height 4
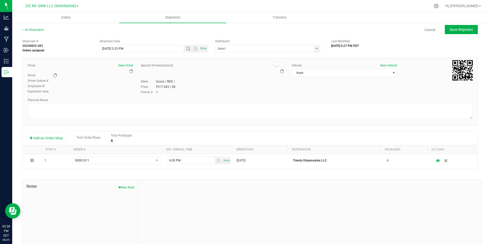
type input "ZIZ NY GRW LLC ([GEOGRAPHIC_DATA])"
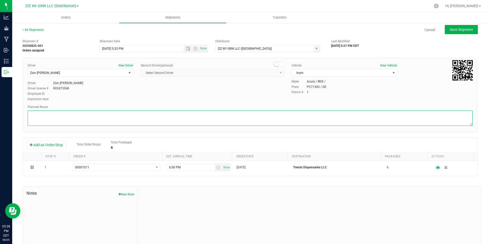
click at [332, 115] on textarea at bounding box center [250, 117] width 445 height 15
paste textarea "Head northeast on George St toward Central Ave  2 min (0.4 mi)  Take Morgan A…"
type textarea "Head northeast on George St toward Central Ave  2 min (0.4 mi)  Take Morgan A…"
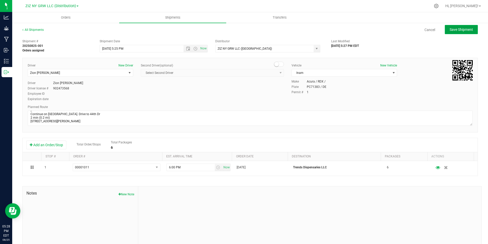
click at [453, 28] on span "Save Shipment" at bounding box center [461, 29] width 23 height 4
type input "8/25/2025 9:25 PM"
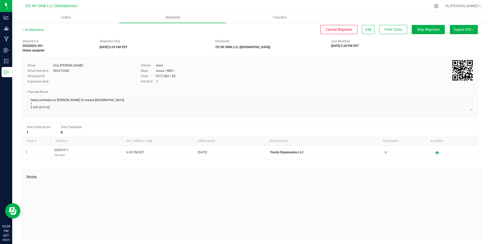
click at [468, 28] on button "Export PDF" at bounding box center [464, 29] width 28 height 9
click at [457, 55] on div "NY Manifest" at bounding box center [463, 56] width 47 height 4
click at [455, 56] on span "NY Manifest" at bounding box center [448, 56] width 17 height 4
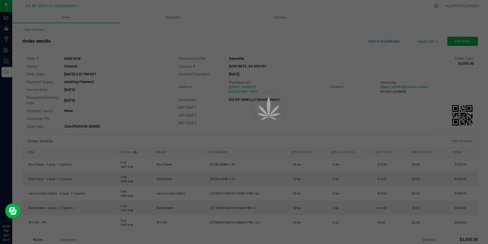
scroll to position [2, 0]
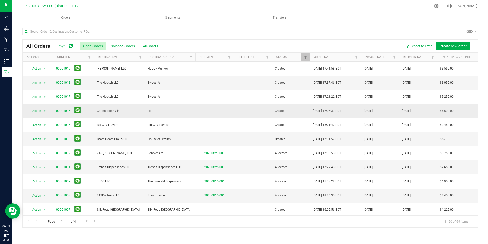
click at [65, 111] on link "00001016" at bounding box center [63, 110] width 14 height 5
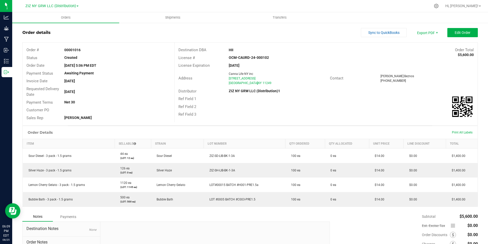
scroll to position [10, 0]
click at [457, 31] on span "Edit Order" at bounding box center [463, 31] width 16 height 4
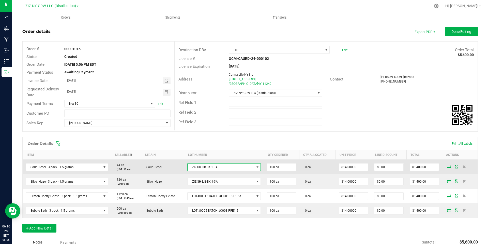
click at [239, 165] on span "ZIZ-SD-LIB-BK-1-3A" at bounding box center [221, 166] width 67 height 7
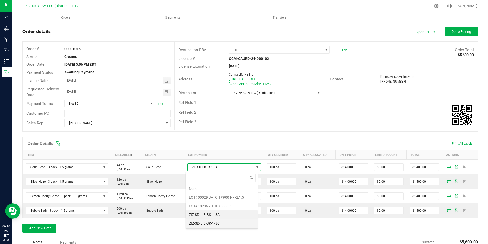
click at [223, 223] on li "ZIZ-SD-LIB-BK-1-3C" at bounding box center [222, 223] width 72 height 9
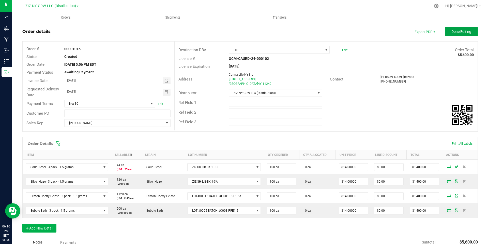
click at [457, 30] on span "Done Editing" at bounding box center [461, 31] width 20 height 4
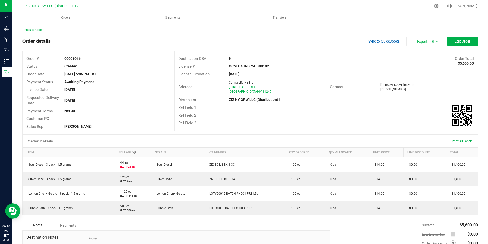
click at [40, 31] on link "Back to Orders" at bounding box center [33, 30] width 22 height 4
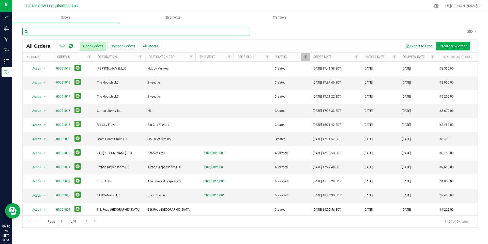
click at [110, 33] on input "text" at bounding box center [136, 32] width 228 height 8
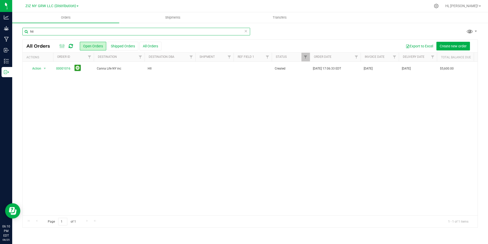
type input "hii"
click at [247, 32] on icon at bounding box center [246, 31] width 4 height 6
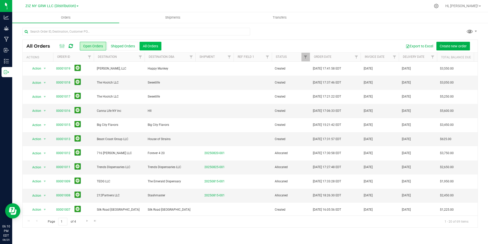
click at [157, 45] on button "All Orders" at bounding box center [151, 46] width 22 height 9
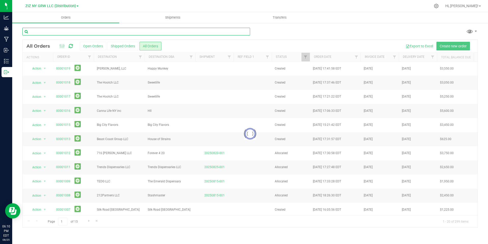
click at [77, 31] on input "text" at bounding box center [136, 32] width 228 height 8
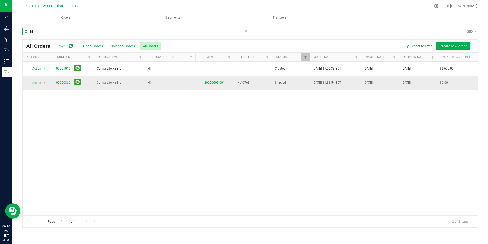
type input "hii"
click at [61, 81] on link "00000866" at bounding box center [63, 82] width 14 height 5
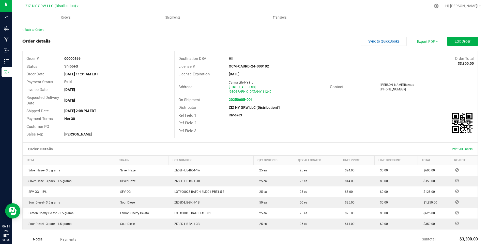
click at [41, 31] on link "Back to Orders" at bounding box center [33, 30] width 22 height 4
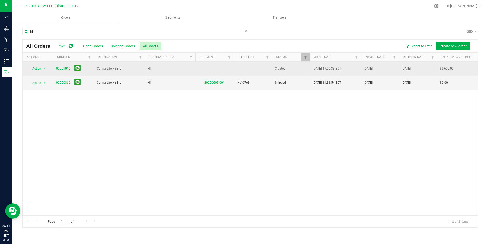
click at [65, 67] on link "00001016" at bounding box center [63, 68] width 14 height 5
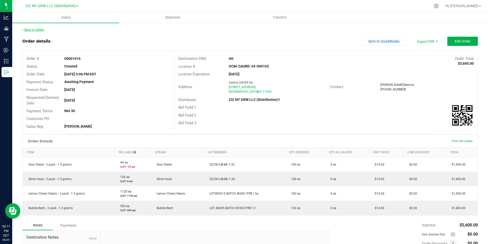
click at [41, 30] on link "Back to Orders" at bounding box center [33, 30] width 22 height 4
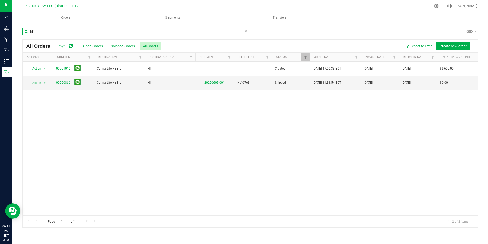
drag, startPoint x: 50, startPoint y: 32, endPoint x: 19, endPoint y: 31, distance: 31.5
click at [19, 31] on div "hii All Orders Open Orders Shipped Orders All Orders Export to Excel Create new…" at bounding box center [250, 127] width 476 height 210
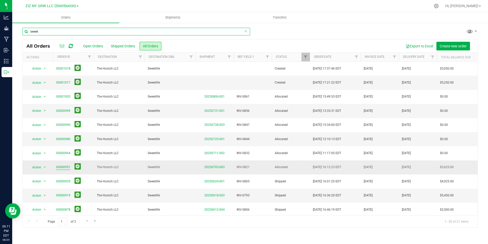
type input "sweet"
click at [61, 167] on link "00000951" at bounding box center [63, 166] width 14 height 5
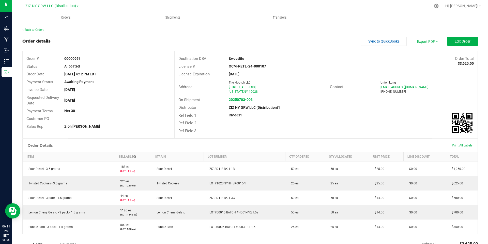
click at [32, 29] on link "Back to Orders" at bounding box center [33, 30] width 22 height 4
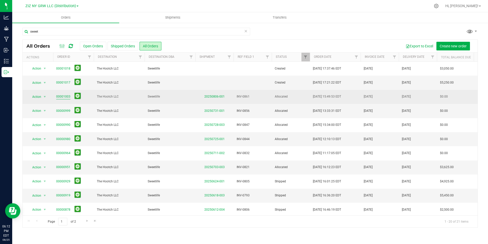
click at [60, 96] on link "00001003" at bounding box center [63, 96] width 14 height 5
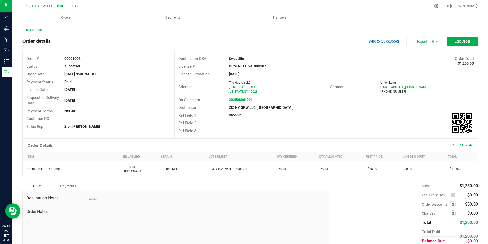
click at [43, 29] on link "Back to Orders" at bounding box center [33, 30] width 22 height 4
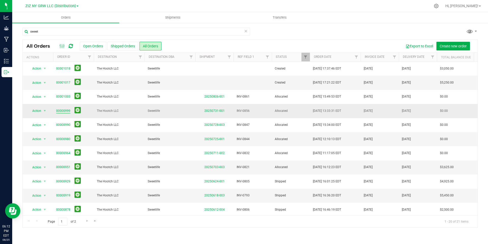
click at [65, 111] on link "00000999" at bounding box center [63, 110] width 14 height 5
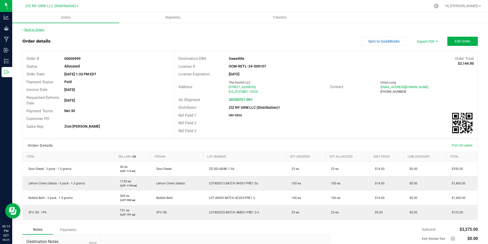
click at [39, 30] on link "Back to Orders" at bounding box center [33, 30] width 22 height 4
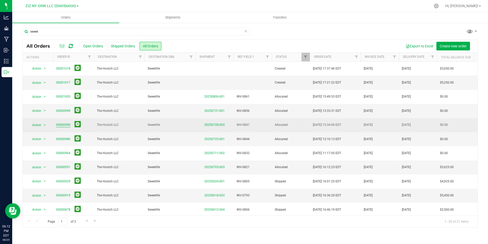
click at [68, 125] on link "00000990" at bounding box center [63, 124] width 14 height 5
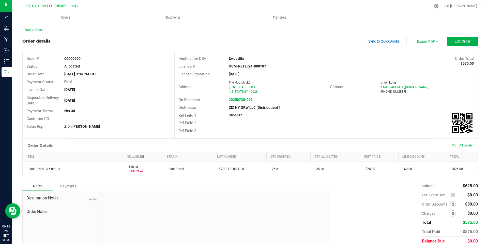
click at [41, 29] on link "Back to Orders" at bounding box center [33, 30] width 22 height 4
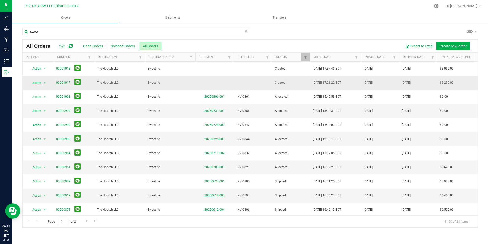
click at [63, 84] on link "00001017" at bounding box center [63, 82] width 14 height 5
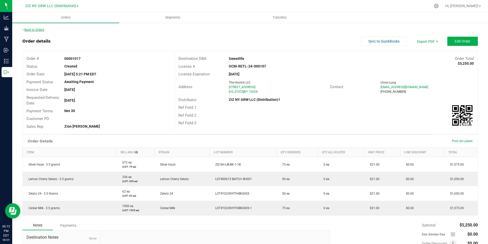
click at [42, 28] on link "Back to Orders" at bounding box center [33, 30] width 22 height 4
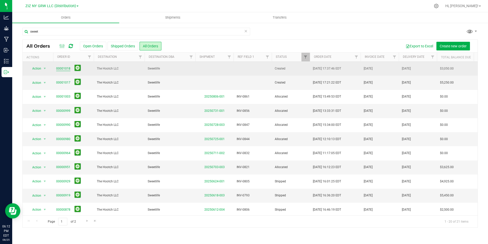
click at [61, 67] on link "00001018" at bounding box center [63, 68] width 14 height 5
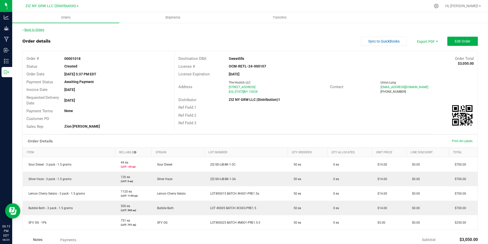
click at [40, 30] on link "Back to Orders" at bounding box center [33, 30] width 22 height 4
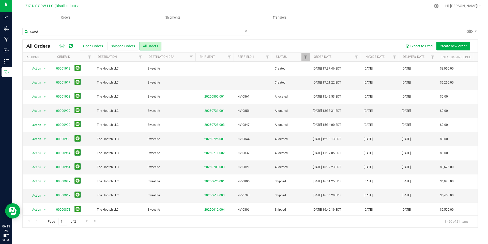
click at [246, 32] on icon at bounding box center [246, 31] width 4 height 6
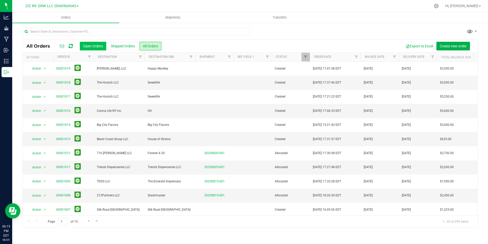
click at [96, 43] on button "Open Orders" at bounding box center [93, 46] width 26 height 9
click at [452, 46] on span "Create new order" at bounding box center [453, 46] width 27 height 4
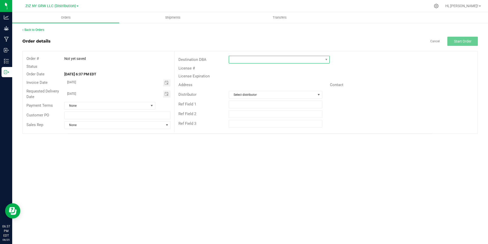
click at [281, 61] on span at bounding box center [276, 59] width 94 height 7
type input "tor"
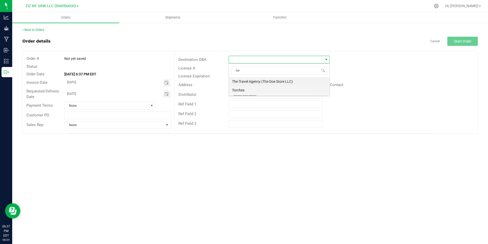
click at [246, 90] on li "Torches" at bounding box center [279, 90] width 100 height 9
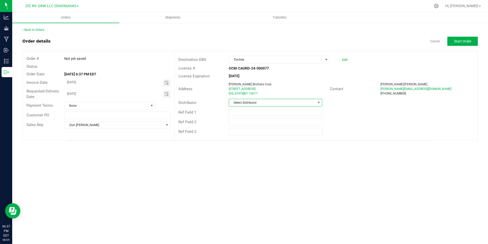
click at [313, 102] on span "Select distributor" at bounding box center [272, 102] width 86 height 7
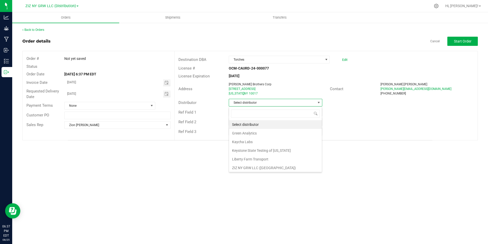
scroll to position [18, 0]
click at [283, 166] on li "ZIZ NY GRW LLC (Distribution)1" at bounding box center [275, 166] width 93 height 9
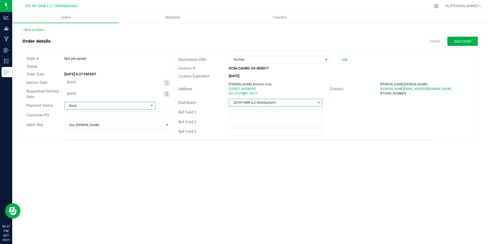
click at [152, 104] on span at bounding box center [152, 105] width 4 height 4
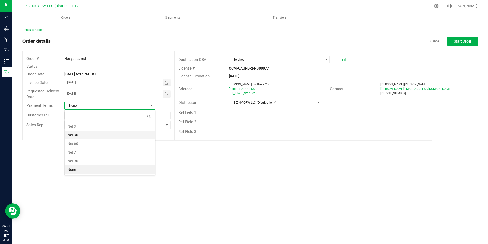
click at [120, 134] on li "Net 30" at bounding box center [110, 134] width 90 height 9
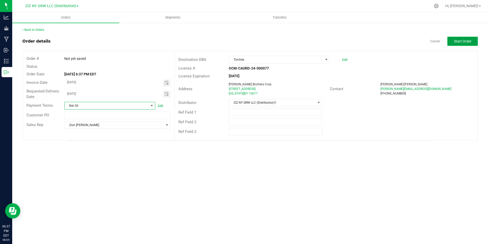
click at [458, 41] on span "Start Order" at bounding box center [463, 41] width 18 height 4
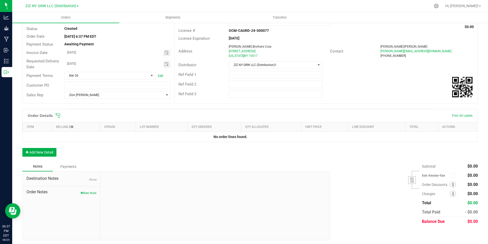
scroll to position [39, 0]
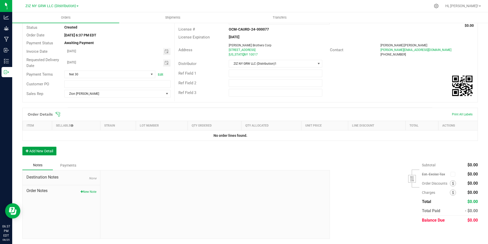
click at [37, 152] on button "Add New Detail" at bounding box center [39, 150] width 34 height 9
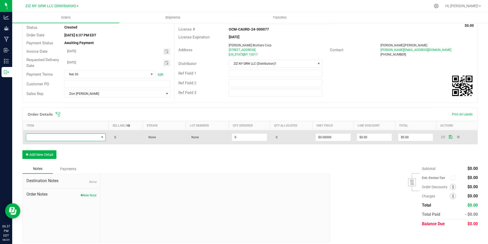
click at [92, 137] on span "NO DATA FOUND" at bounding box center [62, 136] width 73 height 7
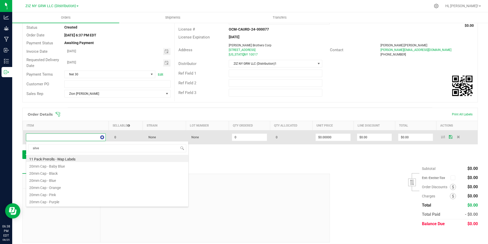
type input "silver"
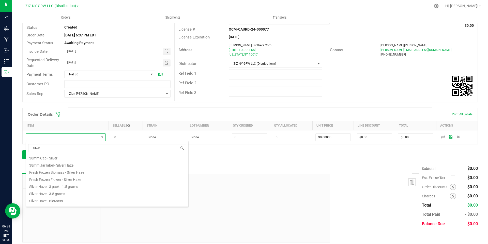
scroll to position [21, 0]
click at [77, 186] on li "Silver Haze - 3.5 grams" at bounding box center [107, 186] width 162 height 7
type input "0 ea"
type input "$27.00000"
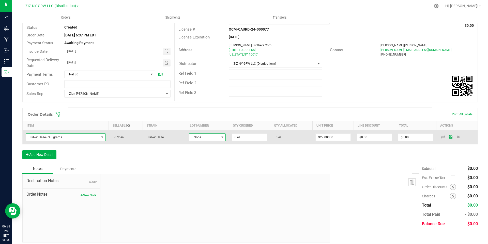
click at [213, 136] on span "None" at bounding box center [204, 136] width 30 height 7
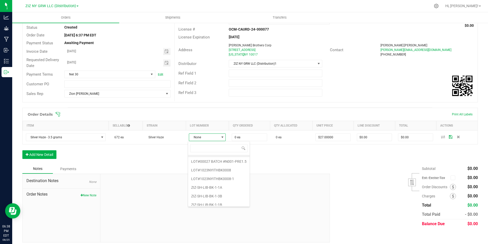
scroll to position [10, 0]
click at [223, 203] on li "ZIZ-SH-LIB-BK-1-1B" at bounding box center [219, 201] width 62 height 9
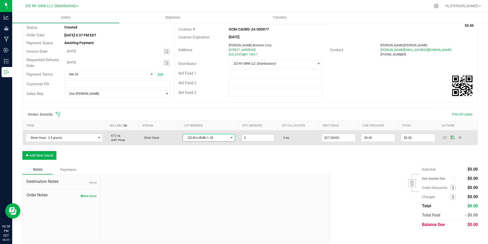
click at [263, 138] on input "0" at bounding box center [257, 137] width 33 height 7
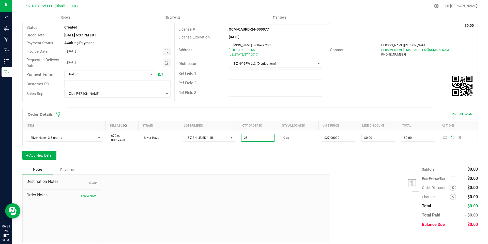
type input "25 ea"
type input "$675.00"
click at [296, 153] on div "Order Details Print All Labels Item Sellable Strain Lot Number Qty Ordered Qty …" at bounding box center [250, 136] width 456 height 57
click at [284, 149] on div "Order Details Print All Labels Item Sellable Strain Lot Number Qty Ordered Qty …" at bounding box center [250, 136] width 456 height 57
click at [48, 156] on button "Add New Detail" at bounding box center [39, 155] width 34 height 9
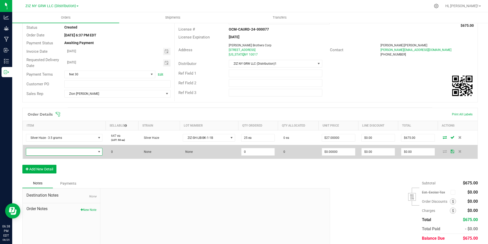
click at [67, 152] on span "NO DATA FOUND" at bounding box center [61, 151] width 70 height 7
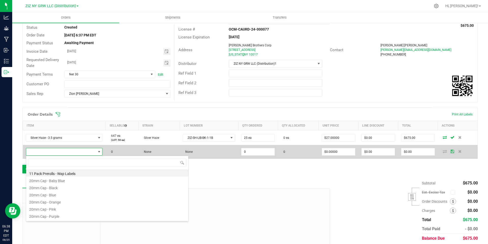
scroll to position [8, 75]
type input "zel"
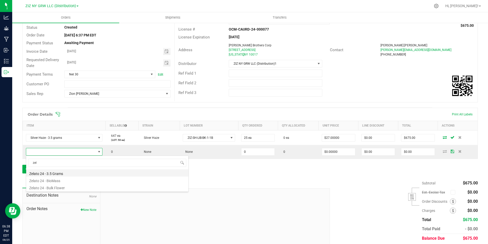
click at [59, 173] on li "Zelato 24 - 3.5 Grams" at bounding box center [107, 172] width 162 height 7
type input "0 ea"
type input "$25.00000"
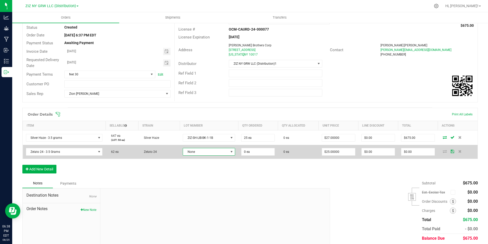
click at [221, 153] on span "None" at bounding box center [206, 151] width 46 height 7
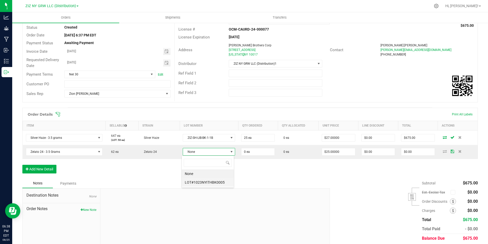
click at [216, 181] on li "LOT#1023NYITHBK0005" at bounding box center [208, 182] width 52 height 9
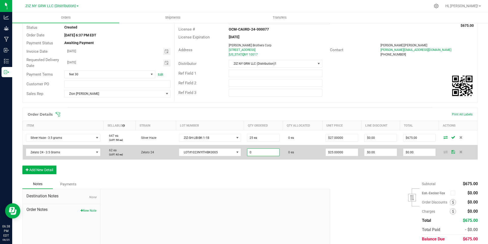
click at [264, 154] on input "0" at bounding box center [263, 151] width 32 height 7
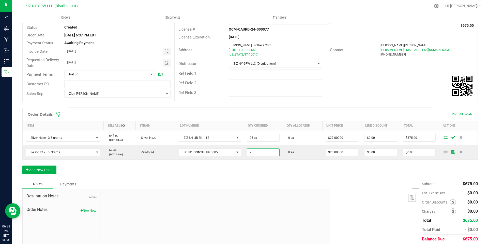
type input "25 ea"
type input "$625.00"
click at [322, 168] on div "Order Details Print All Labels Item Sellable Strain Lot Number Qty Ordered Qty …" at bounding box center [250, 143] width 456 height 71
click at [35, 169] on button "Add New Detail" at bounding box center [39, 169] width 34 height 9
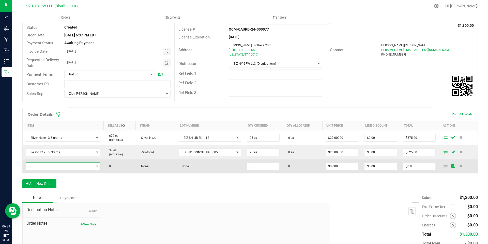
click at [53, 167] on span "NO DATA FOUND" at bounding box center [60, 165] width 68 height 7
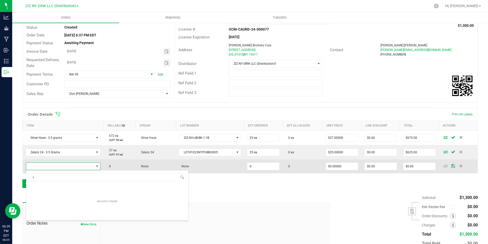
scroll to position [8, 73]
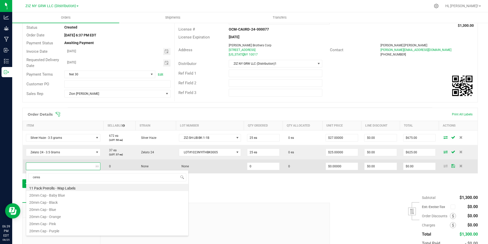
type input "cereal"
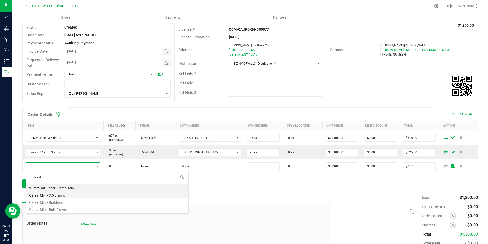
click at [74, 196] on li "Cereal Milk - 3.5 grams" at bounding box center [107, 194] width 162 height 7
type input "0 ea"
type input "$25.00000"
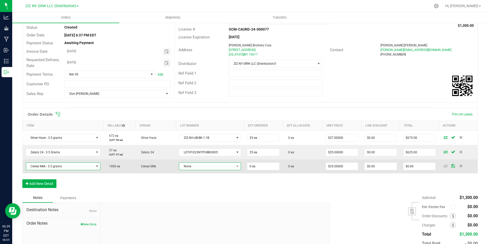
click at [202, 165] on span "None" at bounding box center [206, 165] width 55 height 7
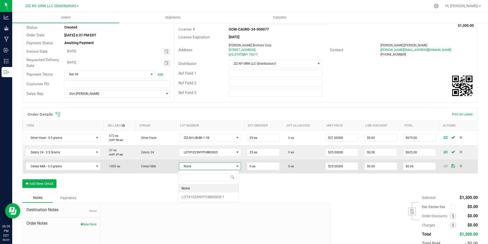
scroll to position [8, 61]
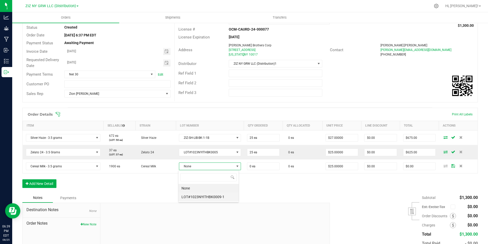
click at [213, 195] on li "LOT#1023NYITHBK0009-1" at bounding box center [208, 196] width 60 height 9
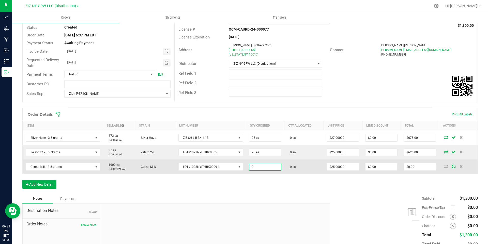
click at [264, 167] on input "0" at bounding box center [265, 166] width 32 height 7
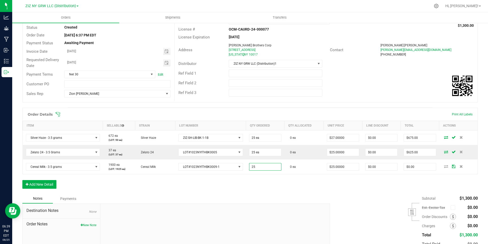
type input "25 ea"
type input "$625.00"
click at [363, 190] on div "Order Details Print All Labels Item Sellable Strain Lot Number Qty Ordered Qty …" at bounding box center [250, 151] width 456 height 86
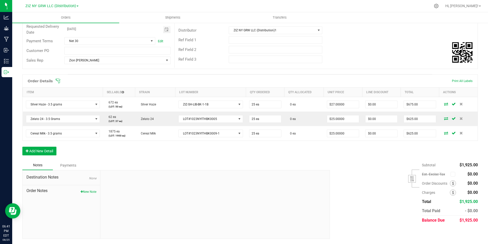
scroll to position [0, 0]
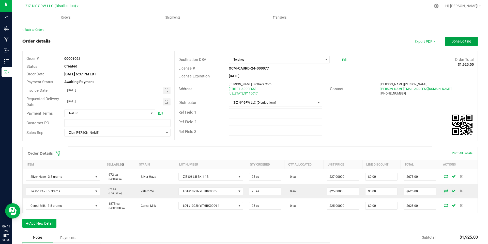
click at [451, 41] on span "Done Editing" at bounding box center [461, 41] width 20 height 4
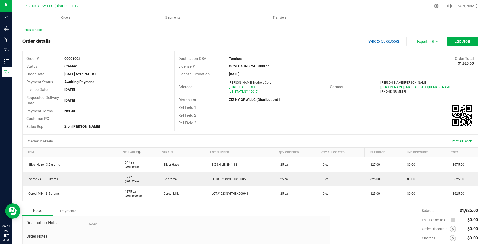
click at [40, 28] on link "Back to Orders" at bounding box center [33, 30] width 22 height 4
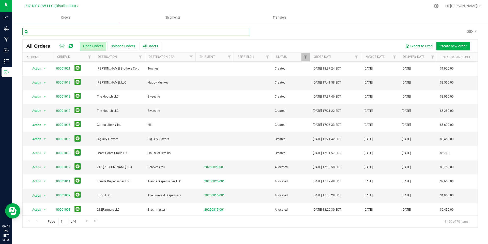
click at [102, 32] on input "text" at bounding box center [136, 32] width 228 height 8
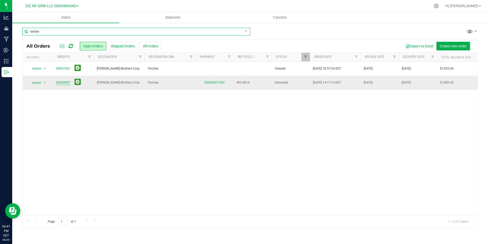
type input "torche"
click at [59, 81] on link "00000937" at bounding box center [63, 82] width 14 height 5
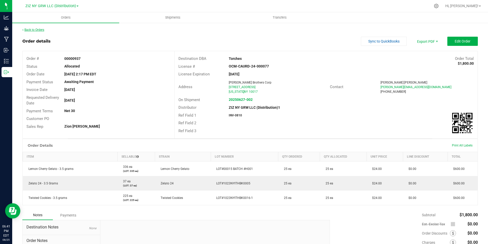
click at [34, 29] on link "Back to Orders" at bounding box center [33, 30] width 22 height 4
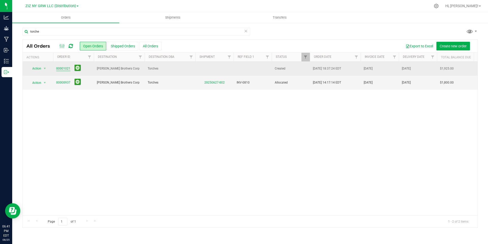
click at [65, 69] on link "00001021" at bounding box center [63, 68] width 14 height 5
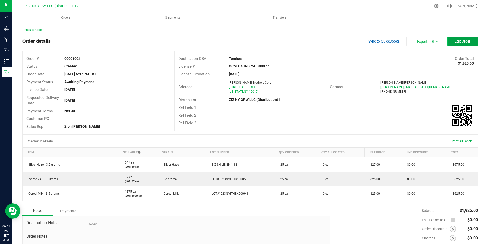
click at [455, 44] on button "Edit Order" at bounding box center [462, 41] width 31 height 9
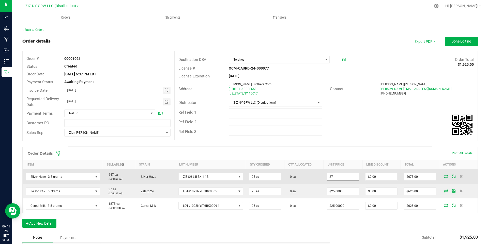
click at [345, 177] on input "27" at bounding box center [343, 176] width 32 height 7
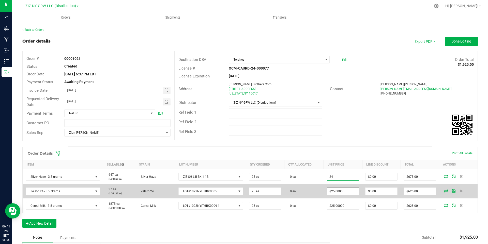
type input "$24.00000"
type input "$600.00"
click at [342, 191] on input "25" at bounding box center [343, 190] width 32 height 7
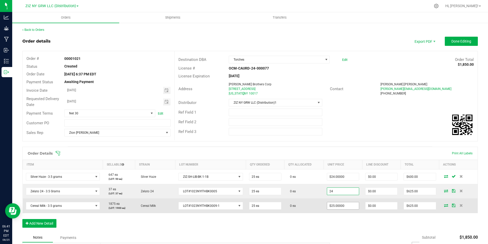
type input "$24.00000"
type input "$600.00"
click at [341, 207] on input "25" at bounding box center [343, 205] width 32 height 7
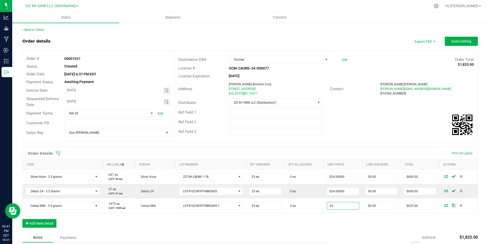
type input "$24.00000"
type input "$600.00"
click at [318, 228] on div "Order Details Print All Labels Item Sellable Strain Lot Number Qty Ordered Qty …" at bounding box center [250, 189] width 456 height 86
click at [453, 41] on span "Done Editing" at bounding box center [461, 41] width 20 height 4
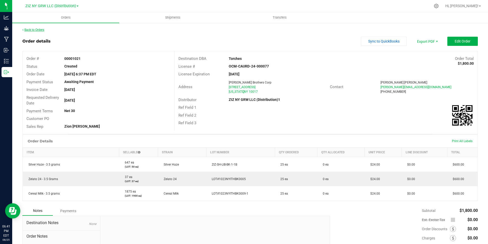
click at [36, 29] on link "Back to Orders" at bounding box center [33, 30] width 22 height 4
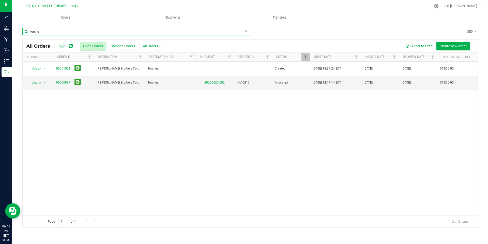
drag, startPoint x: 59, startPoint y: 32, endPoint x: 55, endPoint y: 33, distance: 4.1
click at [58, 32] on input "torche" at bounding box center [136, 32] width 228 height 8
click at [55, 33] on input "torche" at bounding box center [136, 32] width 228 height 8
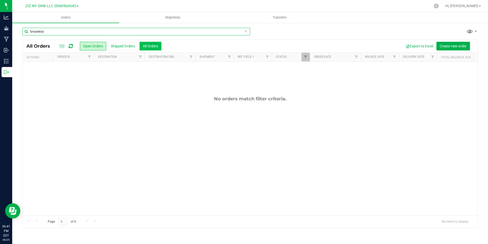
type input "broadway"
click at [157, 45] on button "All Orders" at bounding box center [151, 46] width 22 height 9
click at [60, 32] on input "broadway" at bounding box center [136, 32] width 228 height 8
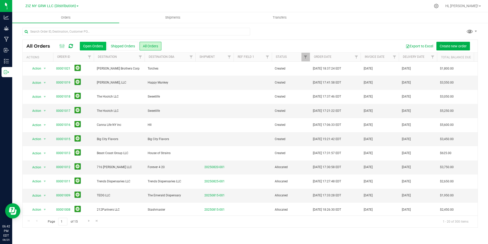
click at [86, 46] on button "Open Orders" at bounding box center [93, 46] width 26 height 9
click at [451, 45] on span "Create new order" at bounding box center [453, 46] width 27 height 4
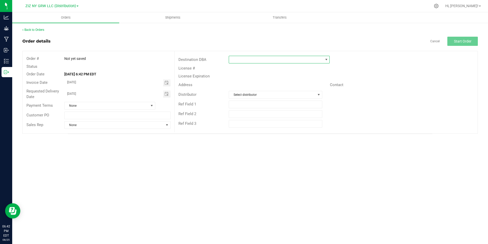
click at [296, 60] on span at bounding box center [276, 59] width 94 height 7
click at [268, 106] on li "Broadway Strains" at bounding box center [279, 105] width 100 height 9
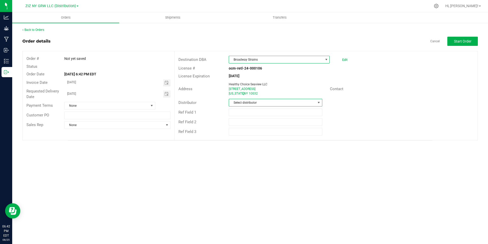
click at [319, 104] on span at bounding box center [319, 102] width 4 height 4
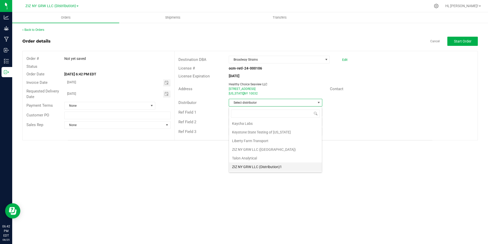
click at [287, 165] on li "ZIZ NY GRW LLC (Distribution)1" at bounding box center [275, 166] width 93 height 9
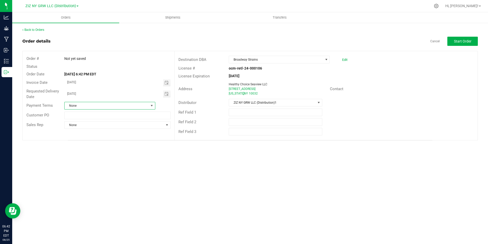
click at [146, 105] on span "None" at bounding box center [107, 105] width 84 height 7
click at [99, 135] on li "Net 30" at bounding box center [110, 134] width 90 height 9
click at [152, 158] on div "Orders Shipments Transfers Back to Orders Order details Cancel Start Order Orde…" at bounding box center [250, 127] width 476 height 231
click at [162, 128] on span "None" at bounding box center [114, 124] width 99 height 7
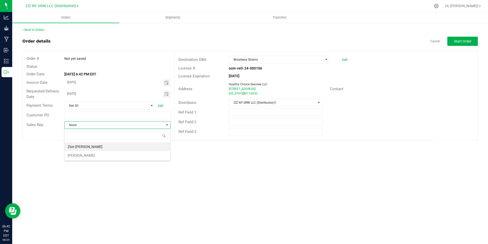
scroll to position [8, 106]
click at [149, 144] on li "Zion Foss" at bounding box center [117, 146] width 105 height 9
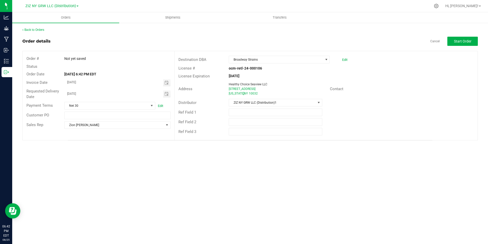
click at [201, 158] on div "Orders Shipments Transfers Back to Orders Order details Cancel Start Order Orde…" at bounding box center [250, 127] width 476 height 231
click at [458, 42] on span "Start Order" at bounding box center [463, 41] width 18 height 4
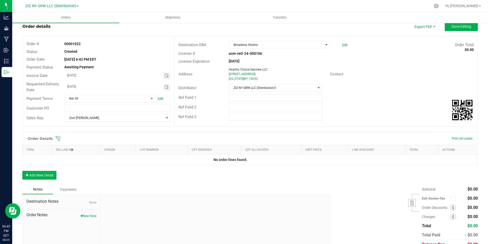
scroll to position [29, 0]
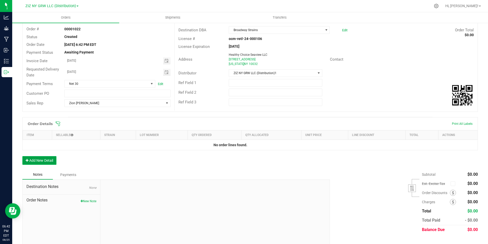
click at [49, 160] on button "Add New Detail" at bounding box center [39, 160] width 34 height 9
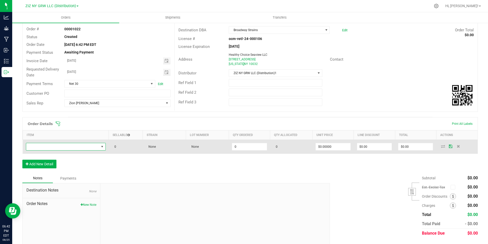
click at [51, 145] on span "NO DATA FOUND" at bounding box center [62, 146] width 73 height 7
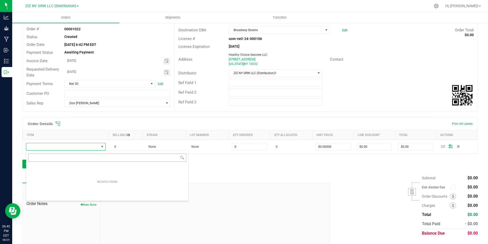
scroll to position [25412, 25340]
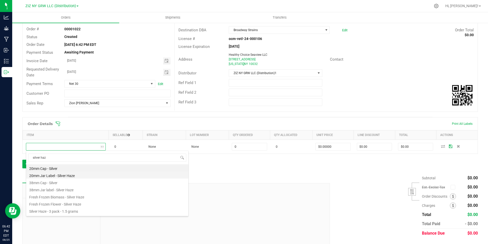
type input "silver haze"
click at [96, 203] on li "Silver Haze - 3.5 grams" at bounding box center [107, 203] width 162 height 7
type input "0 ea"
type input "$27.00000"
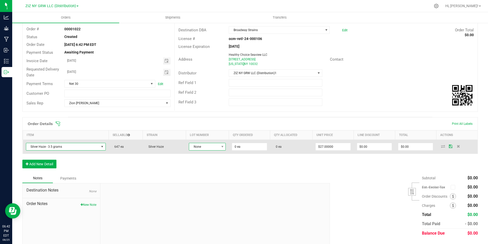
click at [210, 149] on span "None" at bounding box center [204, 146] width 30 height 7
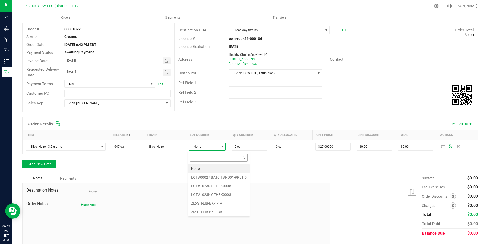
scroll to position [8, 36]
click at [236, 214] on li "ZIZ-SH-LIB-BK-1-3B" at bounding box center [219, 211] width 62 height 9
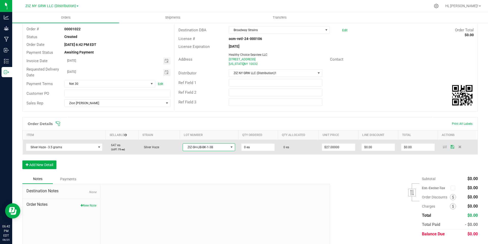
click at [225, 149] on span "ZIZ-SH-LIB-BK-1-3B" at bounding box center [206, 146] width 46 height 7
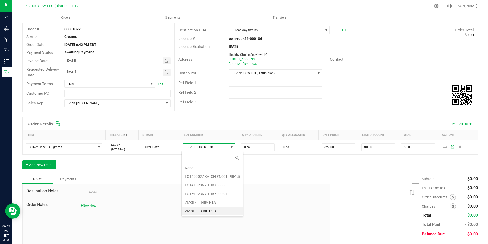
scroll to position [10, 0]
click at [231, 210] on li "ZIZ-SH-LIB-BK-1-1B" at bounding box center [213, 210] width 62 height 9
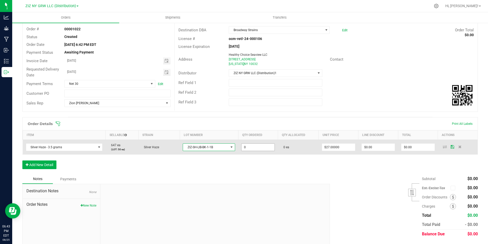
click at [261, 150] on input "0" at bounding box center [257, 146] width 33 height 7
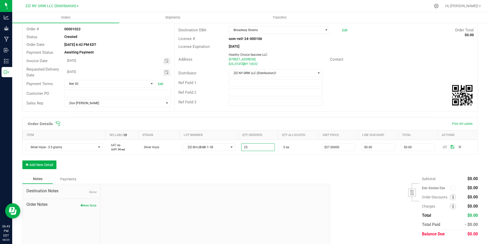
type input "25 ea"
type input "$675.00"
click at [340, 157] on div "Order Details Print All Labels Item Sellable Strain Lot Number Qty Ordered Qty …" at bounding box center [250, 145] width 456 height 57
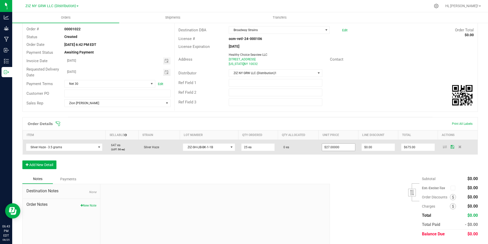
type input "27"
click at [338, 146] on input "27" at bounding box center [338, 146] width 33 height 7
click at [338, 145] on input "27" at bounding box center [338, 146] width 33 height 7
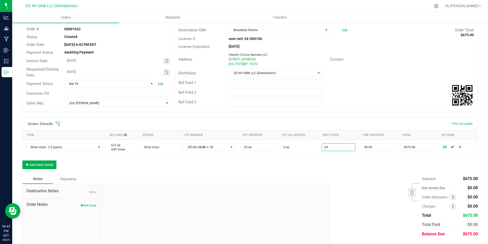
type input "$24.00000"
type input "$600.00"
click at [337, 167] on div "Order Details Print All Labels Item Sellable Strain Lot Number Qty Ordered Qty …" at bounding box center [250, 145] width 456 height 57
click at [43, 166] on button "Add New Detail" at bounding box center [39, 164] width 34 height 9
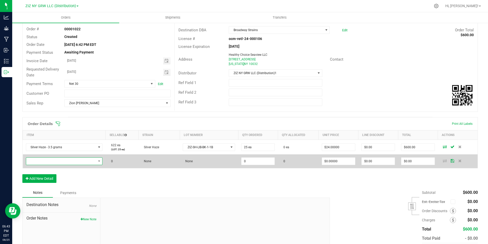
click at [50, 160] on span "NO DATA FOUND" at bounding box center [61, 160] width 70 height 7
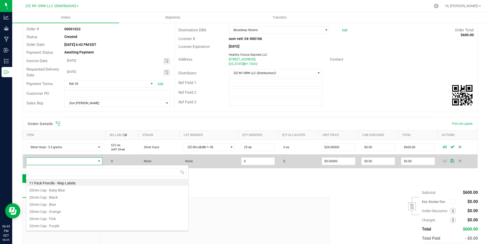
scroll to position [8, 75]
type input "zela"
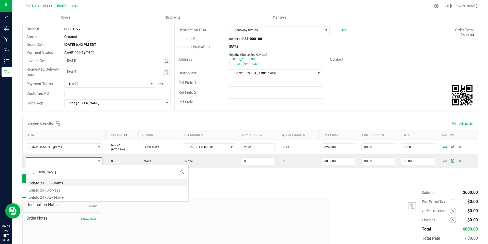
click at [65, 179] on li "Zelato 24 - 3.5 Grams" at bounding box center [107, 181] width 162 height 7
type input "0 ea"
type input "$25.00000"
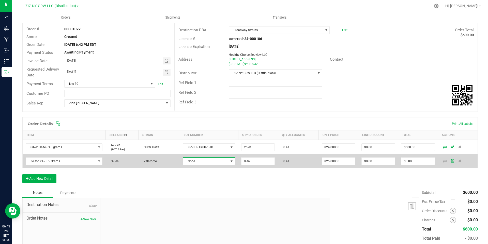
click at [198, 162] on span "None" at bounding box center [206, 160] width 46 height 7
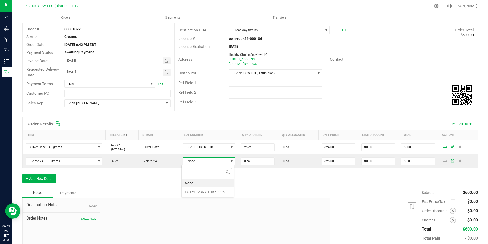
scroll to position [8, 53]
click at [211, 189] on li "LOT#1023NYITHBK0005" at bounding box center [208, 191] width 52 height 9
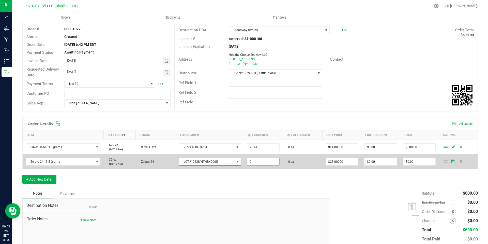
click at [257, 162] on input "0" at bounding box center [263, 161] width 32 height 7
type input "25 ea"
type input "25"
type input "$625.00"
click at [340, 162] on input "25" at bounding box center [342, 161] width 32 height 7
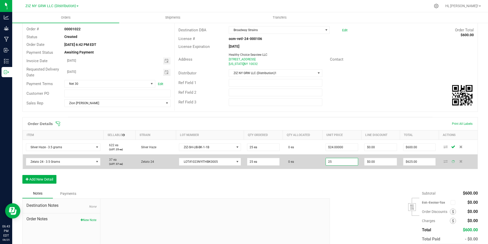
type input "2"
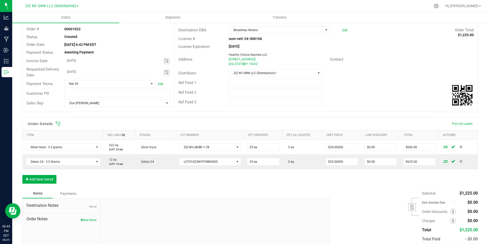
click at [369, 190] on div "Subtotal $1,225.00 Est. Excise Tax" at bounding box center [402, 220] width 152 height 64
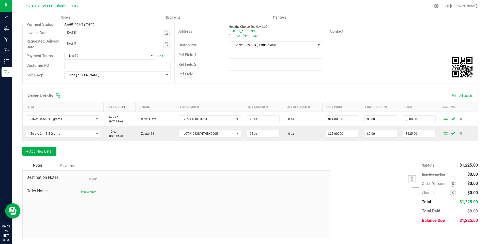
scroll to position [58, 0]
click at [41, 154] on button "Add New Detail" at bounding box center [39, 150] width 34 height 9
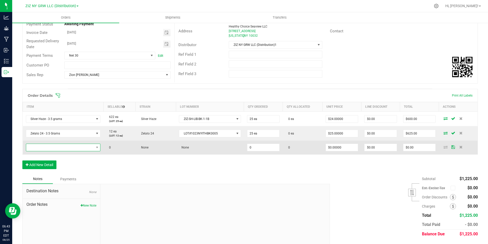
click at [60, 148] on span "NO DATA FOUND" at bounding box center [60, 147] width 68 height 7
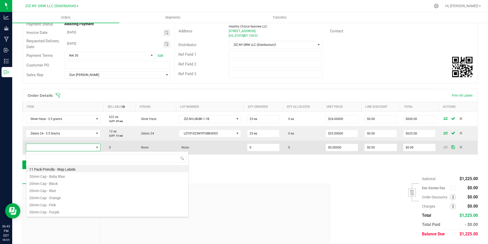
scroll to position [8, 73]
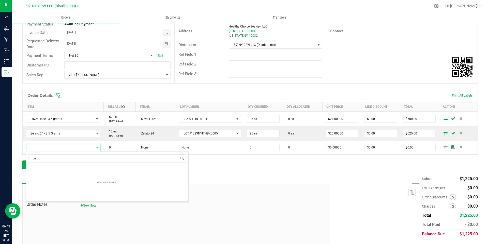
type input "cer"
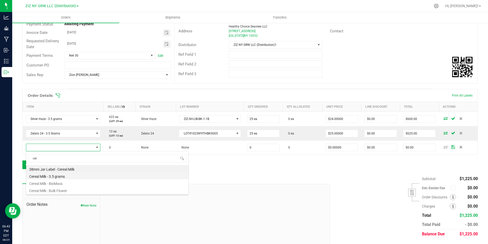
click at [63, 176] on li "Cereal Milk - 3.5 grams" at bounding box center [107, 175] width 162 height 7
type input "0 ea"
type input "$25.00000"
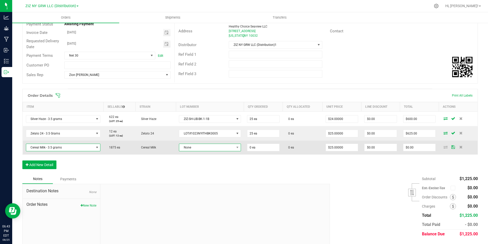
click at [220, 148] on span "None" at bounding box center [206, 147] width 55 height 7
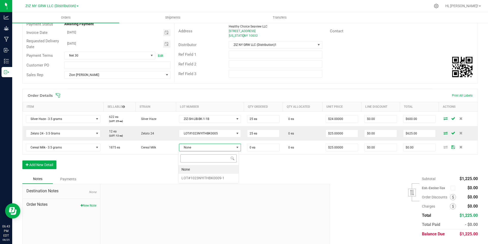
scroll to position [8, 61]
drag, startPoint x: 216, startPoint y: 177, endPoint x: 233, endPoint y: 170, distance: 18.8
click at [217, 177] on li "LOT#1023NYITHBK0009-1" at bounding box center [208, 177] width 60 height 9
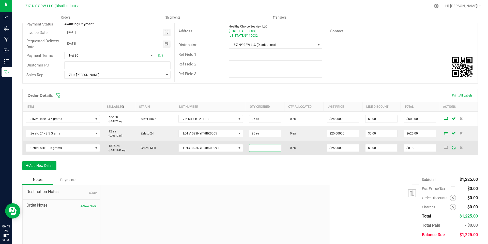
click at [261, 148] on input "0" at bounding box center [265, 147] width 32 height 7
type input "25 ea"
type input "25"
type input "$625.00"
click at [346, 148] on input "25" at bounding box center [343, 147] width 32 height 7
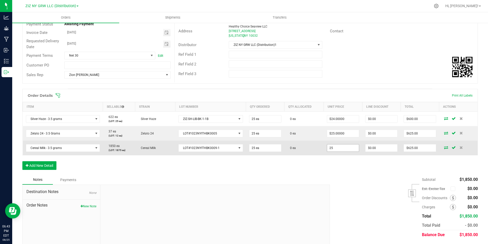
click at [346, 148] on input "25" at bounding box center [343, 147] width 32 height 7
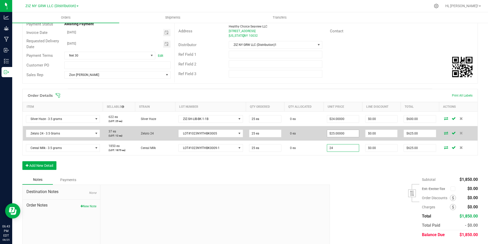
type input "24"
type input "25"
type input "$24.00000"
type input "$600.00"
click at [347, 135] on input "25" at bounding box center [343, 133] width 32 height 7
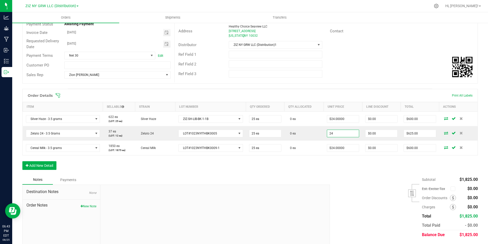
type input "$24.00000"
type input "$600.00"
click at [348, 169] on div "Order Details Print All Labels Item Sellable Strain Lot Number Qty Ordered Qty …" at bounding box center [250, 132] width 456 height 86
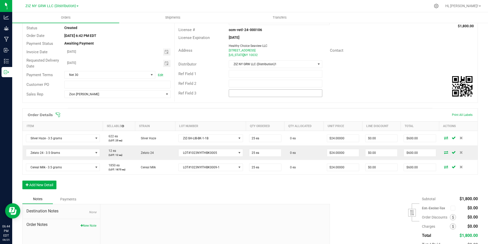
scroll to position [0, 0]
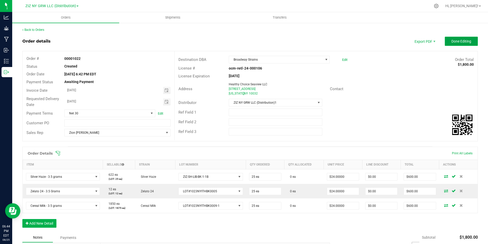
click at [454, 41] on span "Done Editing" at bounding box center [461, 41] width 20 height 4
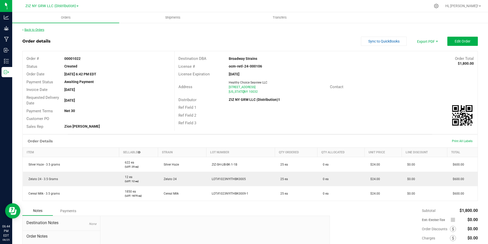
click at [31, 28] on link "Back to Orders" at bounding box center [33, 30] width 22 height 4
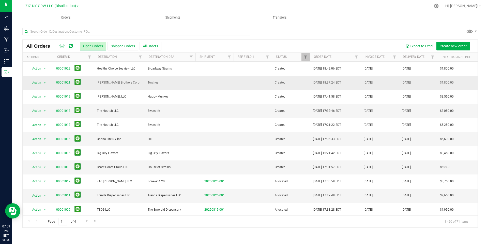
click at [63, 82] on link "00001021" at bounding box center [63, 82] width 14 height 5
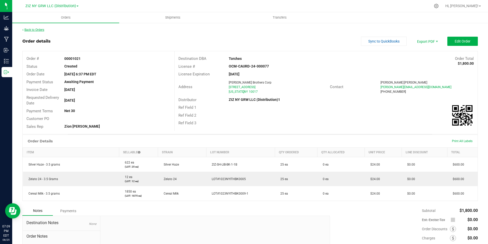
click at [40, 30] on link "Back to Orders" at bounding box center [33, 30] width 22 height 4
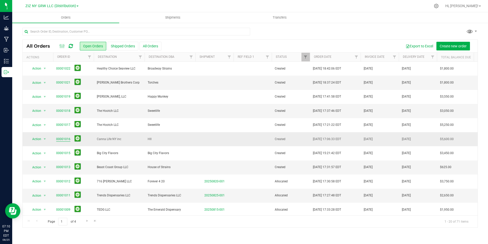
click at [67, 139] on link "00001016" at bounding box center [63, 139] width 14 height 5
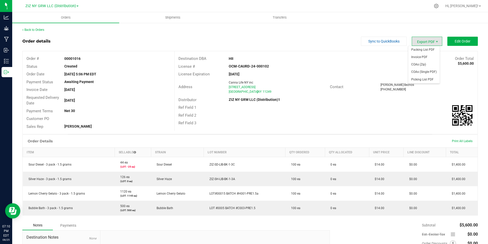
click at [423, 40] on span "Export PDF" at bounding box center [427, 41] width 31 height 9
click at [280, 44] on div "Order details Sync to QuickBooks Export PDF Edit Order" at bounding box center [250, 41] width 456 height 9
click at [38, 29] on link "Back to Orders" at bounding box center [33, 30] width 22 height 4
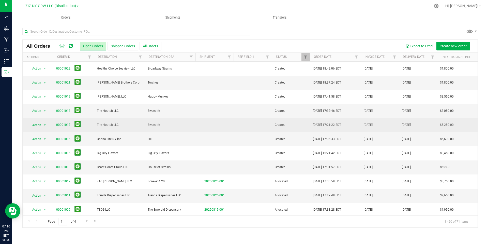
click at [63, 125] on link "00001017" at bounding box center [63, 124] width 14 height 5
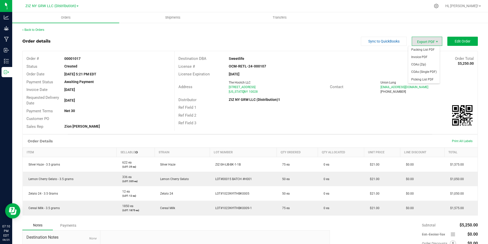
click at [415, 39] on span "Export PDF" at bounding box center [427, 41] width 31 height 9
click at [422, 58] on span "Invoice PDF" at bounding box center [424, 56] width 32 height 7
click at [36, 29] on link "Back to Orders" at bounding box center [33, 30] width 22 height 4
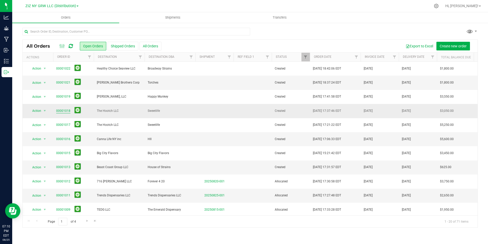
click at [63, 110] on link "00001018" at bounding box center [63, 110] width 14 height 5
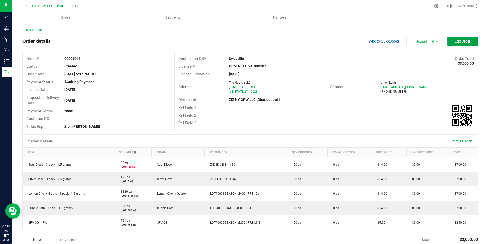
click at [455, 40] on span "Edit Order" at bounding box center [463, 41] width 16 height 4
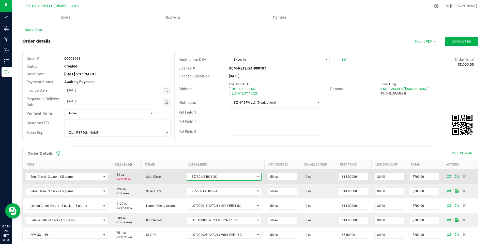
click at [221, 176] on span "ZIZ-SD-LIB-BK-1-3C" at bounding box center [221, 176] width 68 height 7
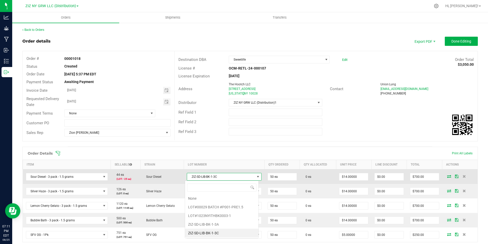
scroll to position [8, 74]
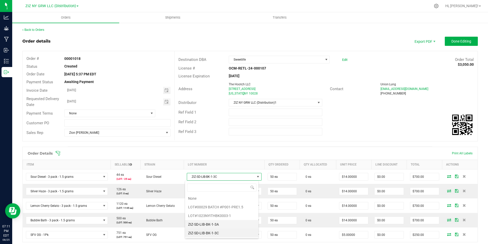
click at [228, 224] on li "ZIZ-SD-LIB-BK-1-3A" at bounding box center [221, 224] width 73 height 9
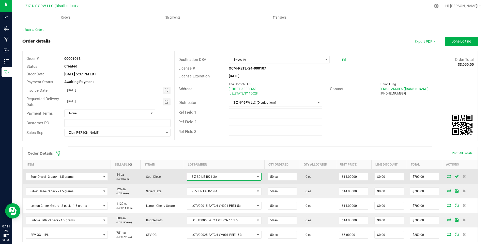
click at [234, 175] on span "ZIZ-SD-LIB-BK-1-3A" at bounding box center [221, 176] width 68 height 7
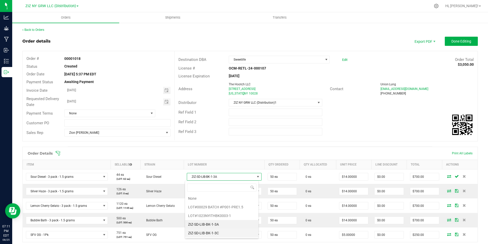
click at [224, 231] on li "ZIZ-SD-LIB-BK-1-3C" at bounding box center [221, 232] width 73 height 9
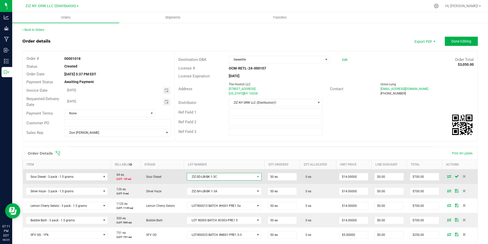
click at [242, 178] on span "ZIZ-SD-LIB-BK-1-3C" at bounding box center [221, 176] width 68 height 7
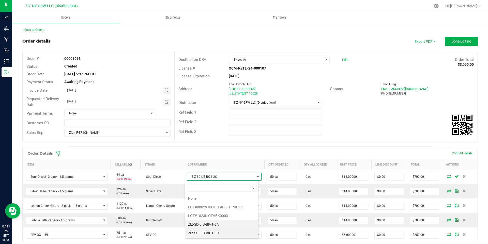
click at [230, 225] on li "ZIZ-SD-LIB-BK-1-3A" at bounding box center [221, 224] width 73 height 9
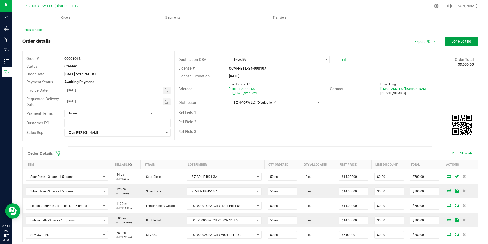
click at [462, 38] on button "Done Editing" at bounding box center [461, 41] width 33 height 9
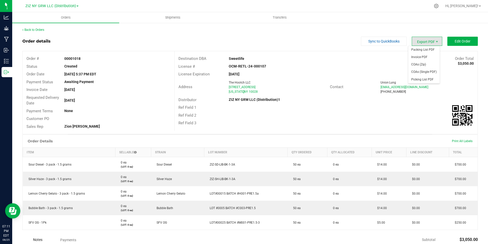
click at [421, 42] on span "Export PDF" at bounding box center [427, 41] width 31 height 9
click at [426, 55] on span "Invoice PDF" at bounding box center [424, 56] width 32 height 7
click at [43, 29] on link "Back to Orders" at bounding box center [33, 30] width 22 height 4
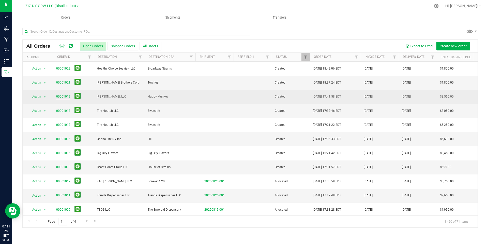
click at [63, 95] on link "00001019" at bounding box center [63, 96] width 14 height 5
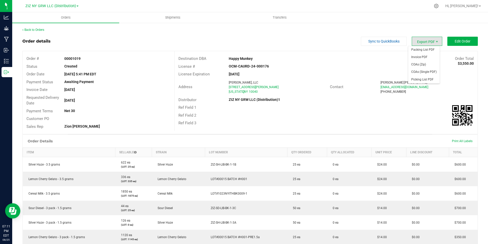
click at [427, 42] on span "Export PDF" at bounding box center [427, 41] width 31 height 9
click at [426, 58] on span "Invoice PDF" at bounding box center [424, 56] width 32 height 7
click at [39, 31] on link "Back to Orders" at bounding box center [33, 30] width 22 height 4
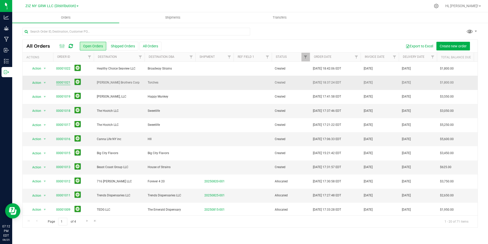
click at [69, 81] on link "00001021" at bounding box center [63, 82] width 14 height 5
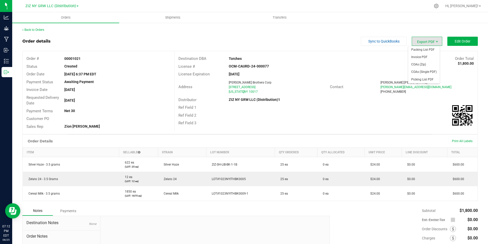
click at [422, 42] on span "Export PDF" at bounding box center [427, 41] width 31 height 9
click at [423, 56] on span "Invoice PDF" at bounding box center [424, 56] width 32 height 7
click at [40, 28] on link "Back to Orders" at bounding box center [33, 30] width 22 height 4
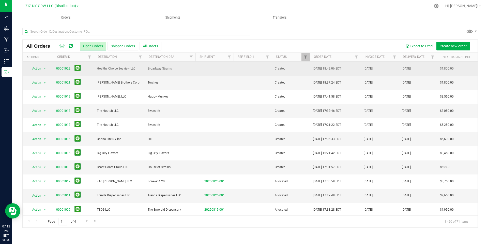
click at [59, 68] on link "00001022" at bounding box center [63, 68] width 14 height 5
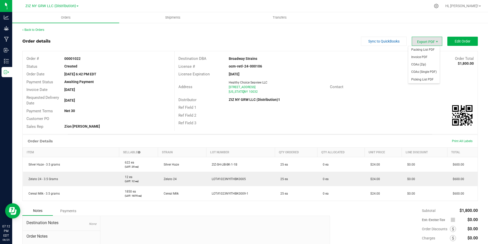
click at [421, 42] on span "Export PDF" at bounding box center [427, 41] width 31 height 9
click at [419, 55] on span "Invoice PDF" at bounding box center [424, 56] width 32 height 7
click at [44, 30] on link "Back to Orders" at bounding box center [33, 30] width 22 height 4
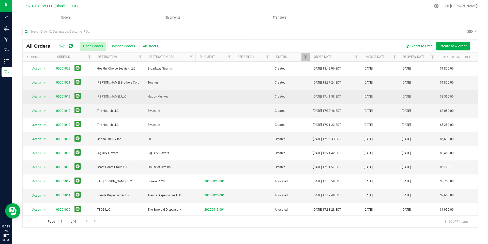
click at [68, 96] on link "00001019" at bounding box center [63, 96] width 14 height 5
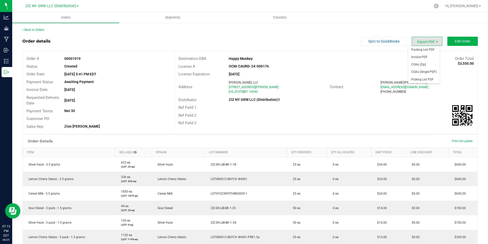
click at [426, 40] on span "Export PDF" at bounding box center [427, 41] width 31 height 9
click at [425, 55] on span "Invoice PDF" at bounding box center [424, 56] width 32 height 7
